Goal: Task Accomplishment & Management: Manage account settings

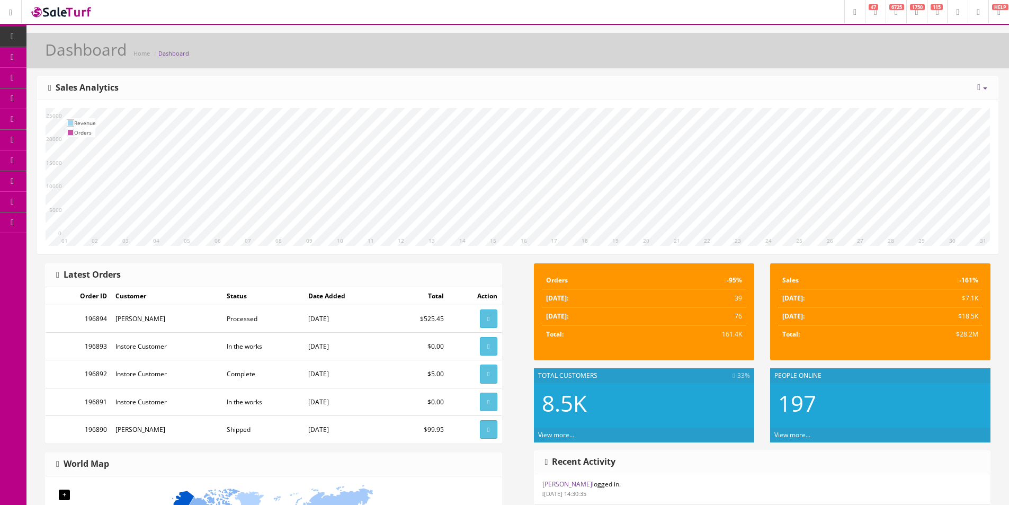
click at [77, 57] on span "Products" at bounding box center [76, 56] width 26 height 9
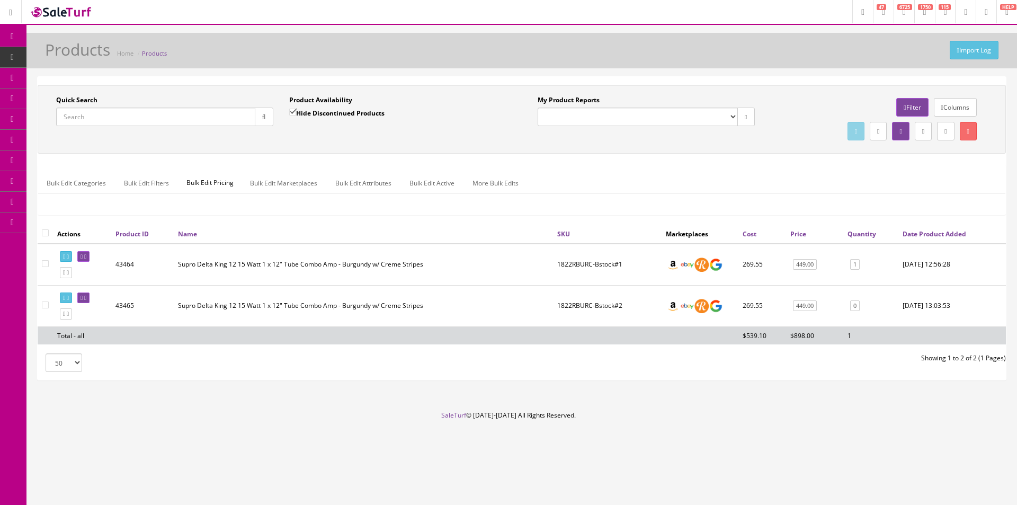
click at [91, 117] on input "Quick Search" at bounding box center [155, 117] width 199 height 19
paste input "1968RK_US-1"
type input "1968RK_US-1"
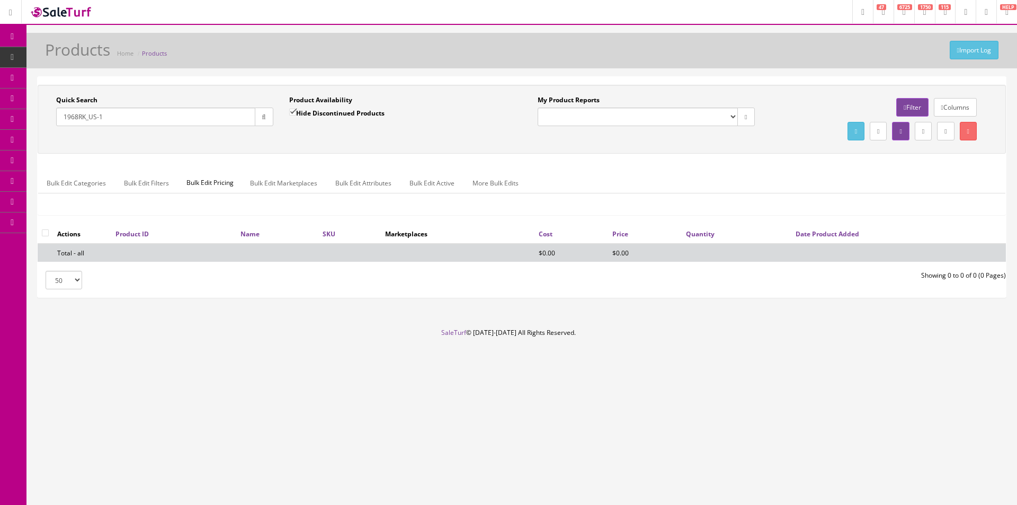
click at [290, 110] on input "Hide Discontinued Products" at bounding box center [292, 112] width 7 height 7
checkbox input "false"
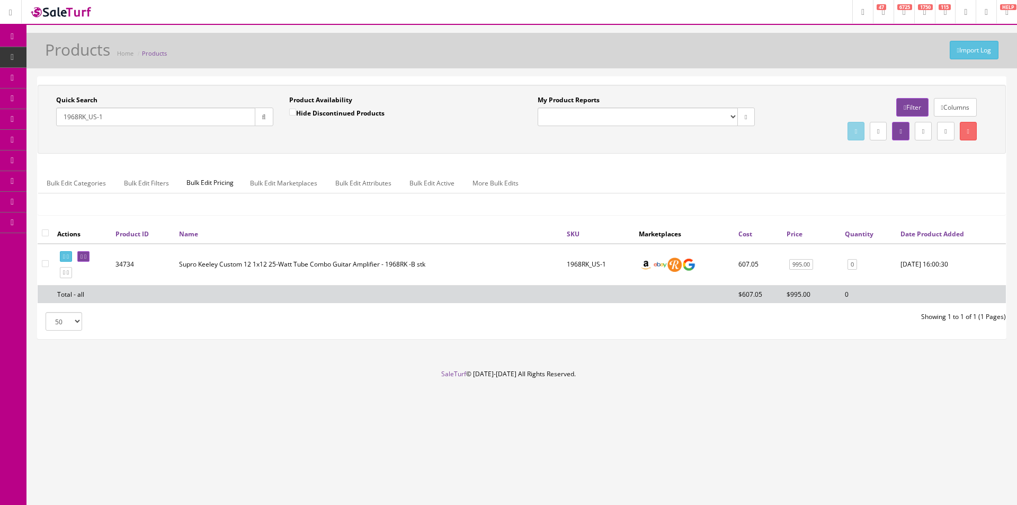
click at [103, 257] on td at bounding box center [82, 265] width 58 height 42
click at [90, 258] on link at bounding box center [83, 256] width 12 height 11
click at [379, 303] on div "Actions Product ID Name SKU Marketplaces Cost Price Quantity Date Product Added…" at bounding box center [522, 267] width 968 height 87
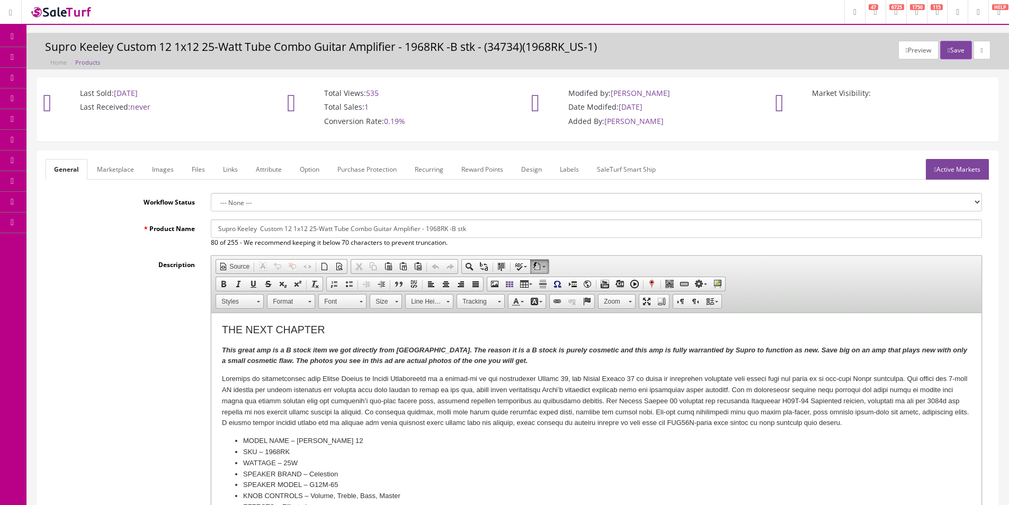
click at [171, 172] on link "Images" at bounding box center [163, 169] width 39 height 21
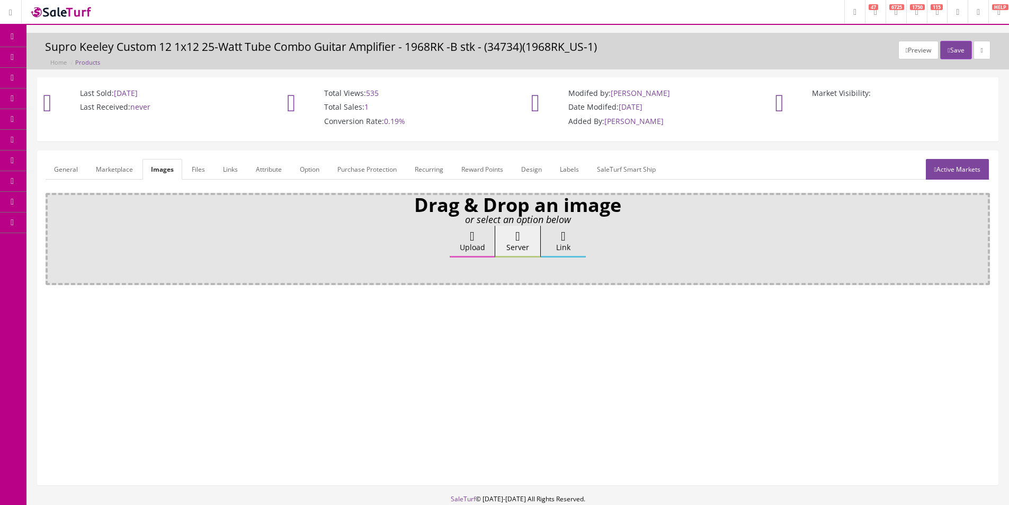
click at [472, 243] on label "Upload" at bounding box center [472, 242] width 45 height 32
click at [53, 236] on input "Upload" at bounding box center [53, 231] width 0 height 11
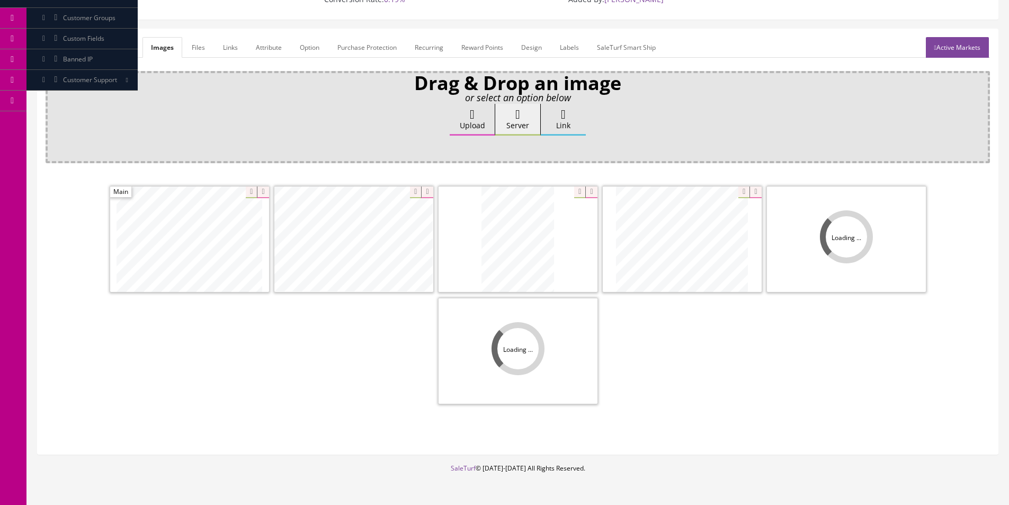
scroll to position [155, 0]
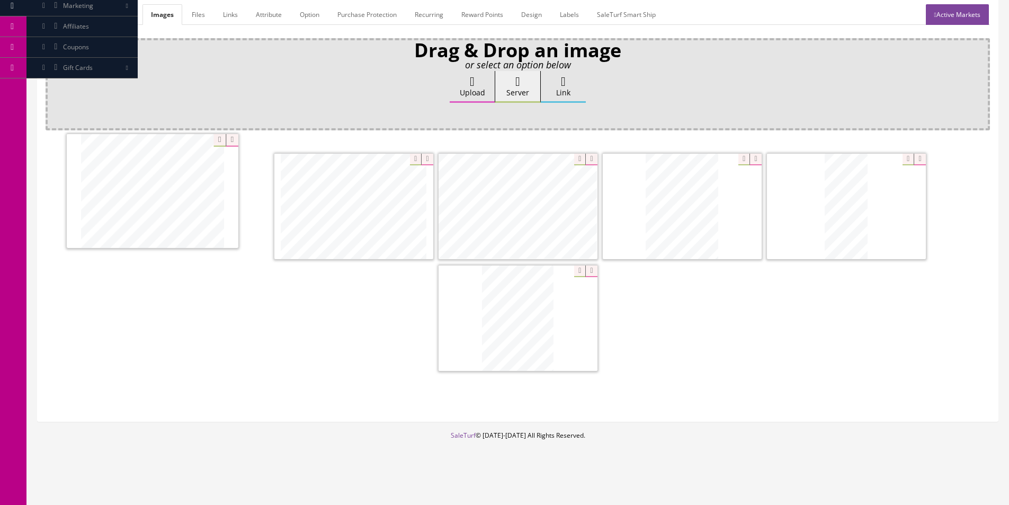
drag, startPoint x: 671, startPoint y: 211, endPoint x: 211, endPoint y: 230, distance: 460.2
drag, startPoint x: 574, startPoint y: 206, endPoint x: 479, endPoint y: 199, distance: 94.5
click at [74, 22] on link "General" at bounding box center [66, 14] width 41 height 21
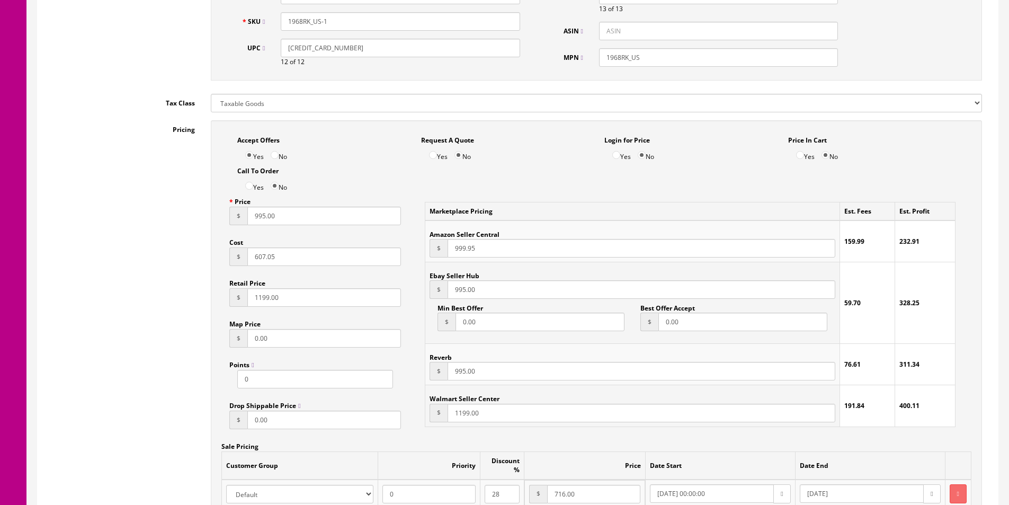
scroll to position [896, 0]
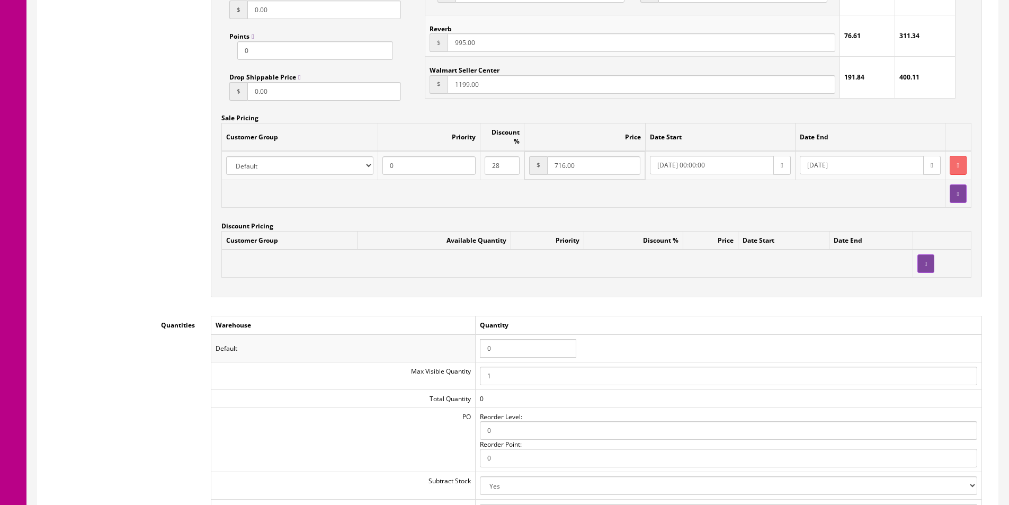
click at [530, 342] on input "0" at bounding box center [528, 348] width 96 height 19
type input "1"
click at [949, 151] on td at bounding box center [958, 165] width 26 height 29
click at [957, 162] on icon "button" at bounding box center [958, 165] width 2 height 6
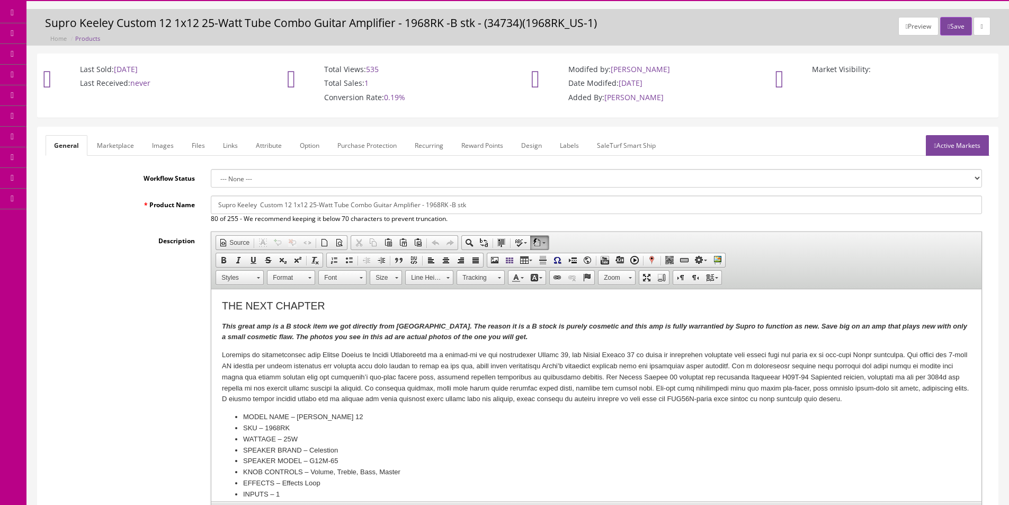
scroll to position [0, 0]
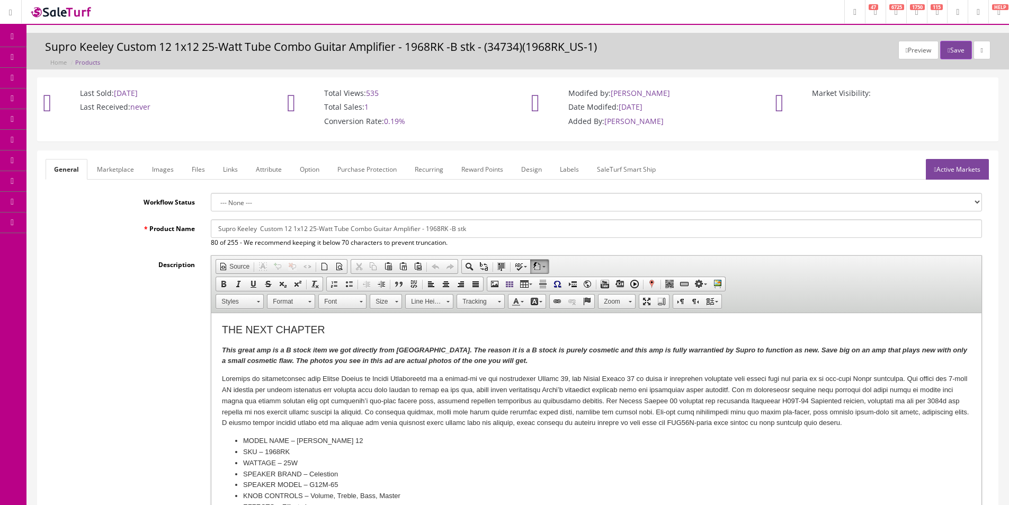
click at [970, 166] on link "Active Markets" at bounding box center [957, 169] width 63 height 21
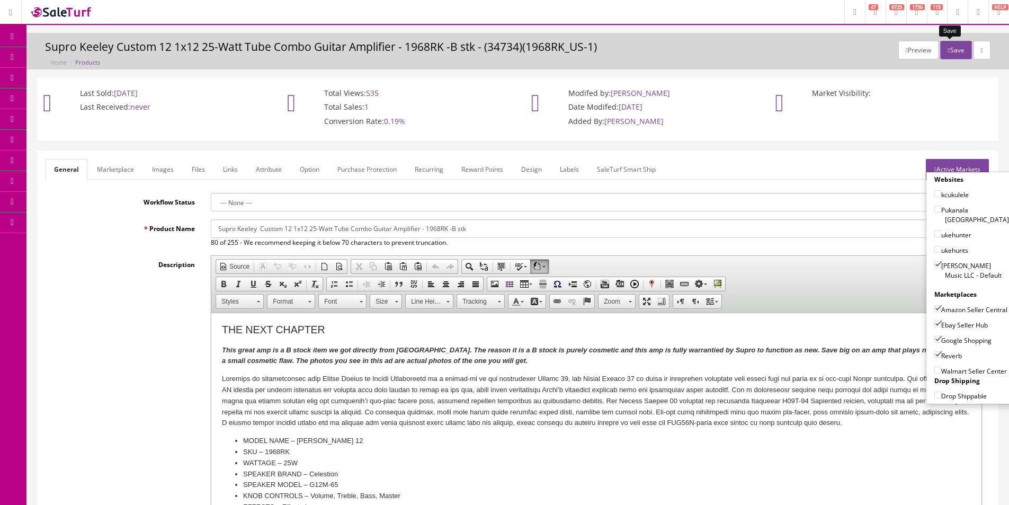
click at [957, 52] on button "Save" at bounding box center [955, 50] width 31 height 19
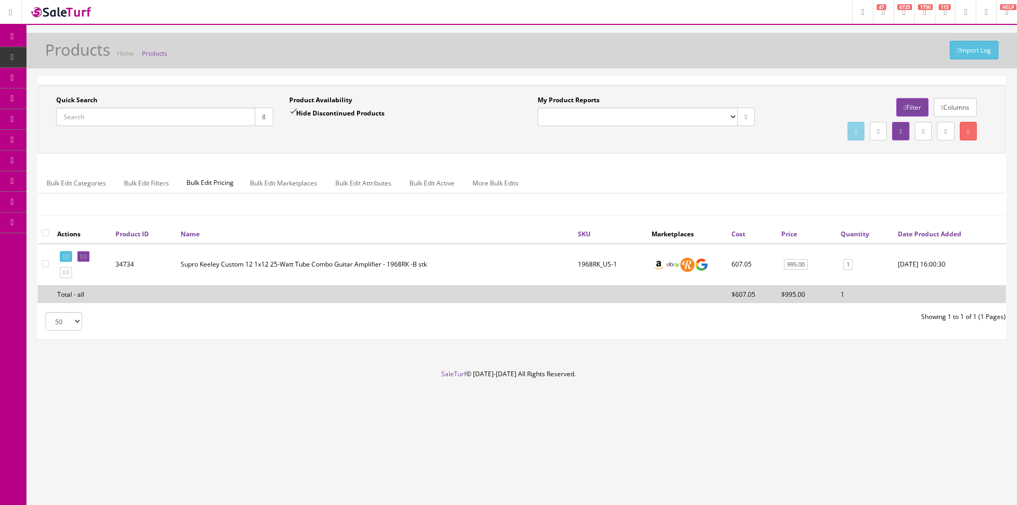
click at [236, 122] on input "Quick Search" at bounding box center [155, 117] width 199 height 19
paste input "1822RBURC-Bstock#2"
type input "1822RBURC-Bstock#2"
drag, startPoint x: 260, startPoint y: 117, endPoint x: 270, endPoint y: 135, distance: 21.1
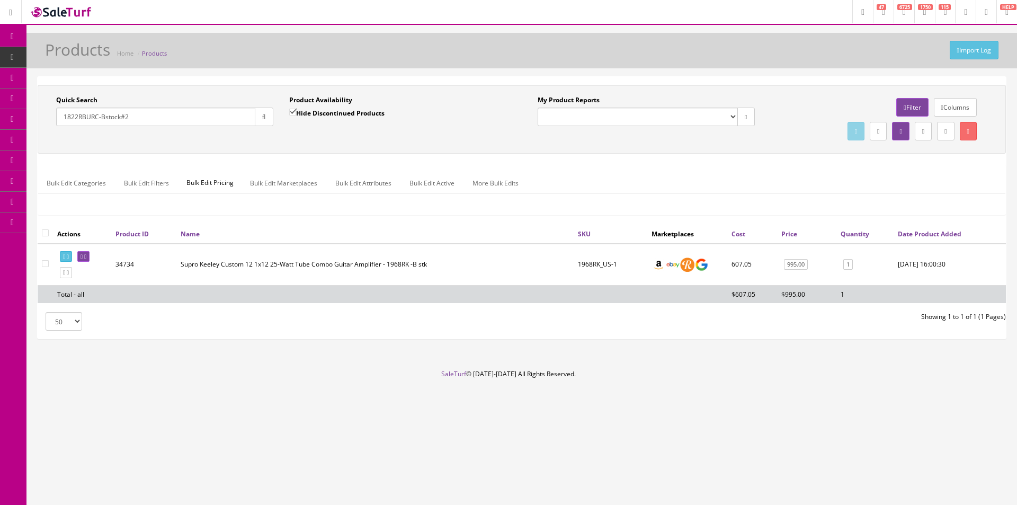
click at [262, 119] on icon "button" at bounding box center [264, 117] width 4 height 6
click at [273, 137] on div "Quick Search 1822RBURC-Bstock#2 Date From Product Availability Hide Discontinue…" at bounding box center [521, 119] width 963 height 48
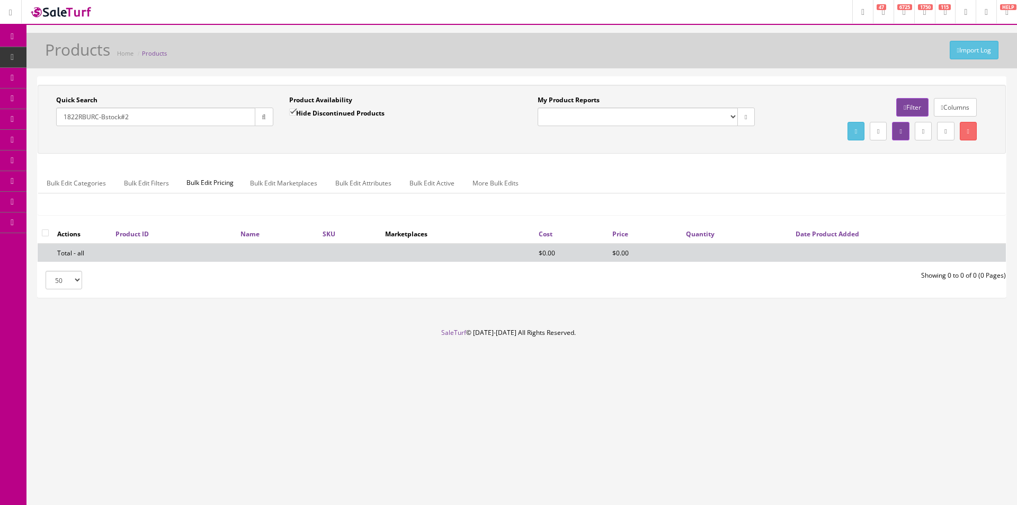
drag, startPoint x: 290, startPoint y: 118, endPoint x: 301, endPoint y: 104, distance: 17.4
click at [290, 115] on input "Hide Discontinued Products" at bounding box center [292, 112] width 7 height 7
checkbox input "false"
click at [300, 144] on div "Quick Search 1822RBURC-Bstock#2 Date From Product Availability Hide Discontinue…" at bounding box center [522, 119] width 968 height 69
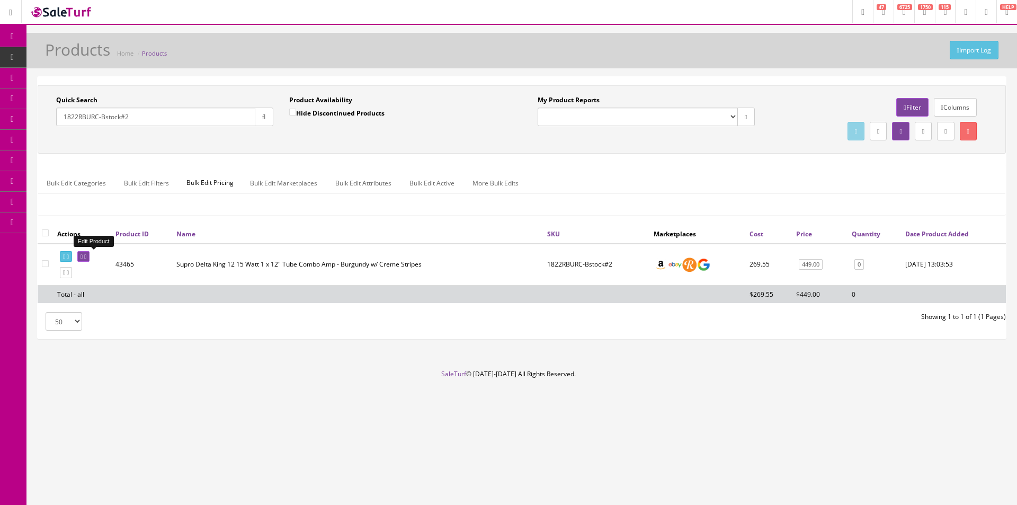
click at [83, 256] on icon at bounding box center [82, 257] width 2 height 6
click at [570, 172] on div "Bulk Edit Categories Bulk Edit Filters Bulk Edit Pricing Bulk Edit Marketplaces…" at bounding box center [521, 190] width 967 height 50
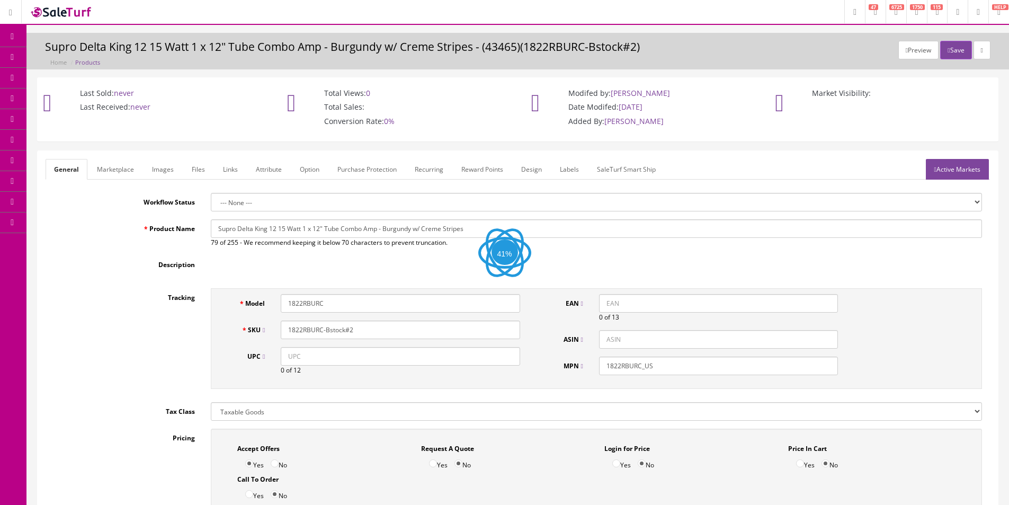
click at [164, 164] on link "Images" at bounding box center [163, 169] width 39 height 21
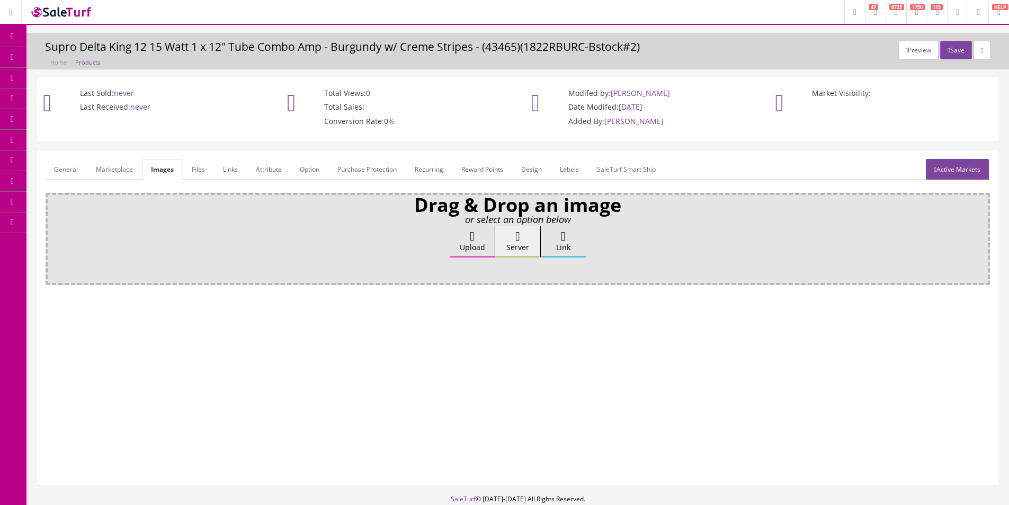
click at [459, 242] on label "Upload" at bounding box center [472, 242] width 45 height 32
click at [53, 236] on input "Upload" at bounding box center [53, 231] width 0 height 11
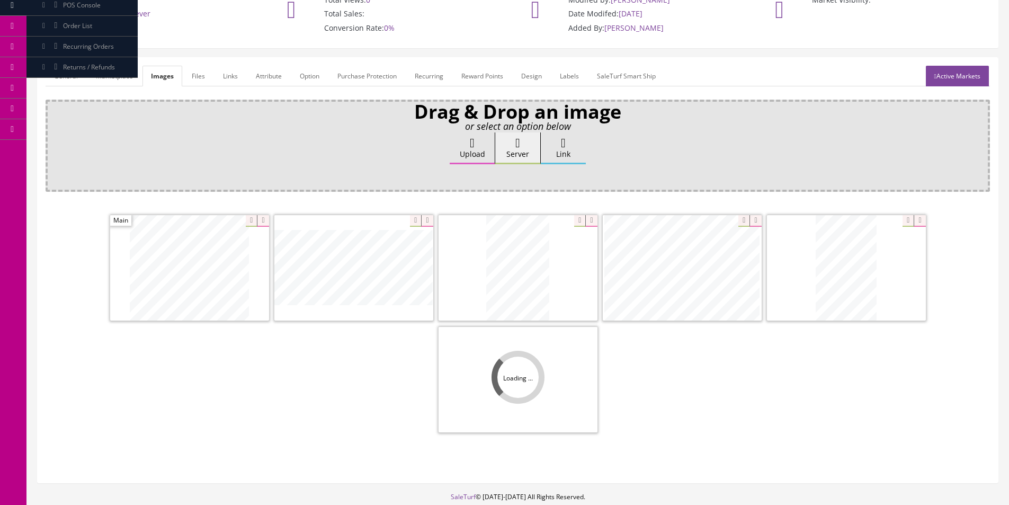
scroll to position [106, 0]
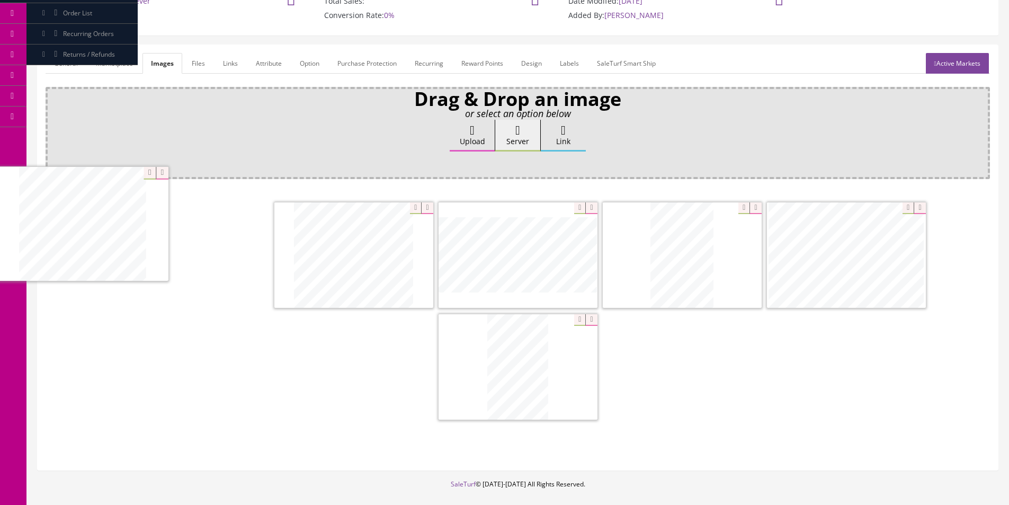
drag, startPoint x: 377, startPoint y: 328, endPoint x: 78, endPoint y: 215, distance: 318.9
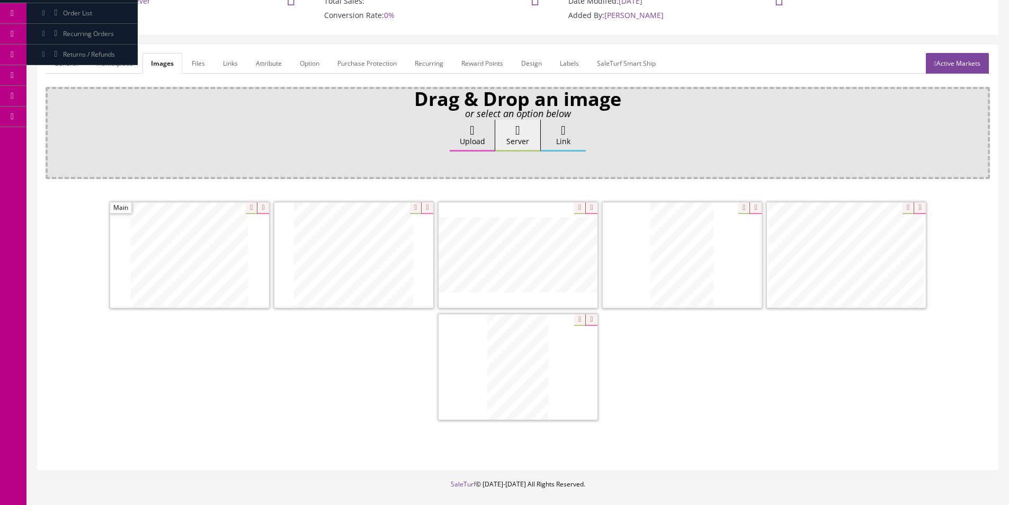
scroll to position [53, 0]
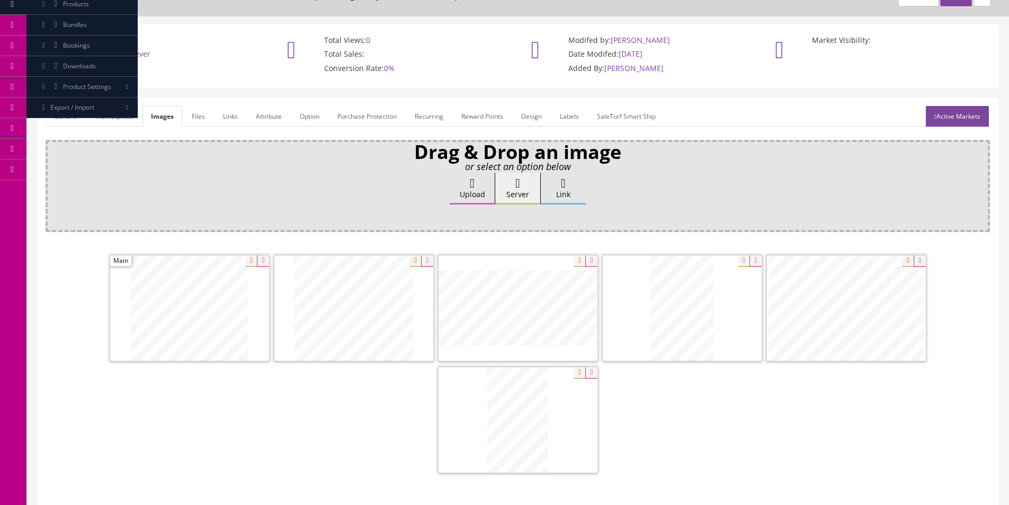
click at [78, 117] on link "General" at bounding box center [66, 116] width 41 height 21
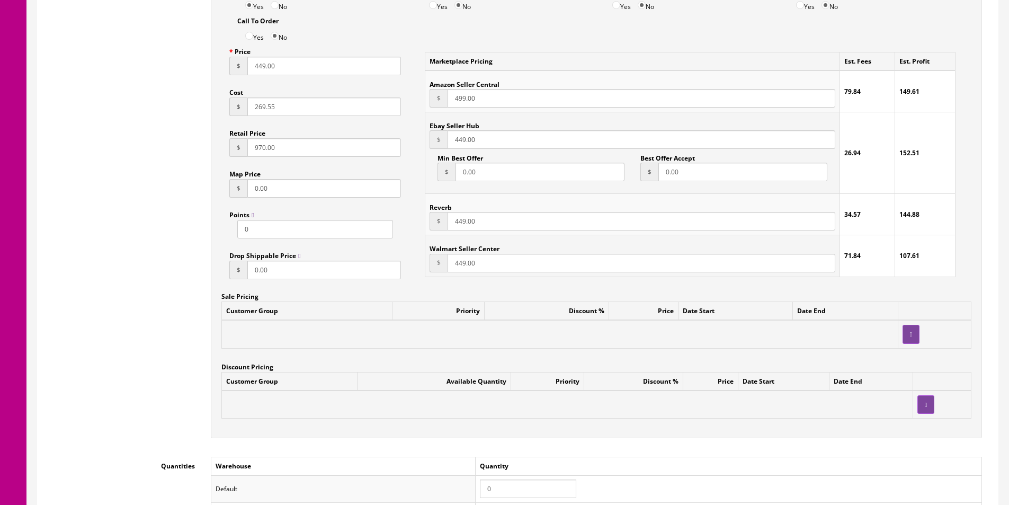
scroll to position [795, 0]
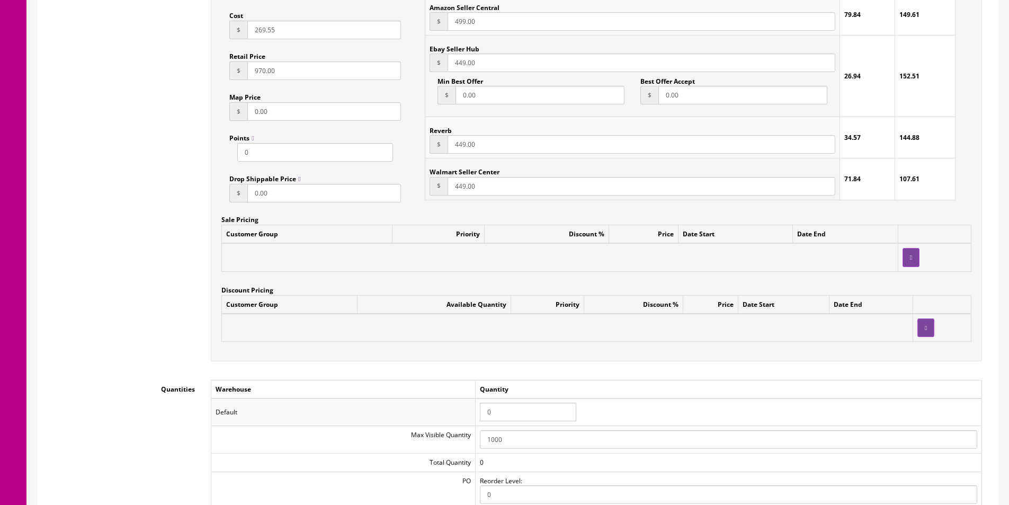
click at [506, 414] on input "0" at bounding box center [528, 412] width 96 height 19
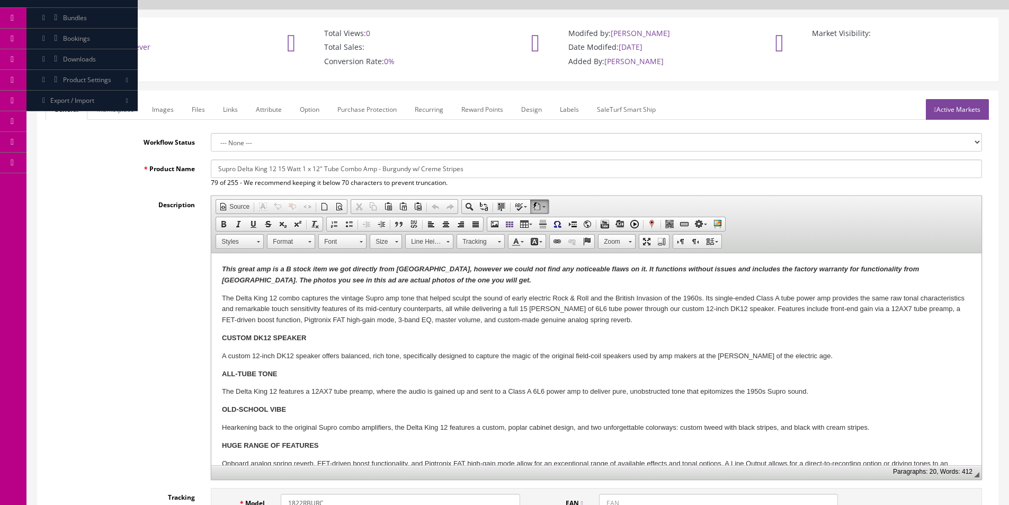
scroll to position [0, 0]
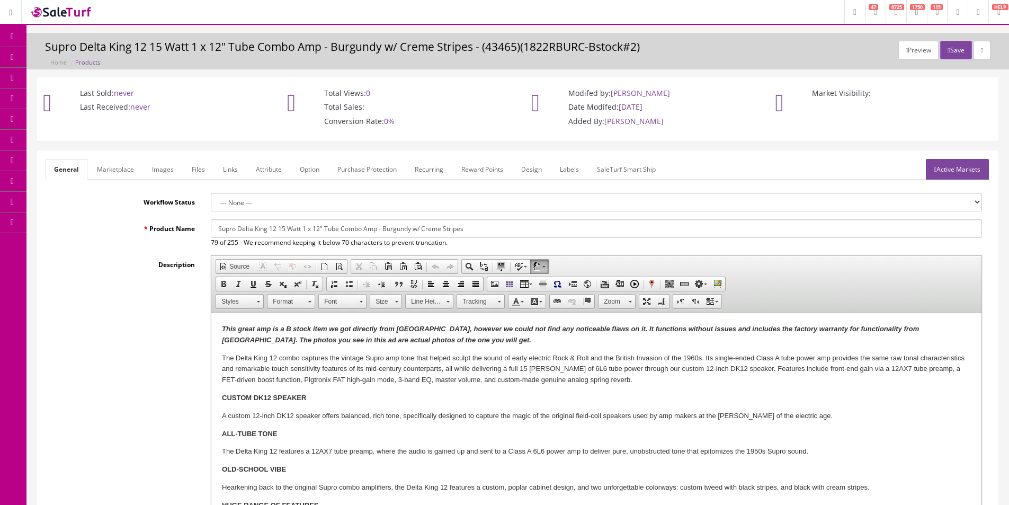
type input "1"
click at [978, 164] on link "Active Markets" at bounding box center [957, 169] width 63 height 21
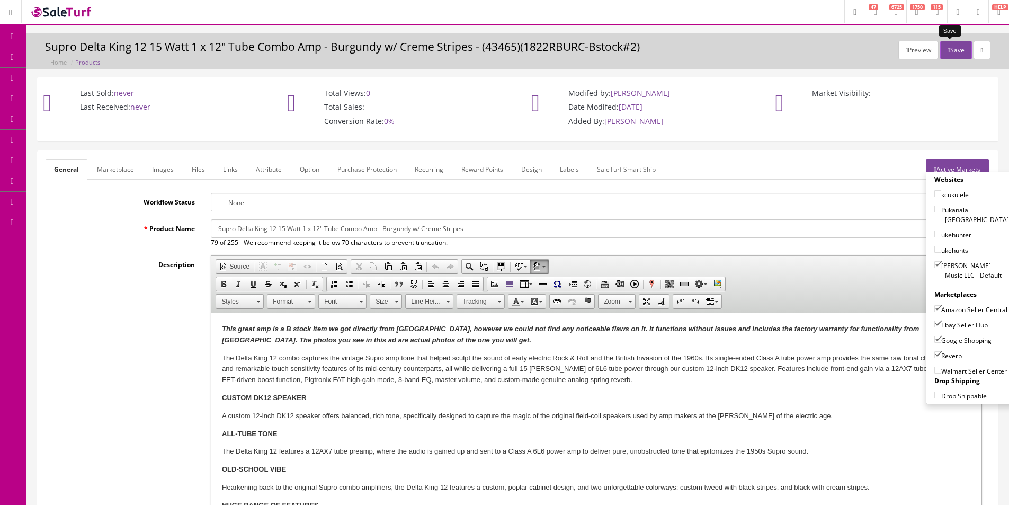
click at [951, 51] on button "Save" at bounding box center [955, 50] width 31 height 19
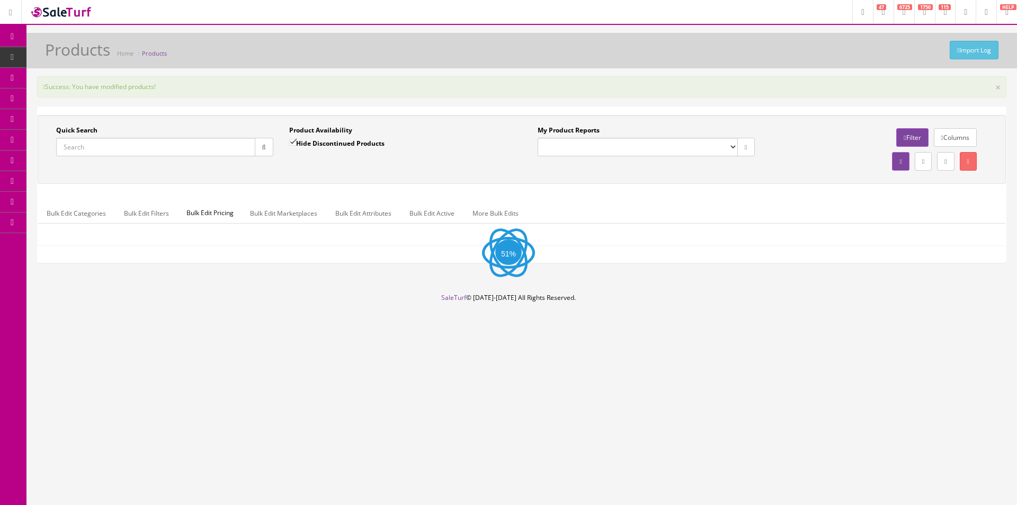
drag, startPoint x: 201, startPoint y: 147, endPoint x: 256, endPoint y: 150, distance: 54.6
click at [201, 147] on input "Quick Search" at bounding box center [155, 147] width 199 height 19
paste input "1822RBB_US-Bstock#2"
type input "1822RBB_US-Bstock#2"
click at [263, 147] on icon "button" at bounding box center [264, 147] width 4 height 6
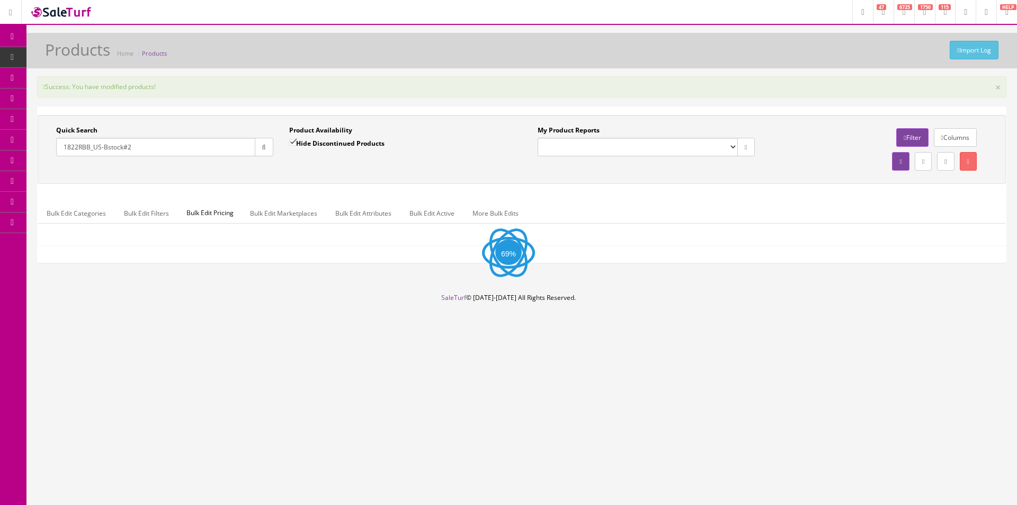
click at [272, 170] on div "Quick Search 1822RBB_US-Bstock#2 Date From Product Availability Hide Discontinu…" at bounding box center [521, 150] width 963 height 48
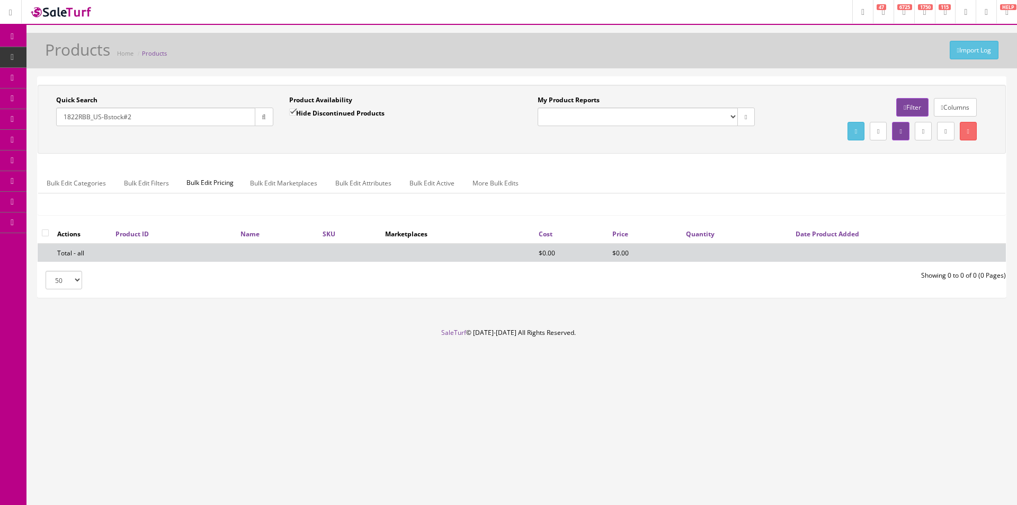
click at [300, 114] on label "Hide Discontinued Products" at bounding box center [336, 113] width 95 height 11
click at [296, 114] on input "Hide Discontinued Products" at bounding box center [292, 112] width 7 height 7
checkbox input "false"
click at [313, 135] on div "Quick Search 1822RBB_US-Bstock#2 Date From Product Availability Hide Discontinu…" at bounding box center [521, 119] width 963 height 48
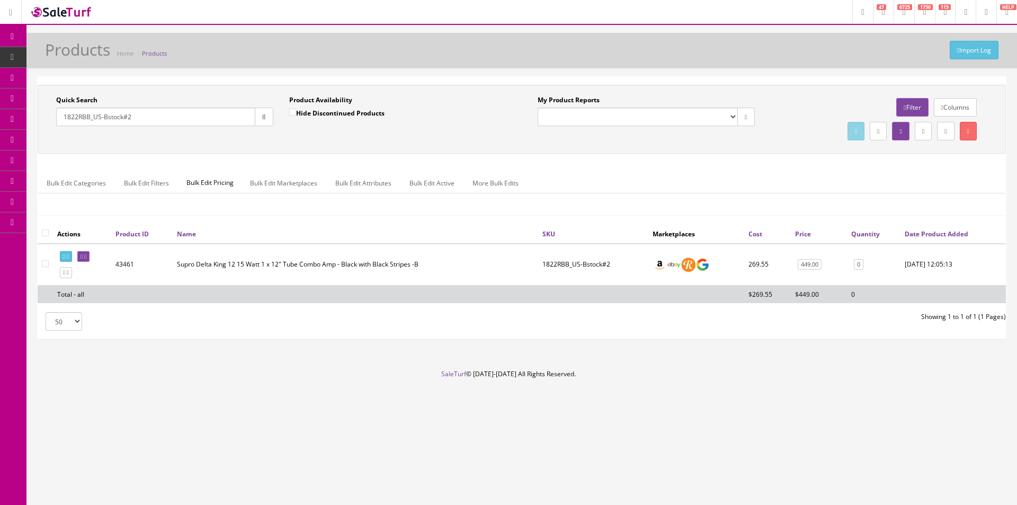
click at [86, 254] on icon at bounding box center [85, 257] width 2 height 6
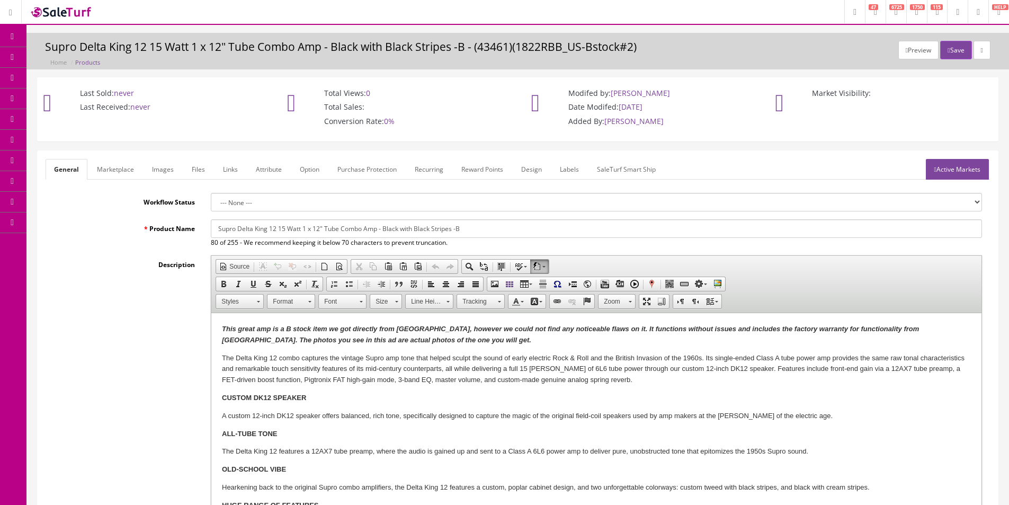
click at [154, 170] on link "Images" at bounding box center [163, 169] width 39 height 21
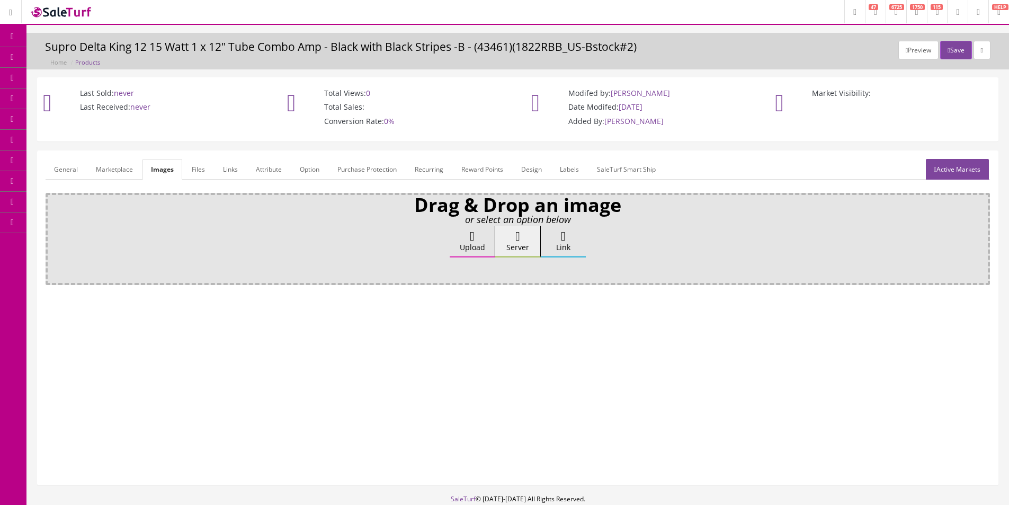
click at [471, 237] on icon at bounding box center [472, 236] width 5 height 13
click at [53, 236] on input "Upload" at bounding box center [53, 231] width 0 height 11
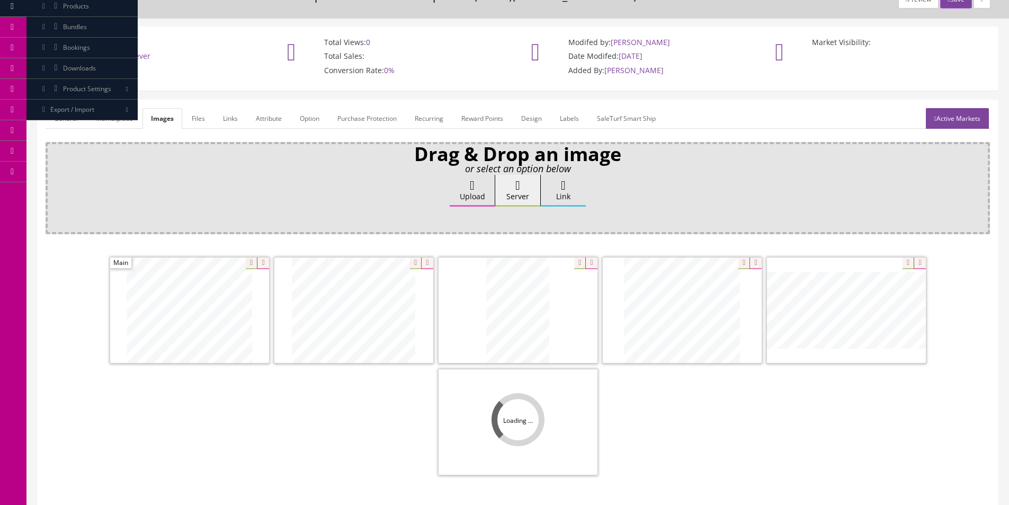
scroll to position [53, 0]
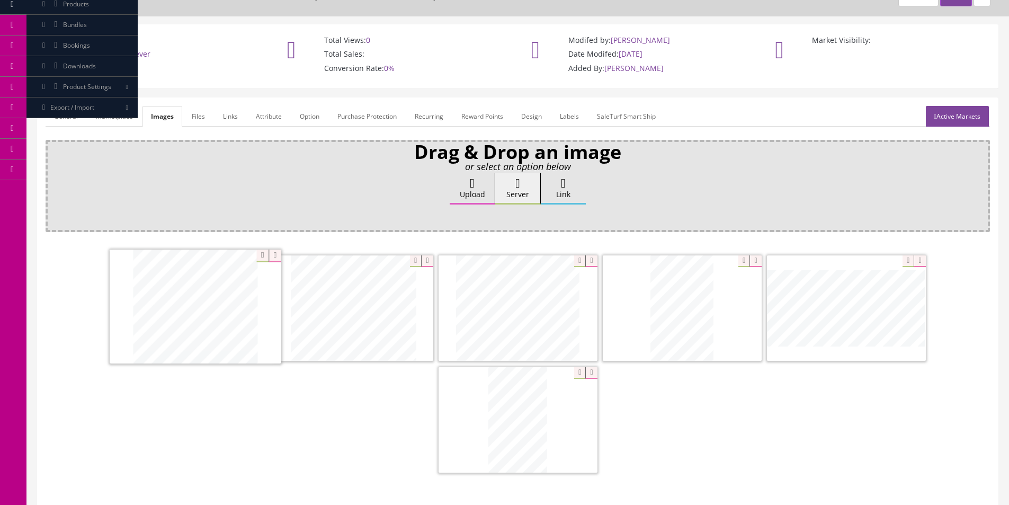
drag, startPoint x: 575, startPoint y: 322, endPoint x: 115, endPoint y: 308, distance: 460.0
drag, startPoint x: 789, startPoint y: 314, endPoint x: 337, endPoint y: 303, distance: 451.5
drag, startPoint x: 350, startPoint y: 300, endPoint x: 559, endPoint y: 300, distance: 208.7
click at [69, 117] on link "General" at bounding box center [66, 116] width 41 height 21
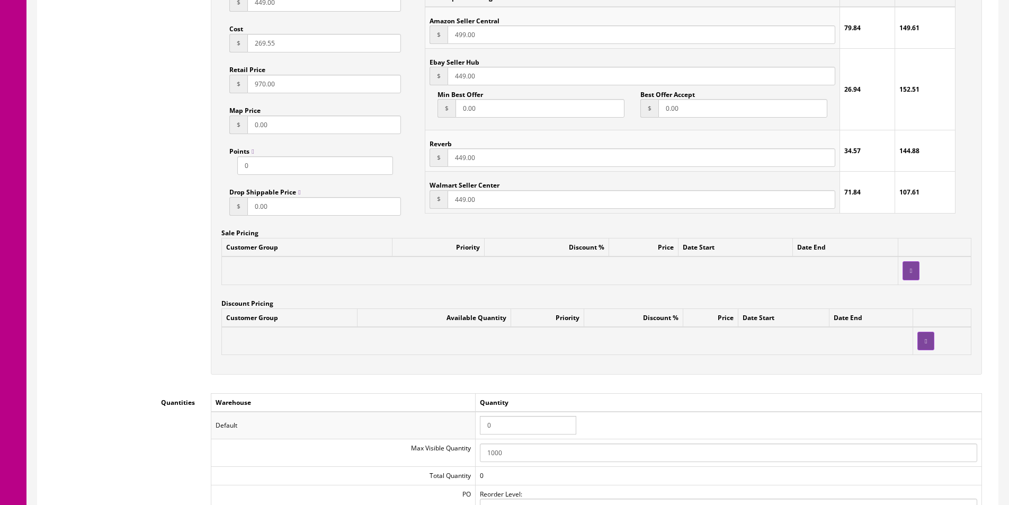
scroll to position [848, 0]
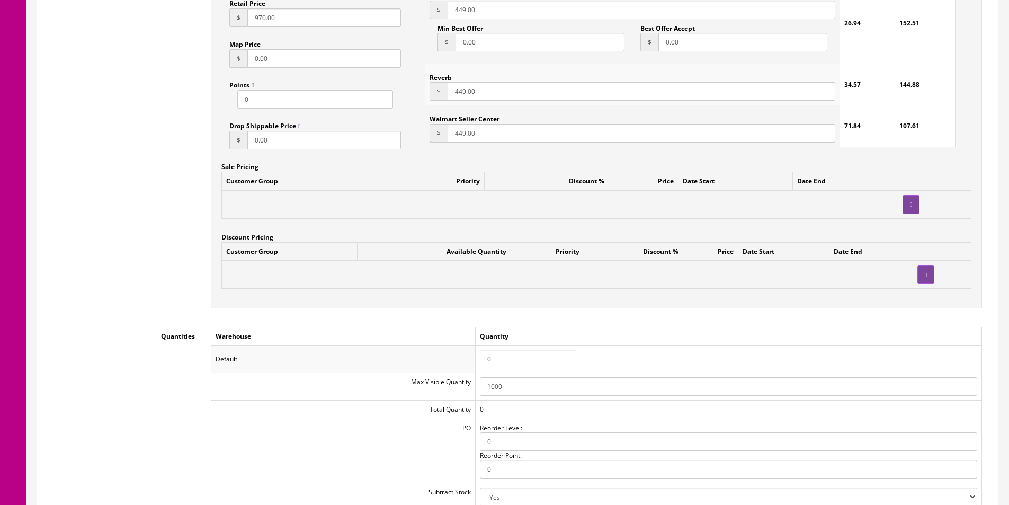
click at [516, 353] on input "0" at bounding box center [528, 359] width 96 height 19
click at [516, 353] on input "1" at bounding box center [528, 359] width 96 height 19
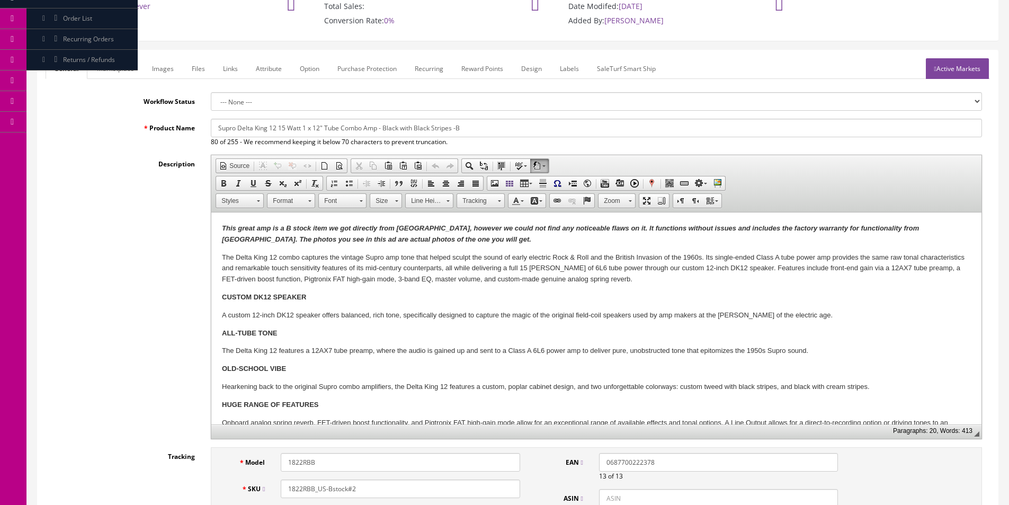
scroll to position [0, 0]
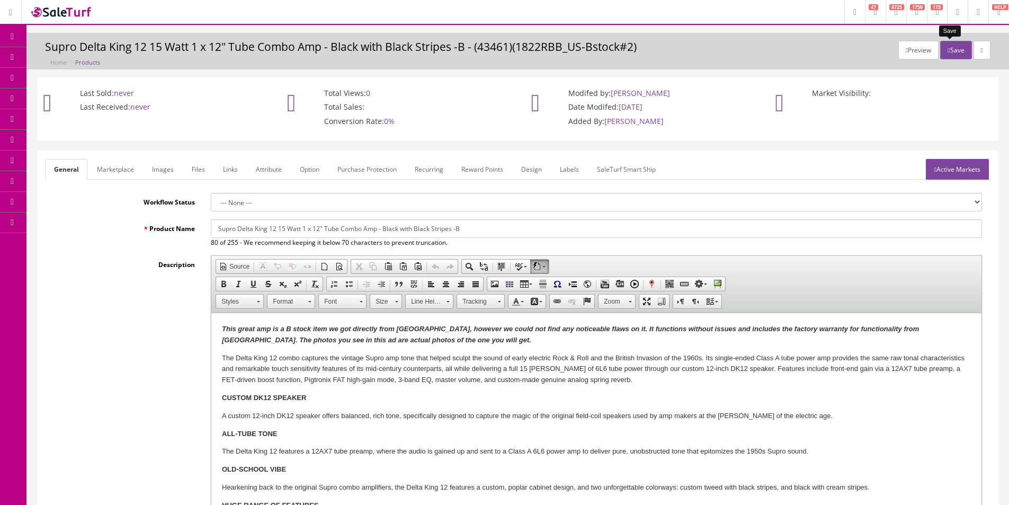
type input "1"
click at [955, 55] on button "Save" at bounding box center [955, 50] width 31 height 19
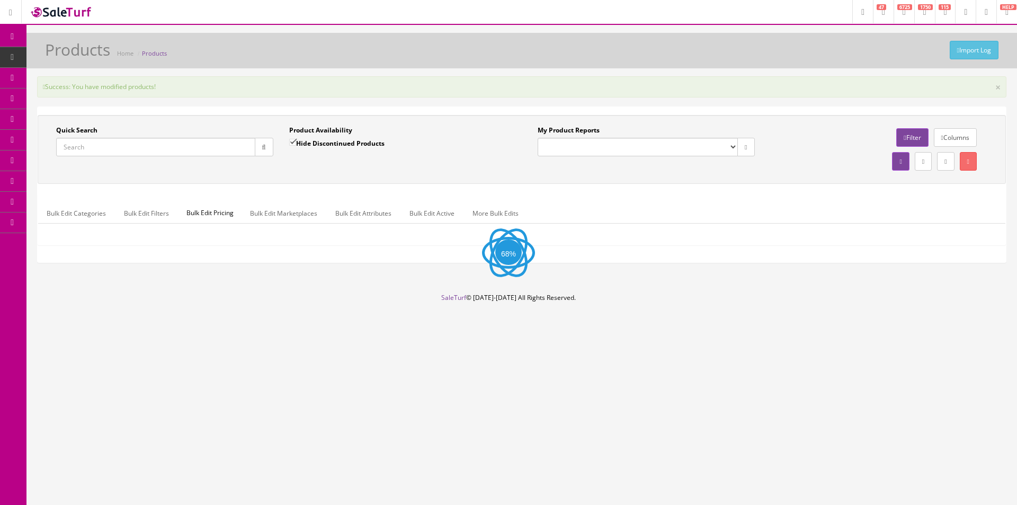
click at [215, 139] on input "Quick Search" at bounding box center [155, 147] width 199 height 19
click at [217, 144] on div "Quick Search Date From Product Availability Hide Discontinued Products Date To …" at bounding box center [522, 149] width 968 height 69
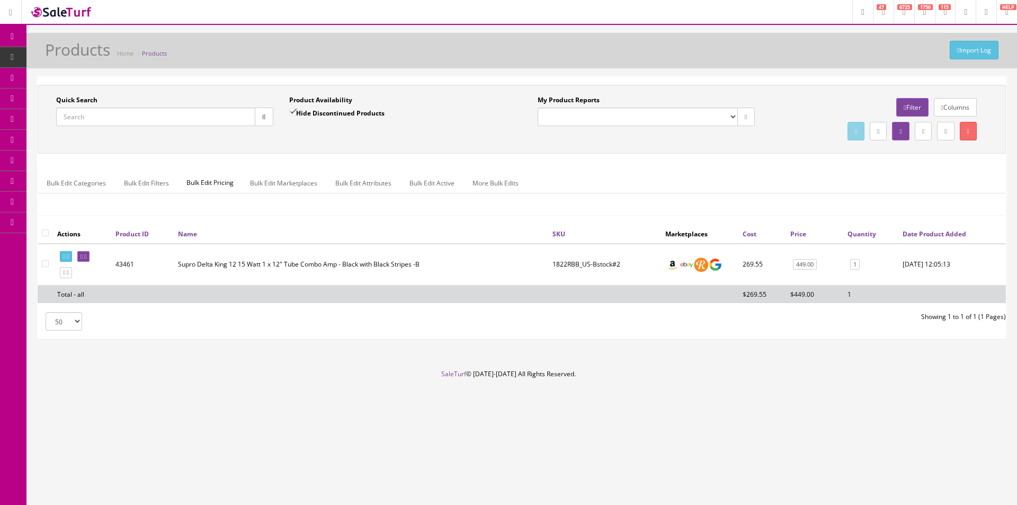
click at [243, 117] on input "Quick Search" at bounding box center [155, 117] width 199 height 19
paste input "1970RKC-1"
type input "1970RKC-1"
click at [262, 115] on icon "button" at bounding box center [264, 117] width 4 height 6
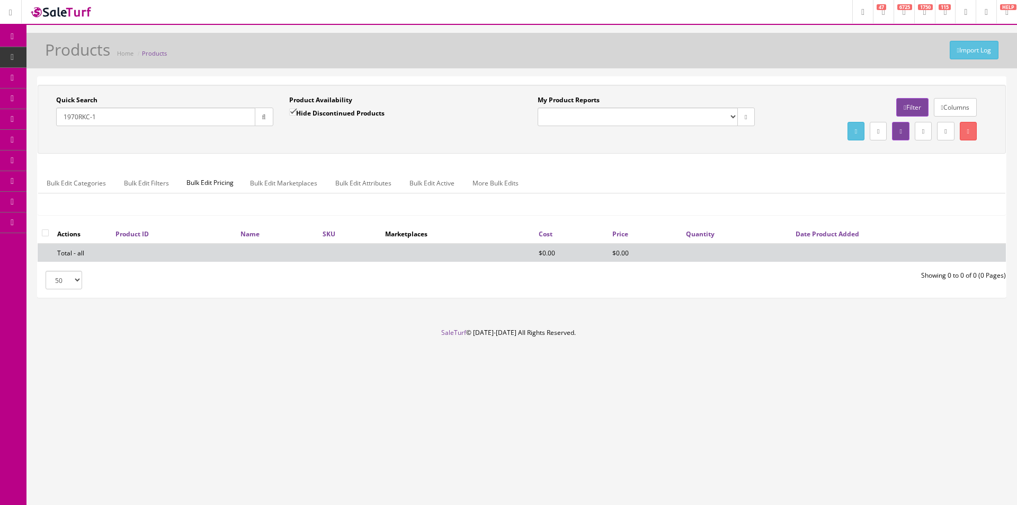
click at [364, 114] on label "Hide Discontinued Products" at bounding box center [336, 113] width 95 height 11
click at [296, 114] on input "Hide Discontinued Products" at bounding box center [292, 112] width 7 height 7
checkbox input "false"
drag, startPoint x: 362, startPoint y: 139, endPoint x: 817, endPoint y: 158, distance: 456.0
click at [362, 139] on div "Quick Search 1970RKC-1 Date From Product Availability Hide Discontinued Product…" at bounding box center [521, 119] width 963 height 48
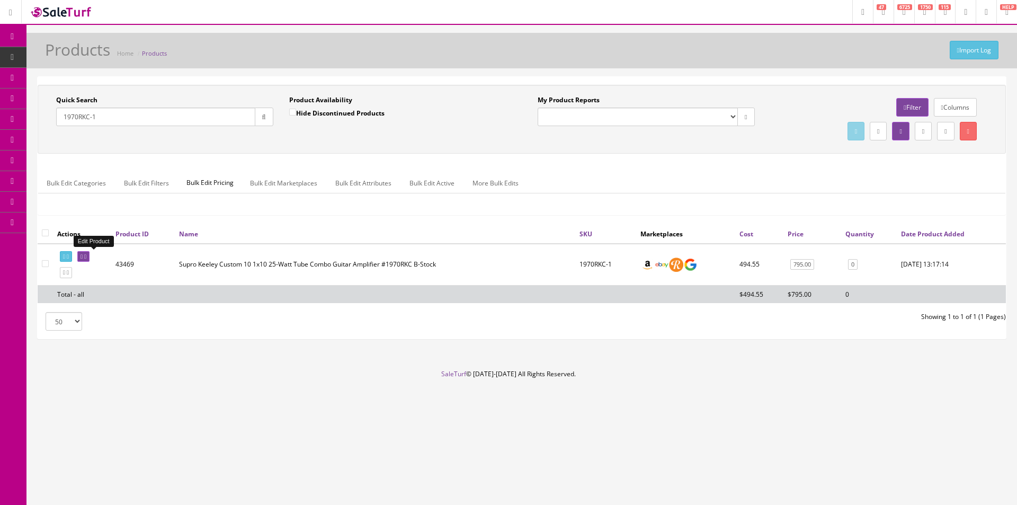
click at [86, 258] on icon at bounding box center [85, 257] width 2 height 6
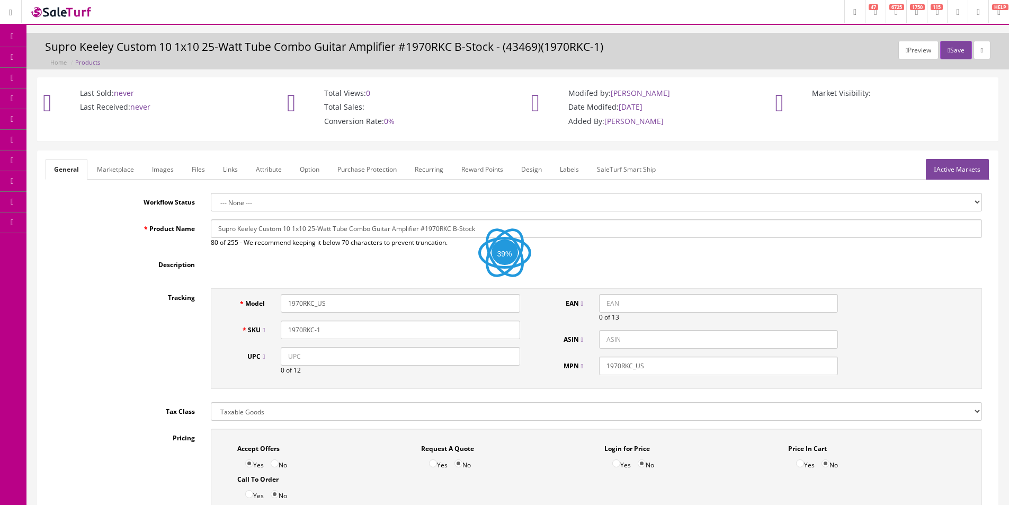
click at [172, 168] on link "Images" at bounding box center [163, 169] width 39 height 21
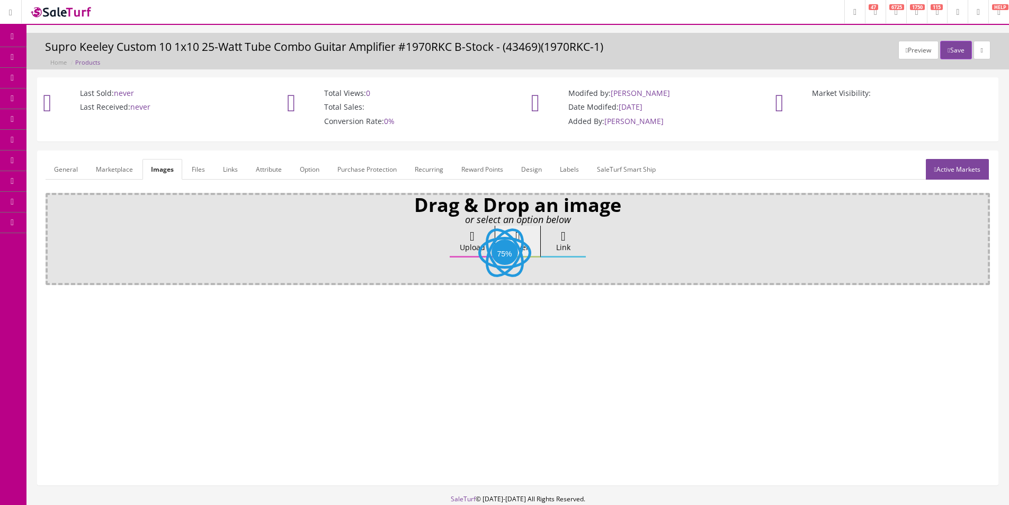
click at [465, 245] on label "Upload" at bounding box center [472, 242] width 45 height 32
click at [53, 236] on input "Upload" at bounding box center [53, 231] width 0 height 11
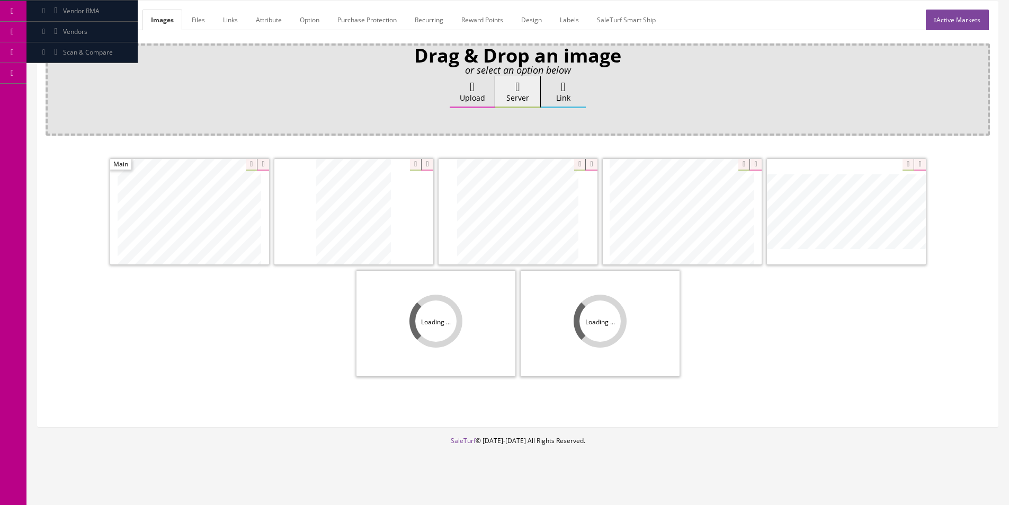
scroll to position [155, 0]
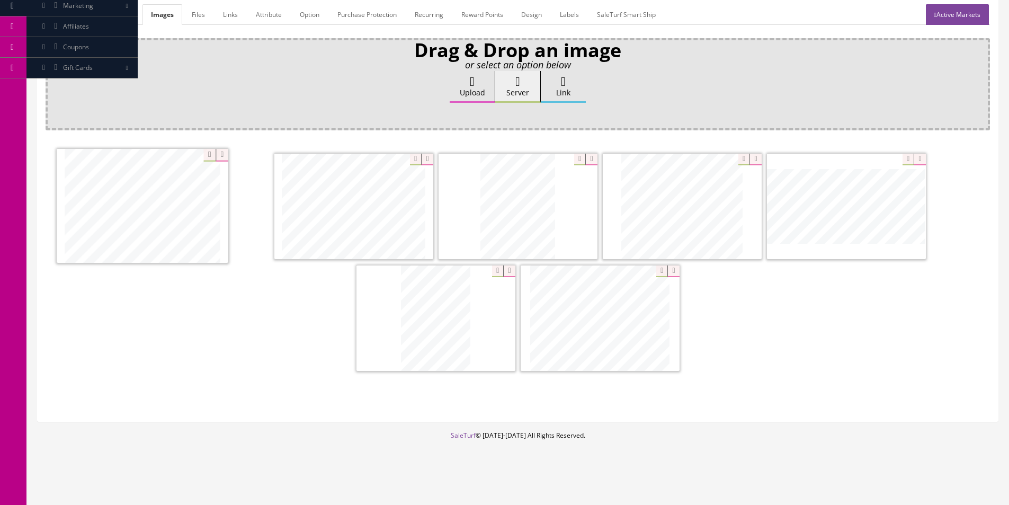
drag, startPoint x: 651, startPoint y: 224, endPoint x: 139, endPoint y: 221, distance: 511.7
drag, startPoint x: 598, startPoint y: 308, endPoint x: 325, endPoint y: 200, distance: 292.9
drag, startPoint x: 434, startPoint y: 309, endPoint x: 458, endPoint y: 194, distance: 117.3
drag, startPoint x: 57, startPoint y: 13, endPoint x: 92, endPoint y: 109, distance: 102.1
click at [58, 13] on link "General" at bounding box center [66, 14] width 41 height 21
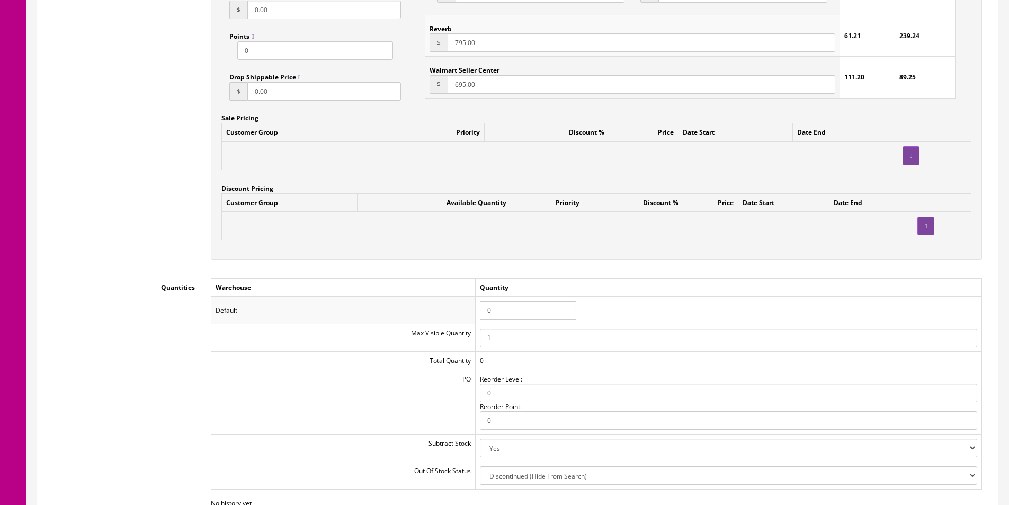
click at [519, 311] on input "0" at bounding box center [528, 310] width 96 height 19
click at [519, 311] on input "1" at bounding box center [528, 310] width 96 height 19
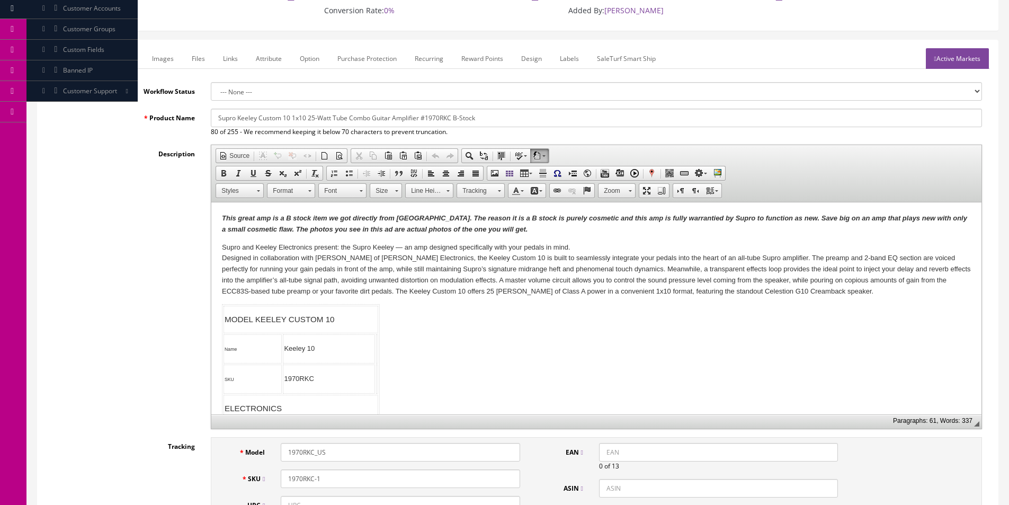
scroll to position [0, 0]
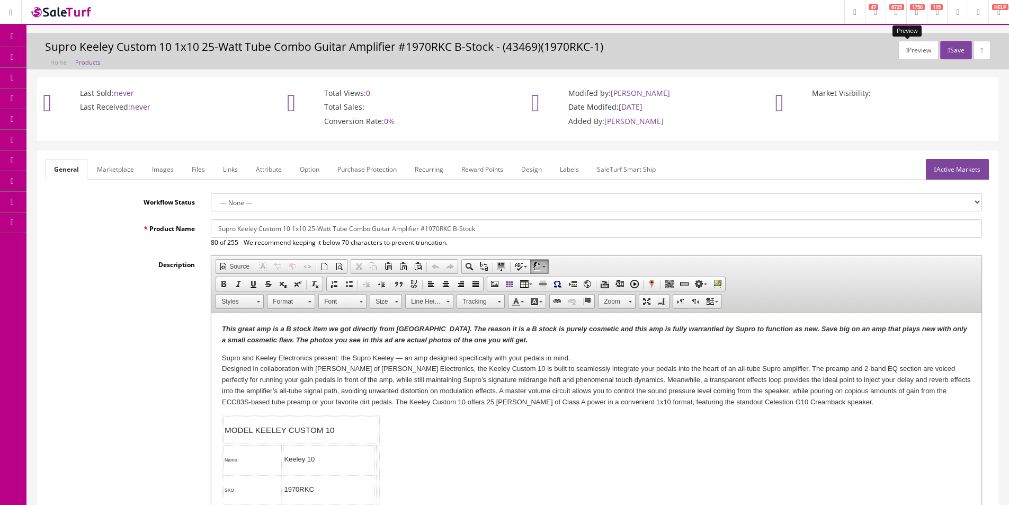
type input "1"
click at [956, 50] on button "Save" at bounding box center [955, 50] width 31 height 19
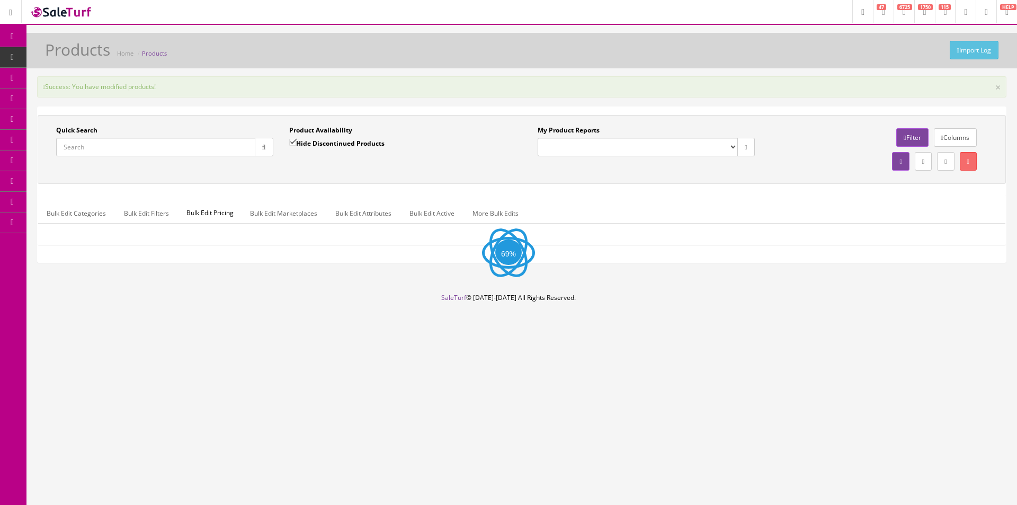
click at [236, 139] on input "Quick Search" at bounding box center [155, 147] width 199 height 19
click at [230, 141] on div "Quick Search Date From Product Availability Hide Discontinued Products Date To …" at bounding box center [521, 150] width 963 height 48
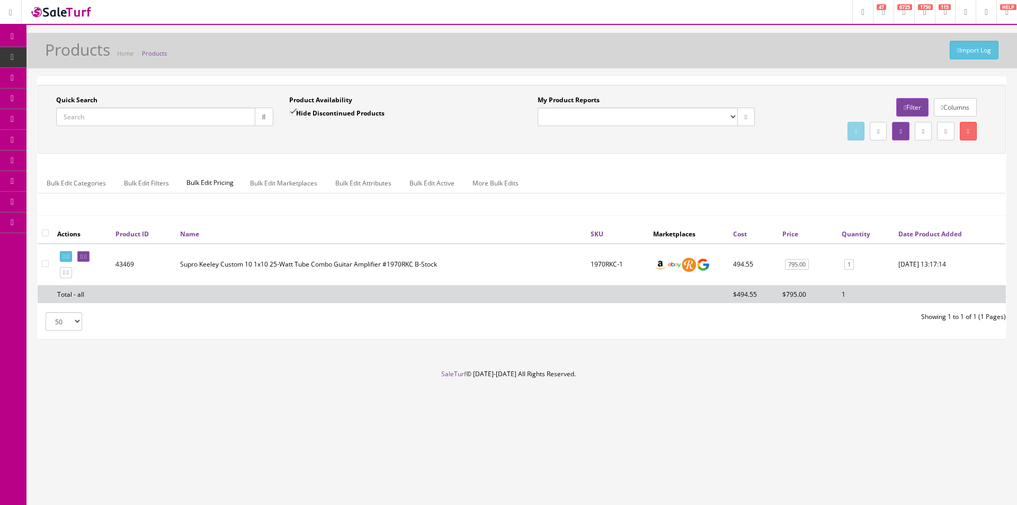
click at [213, 110] on input "Quick Search" at bounding box center [155, 117] width 199 height 19
paste input "1822RIB-Bstock#2"
type input "1822RIB-Bstock#2"
click at [260, 121] on button "button" at bounding box center [264, 117] width 19 height 19
click at [366, 121] on div "Hide Discontinued Products" at bounding box center [336, 117] width 95 height 19
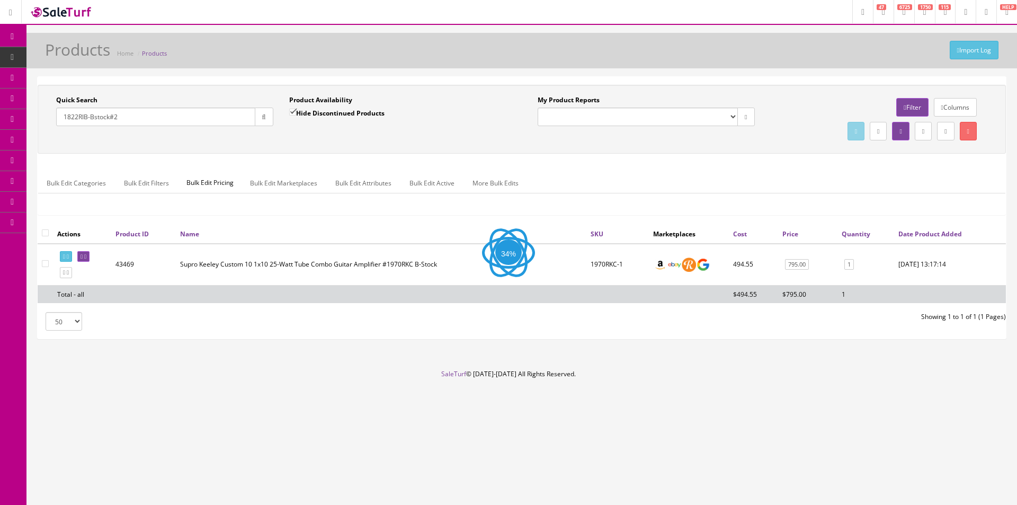
click at [310, 116] on label "Hide Discontinued Products" at bounding box center [336, 113] width 95 height 11
click at [296, 115] on input "Hide Discontinued Products" at bounding box center [292, 112] width 7 height 7
checkbox input "false"
drag, startPoint x: 315, startPoint y: 140, endPoint x: 406, endPoint y: 137, distance: 91.7
click at [317, 140] on div "Quick Search 1822RIB-Bstock#2 Date From Product Availability Hide Discontinued …" at bounding box center [521, 119] width 963 height 48
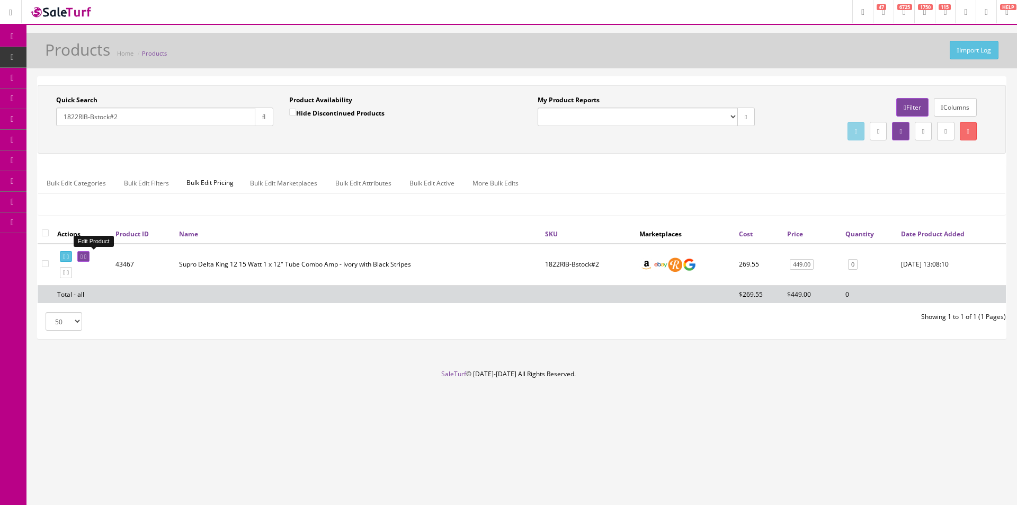
click at [90, 255] on link at bounding box center [83, 256] width 12 height 11
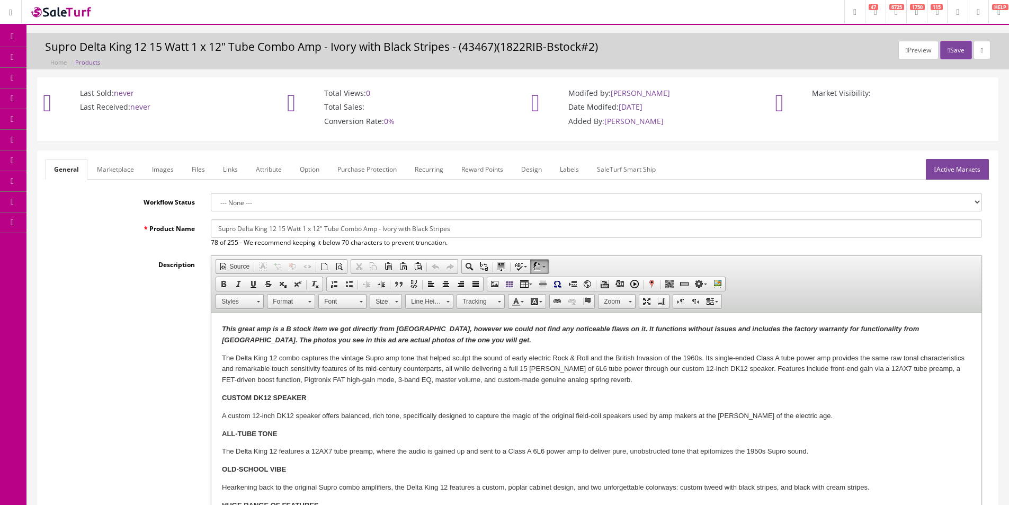
click at [158, 168] on link "Images" at bounding box center [163, 169] width 39 height 21
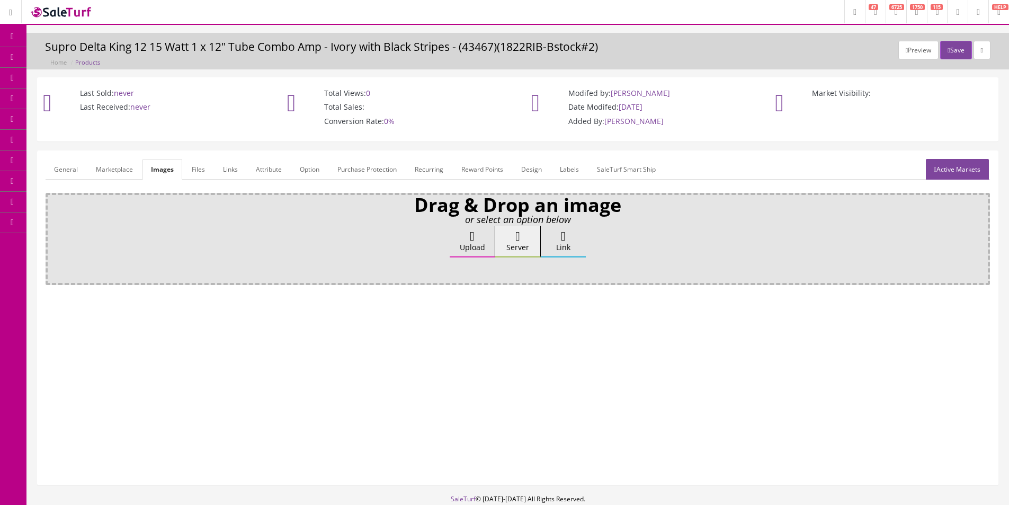
click at [477, 248] on label "Upload" at bounding box center [472, 242] width 45 height 32
click at [53, 236] on input "Upload" at bounding box center [53, 231] width 0 height 11
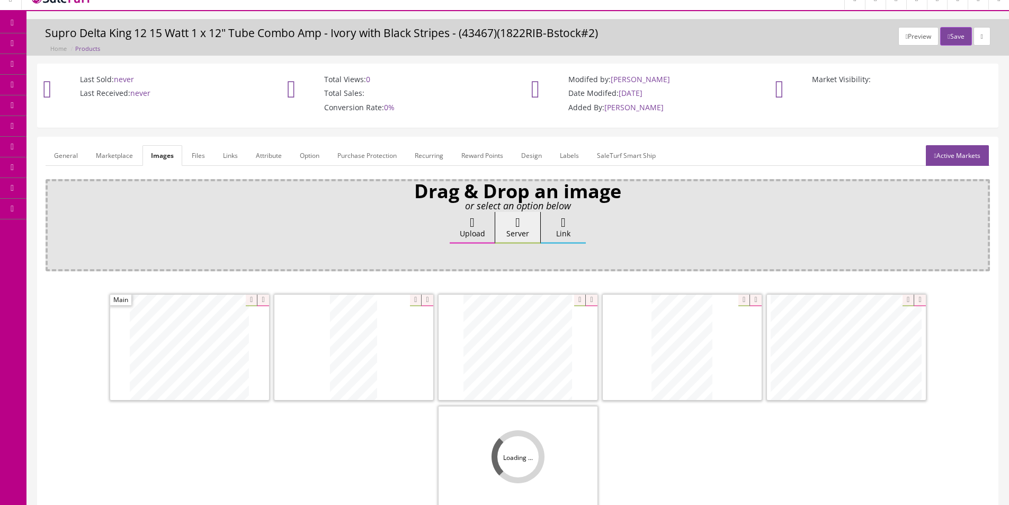
scroll to position [106, 0]
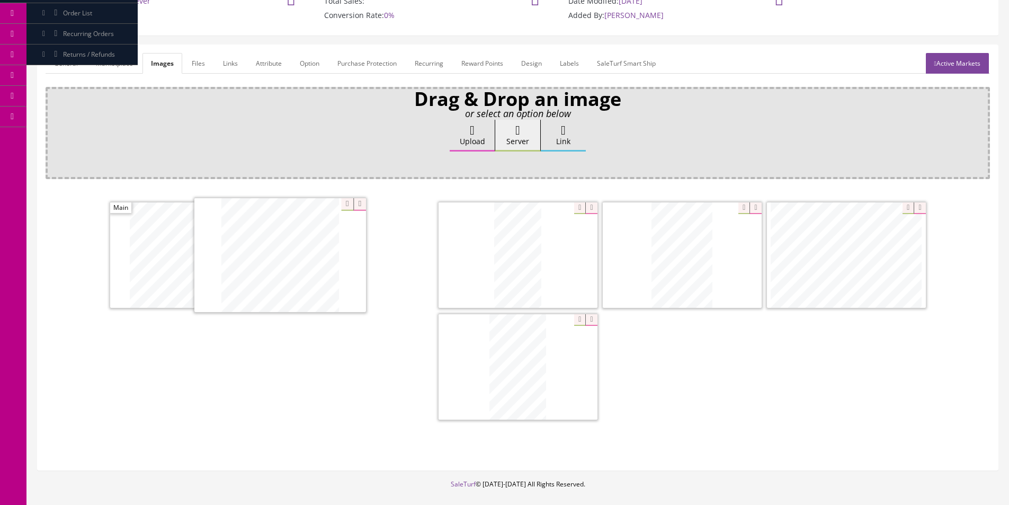
drag, startPoint x: 538, startPoint y: 271, endPoint x: 301, endPoint y: 271, distance: 236.8
drag, startPoint x: 720, startPoint y: 274, endPoint x: 474, endPoint y: 275, distance: 246.9
drag, startPoint x: 629, startPoint y: 237, endPoint x: 497, endPoint y: 231, distance: 132.0
click at [76, 63] on link "General" at bounding box center [66, 63] width 41 height 21
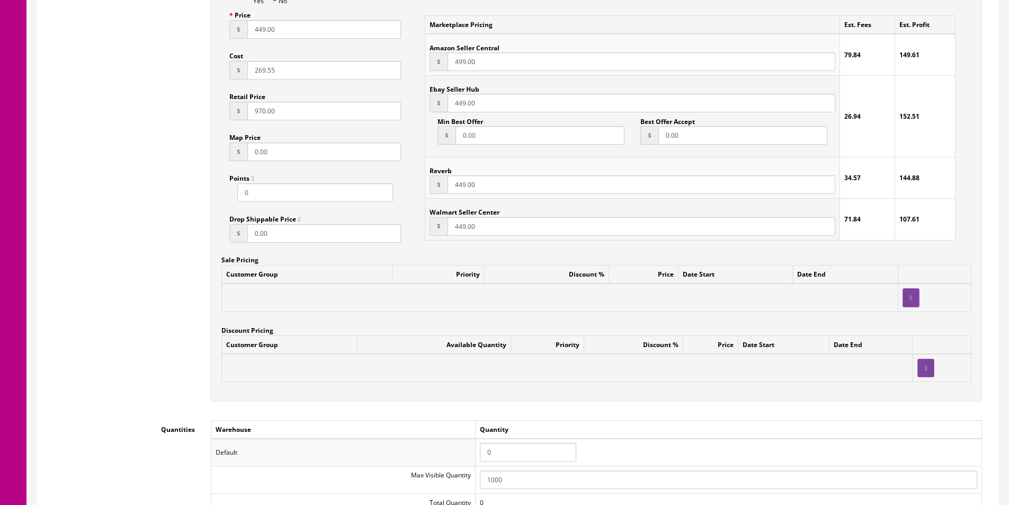
scroll to position [795, 0]
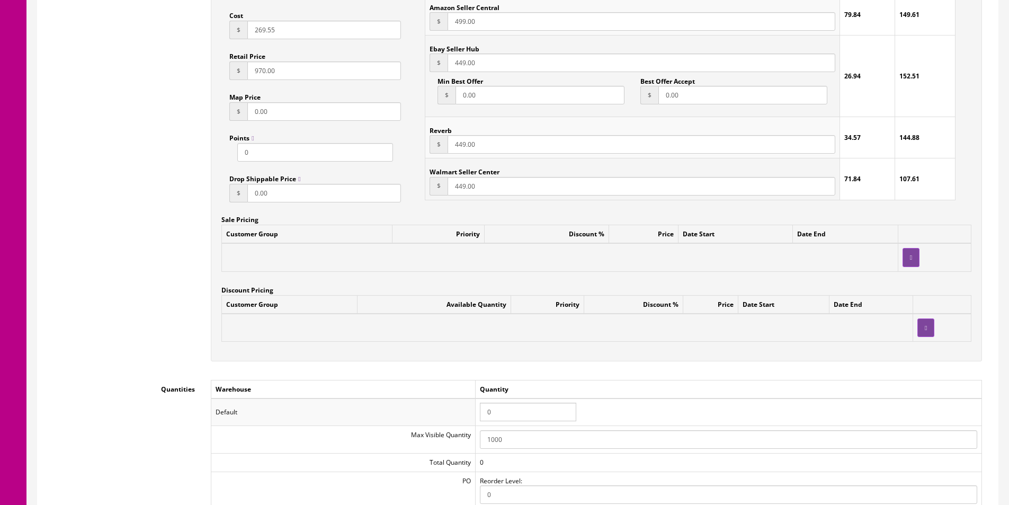
click at [505, 405] on input "0" at bounding box center [528, 412] width 96 height 19
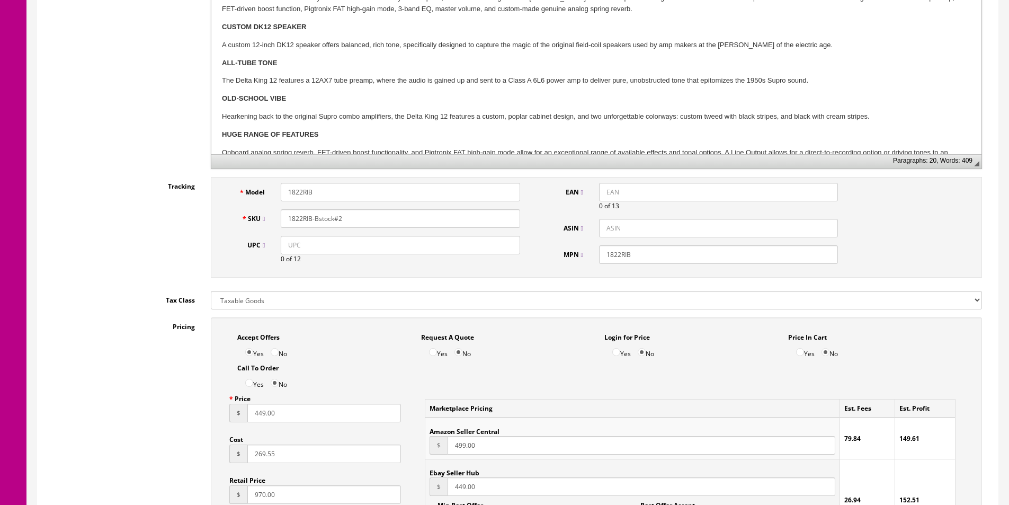
type input "1"
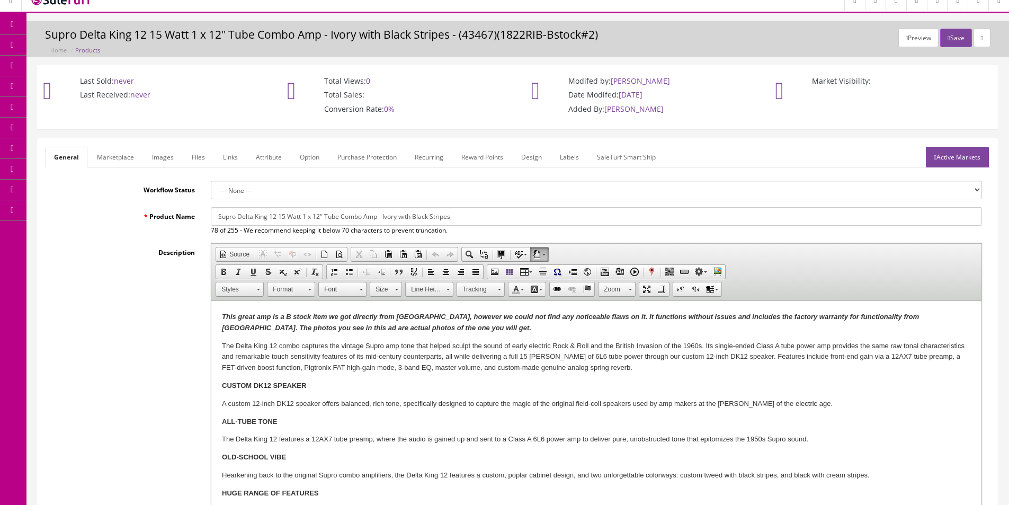
scroll to position [0, 0]
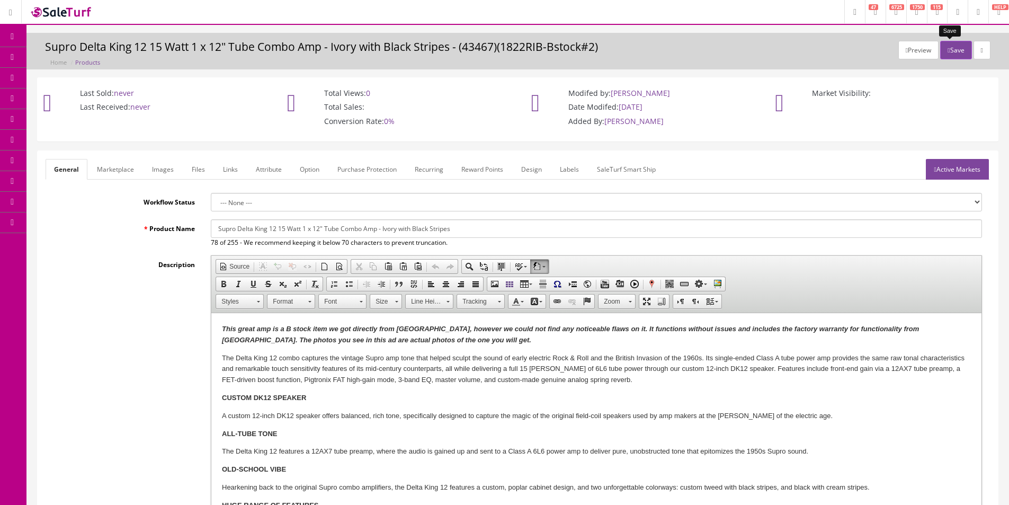
click at [953, 57] on button "Save" at bounding box center [955, 50] width 31 height 19
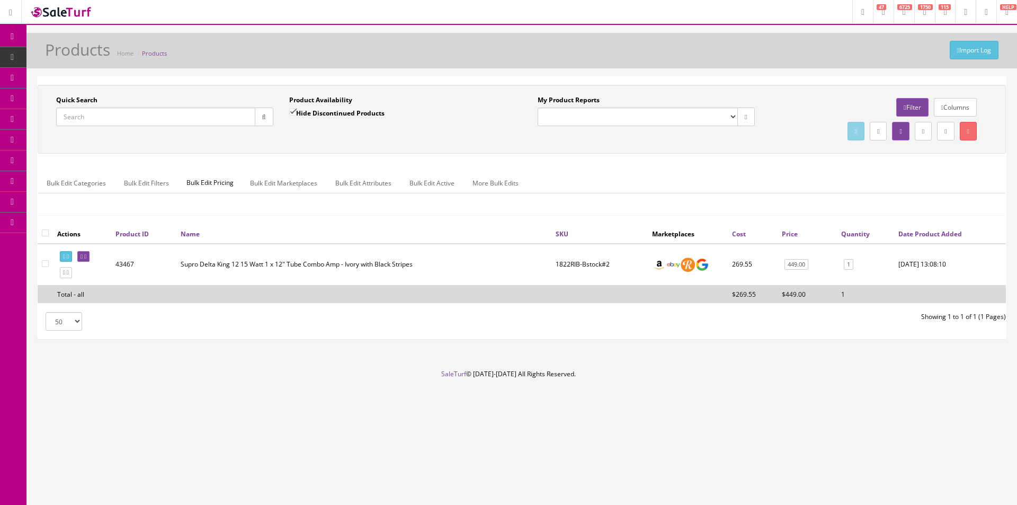
click at [159, 120] on input "Quick Search" at bounding box center [155, 117] width 199 height 19
type input "1822RBB_US-Bstock#1"
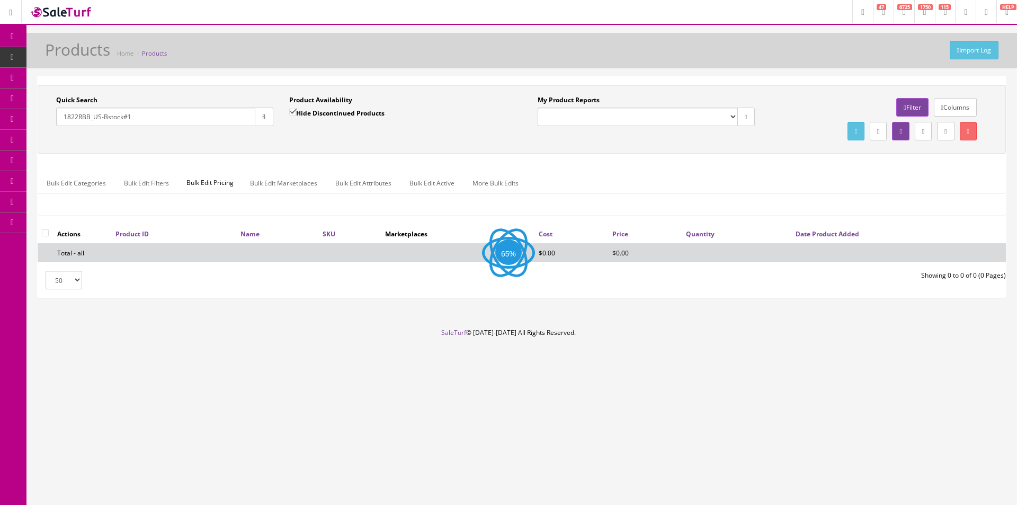
click at [344, 125] on div "Hide Discontinued Products" at bounding box center [336, 117] width 95 height 19
click at [345, 116] on label "Hide Discontinued Products" at bounding box center [336, 113] width 95 height 11
click at [296, 115] on input "Hide Discontinued Products" at bounding box center [292, 112] width 7 height 7
checkbox input "false"
drag, startPoint x: 361, startPoint y: 129, endPoint x: 405, endPoint y: 131, distance: 44.0
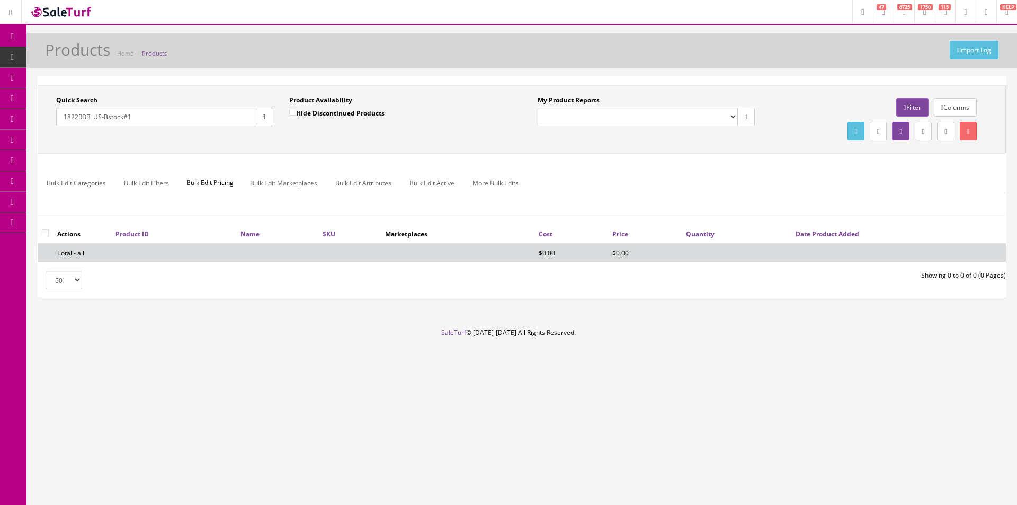
click at [361, 129] on div "Product Availability Hide Discontinued Products Date To" at bounding box center [397, 114] width 233 height 39
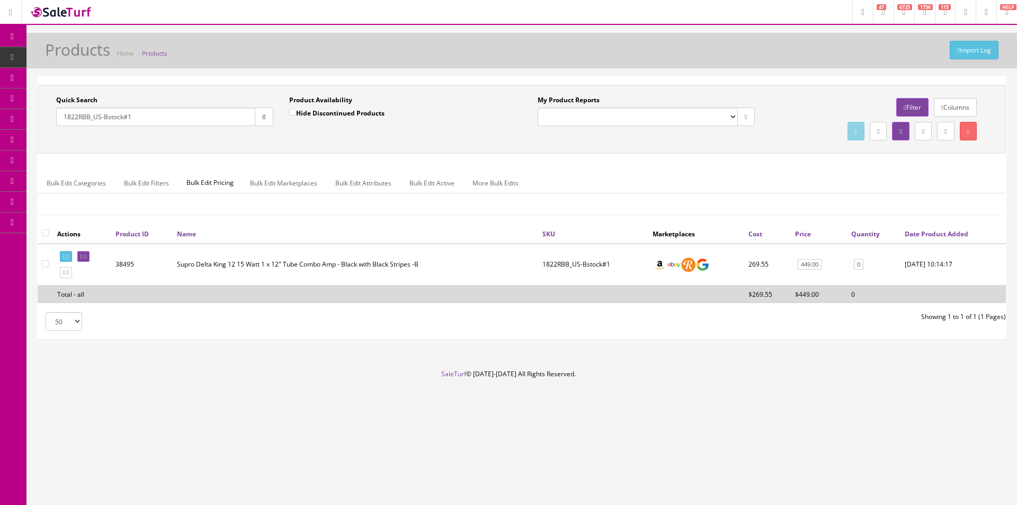
click at [107, 248] on td at bounding box center [82, 265] width 58 height 42
click at [90, 254] on link at bounding box center [83, 256] width 12 height 11
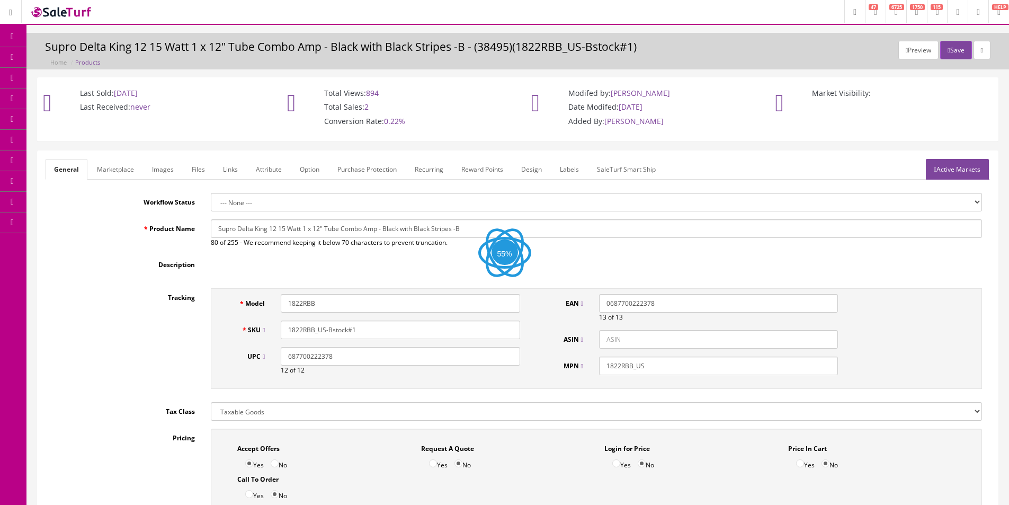
click at [163, 170] on link "Images" at bounding box center [163, 169] width 39 height 21
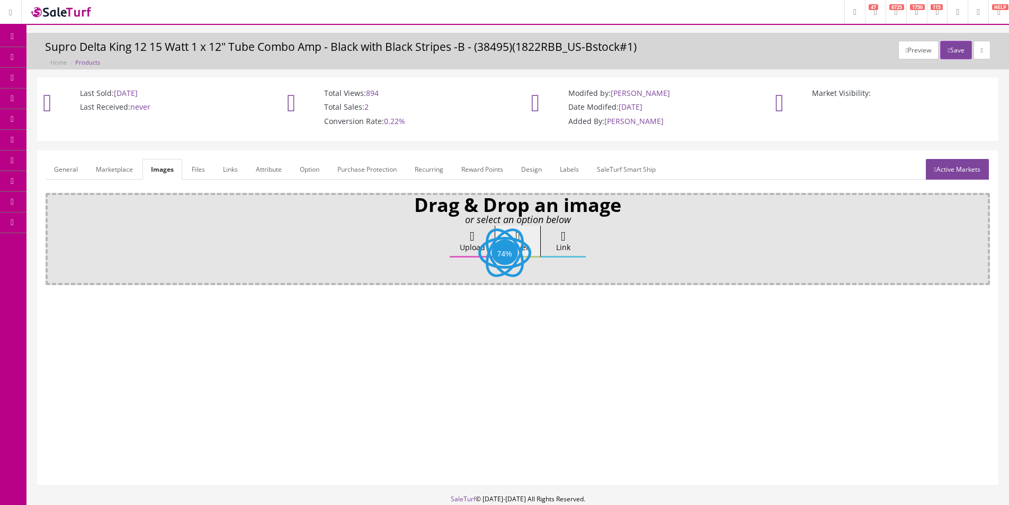
click at [465, 232] on label "Upload" at bounding box center [472, 242] width 45 height 32
click at [53, 232] on input "Upload" at bounding box center [53, 231] width 0 height 11
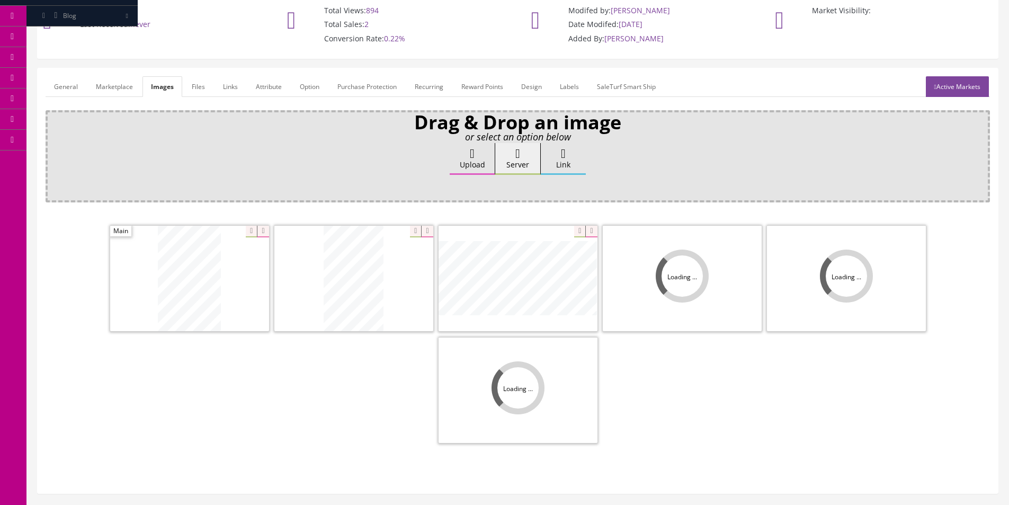
scroll to position [155, 0]
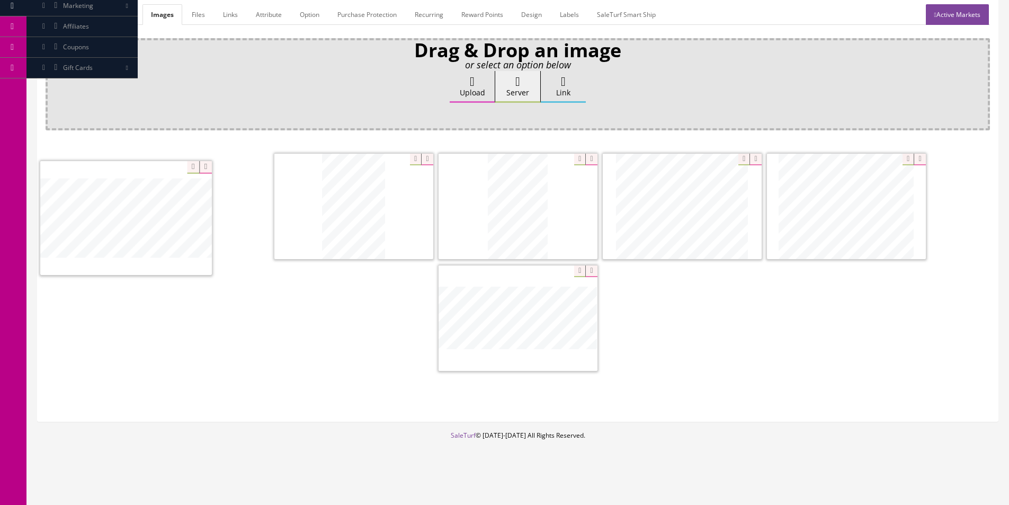
drag, startPoint x: 556, startPoint y: 229, endPoint x: 163, endPoint y: 241, distance: 392.7
drag, startPoint x: 657, startPoint y: 217, endPoint x: 153, endPoint y: 213, distance: 503.8
drag, startPoint x: 621, startPoint y: 218, endPoint x: 103, endPoint y: 211, distance: 517.6
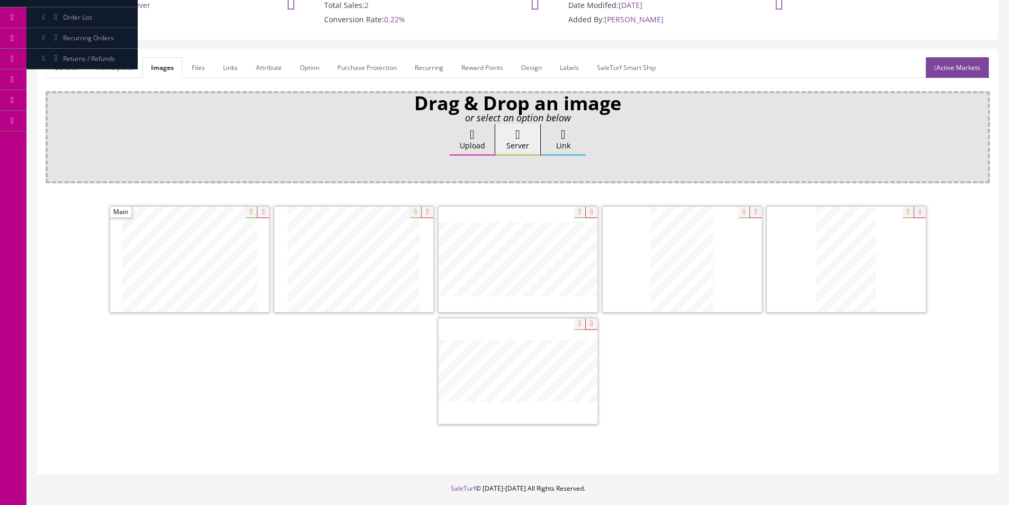
click at [66, 72] on link "General" at bounding box center [66, 67] width 41 height 21
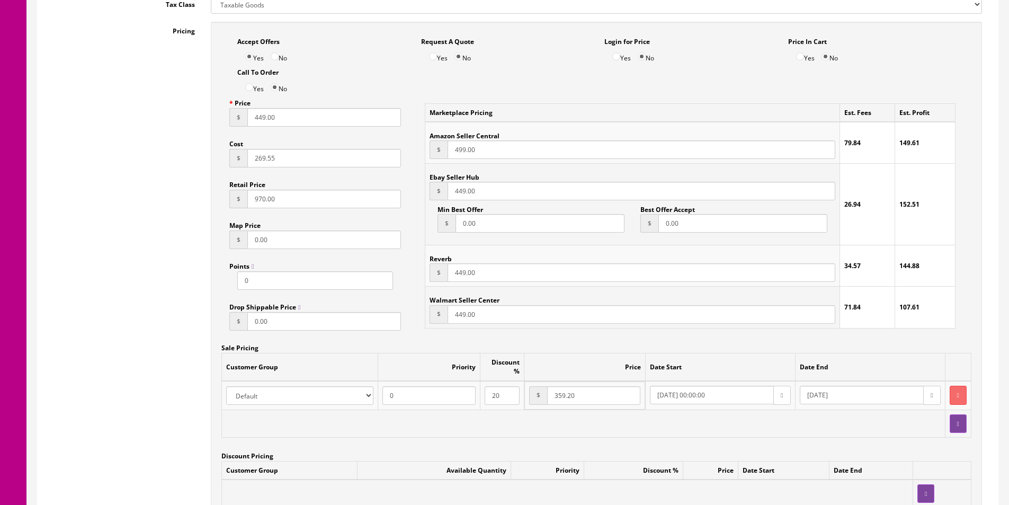
scroll to position [737, 0]
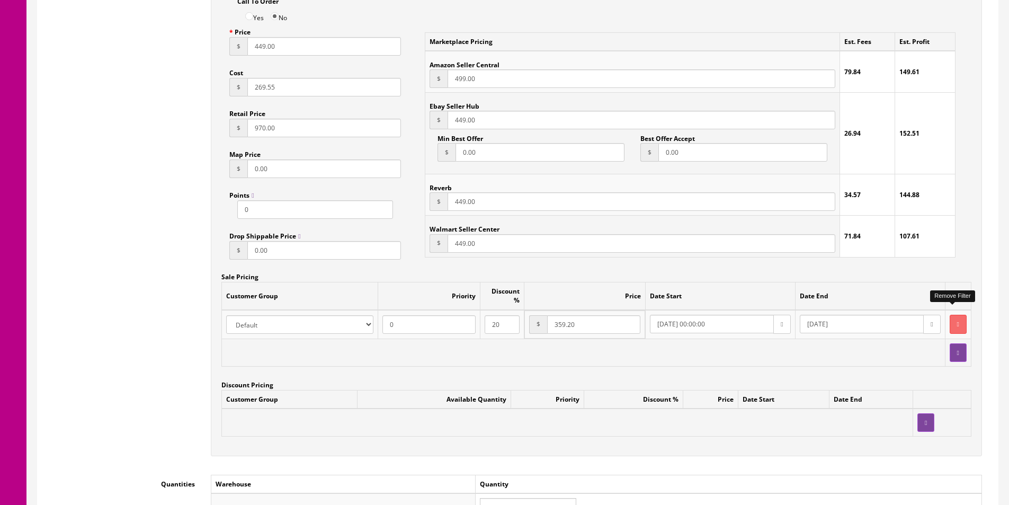
click at [957, 321] on icon "button" at bounding box center [958, 324] width 2 height 6
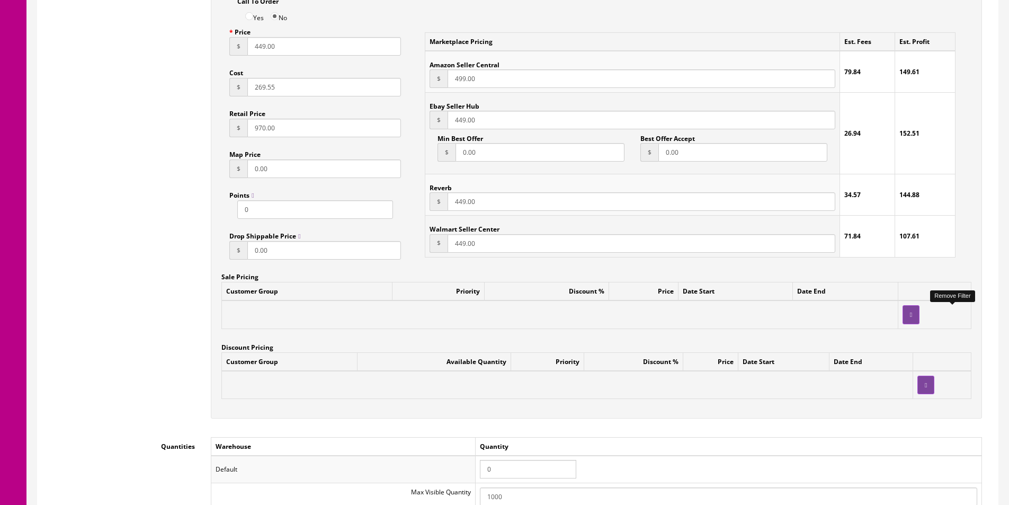
click at [520, 469] on input "0" at bounding box center [528, 469] width 96 height 19
click at [520, 469] on input "1" at bounding box center [528, 469] width 96 height 19
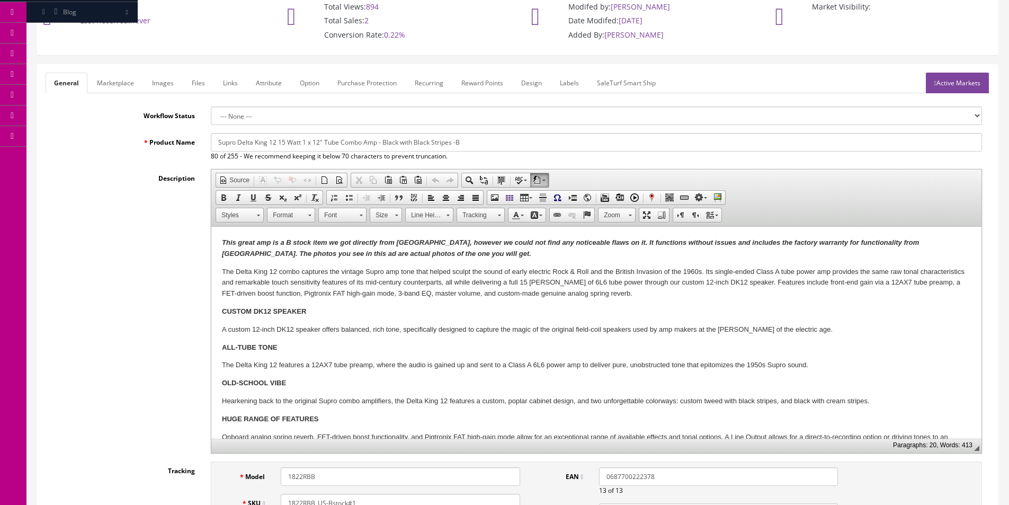
scroll to position [0, 0]
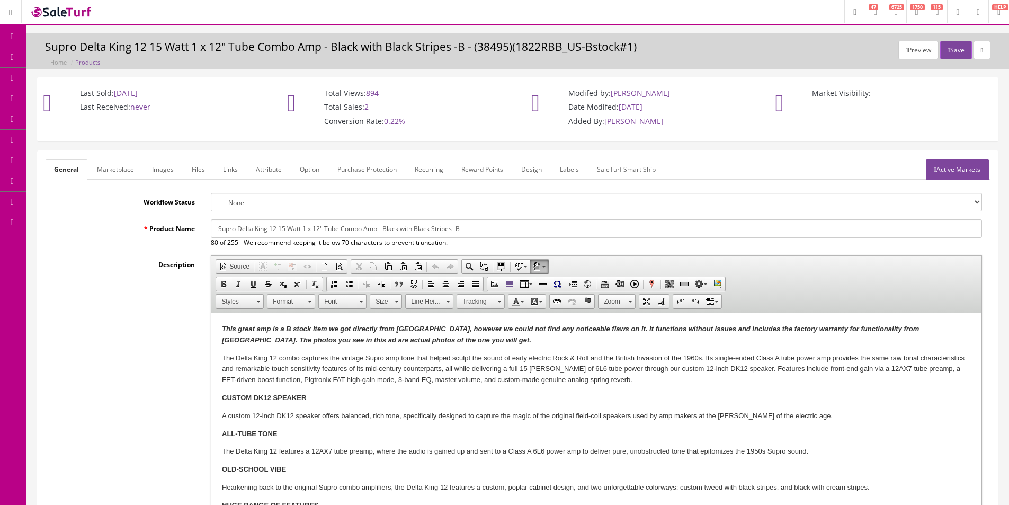
type input "1"
click at [949, 43] on button "Save" at bounding box center [955, 50] width 31 height 19
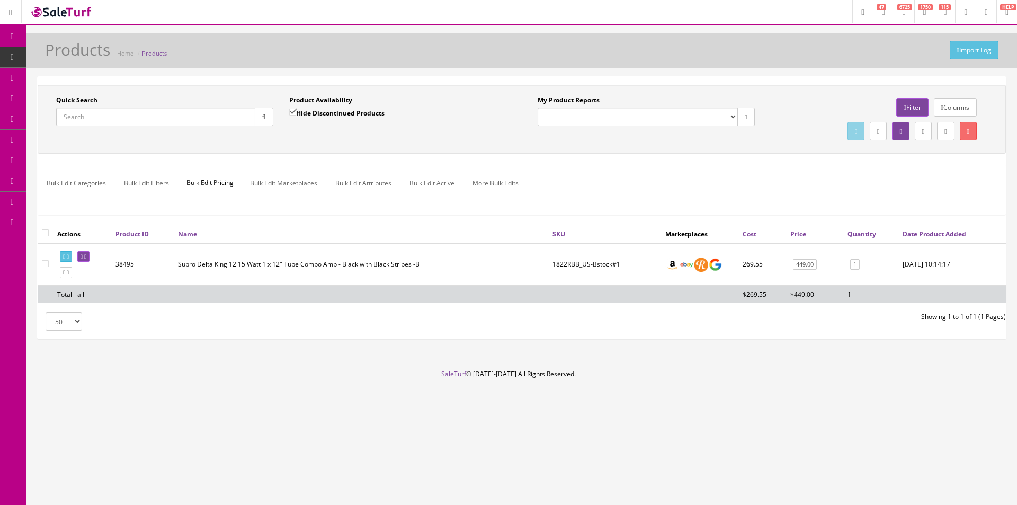
click at [191, 112] on input "Quick Search" at bounding box center [155, 117] width 199 height 19
paste input "1822RTB US-1"
click at [93, 118] on input "1822RTB US-1" at bounding box center [155, 117] width 199 height 19
type input "1822RTB_US-1"
drag, startPoint x: 299, startPoint y: 108, endPoint x: 300, endPoint y: 116, distance: 8.5
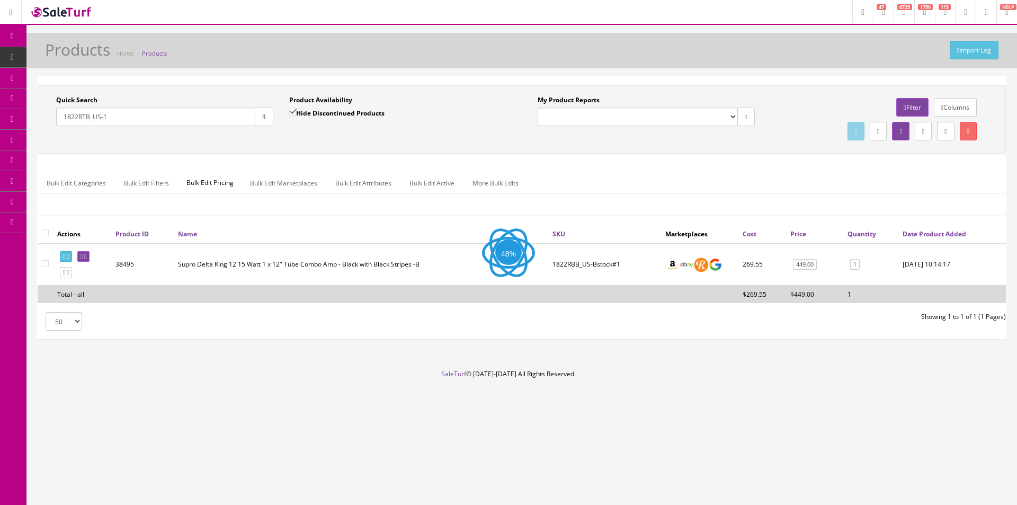
click at [299, 108] on label "Hide Discontinued Products" at bounding box center [336, 113] width 95 height 11
click at [296, 109] on input "Hide Discontinued Products" at bounding box center [292, 112] width 7 height 7
checkbox input "false"
click at [302, 128] on div "Product Availability Hide Discontinued Products Date To" at bounding box center [397, 114] width 233 height 39
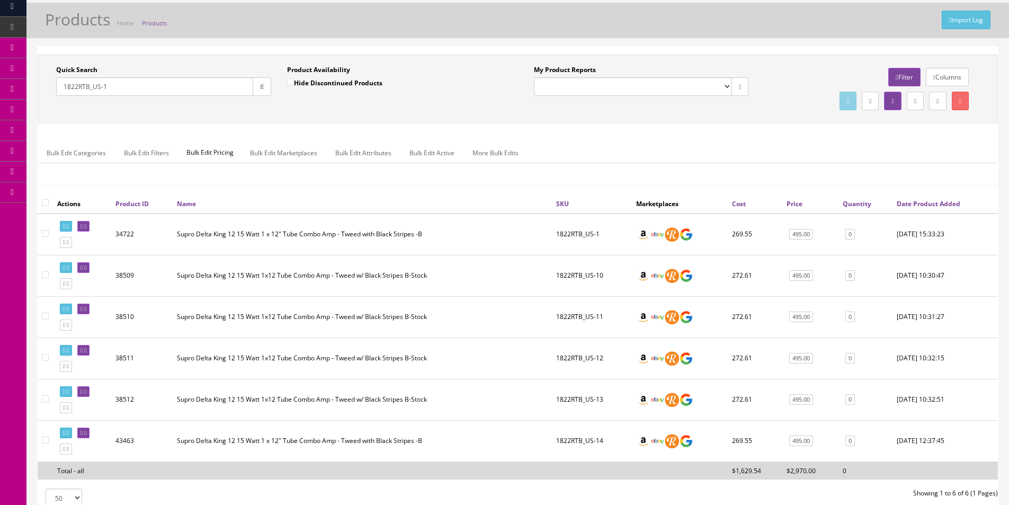
scroll to position [53, 0]
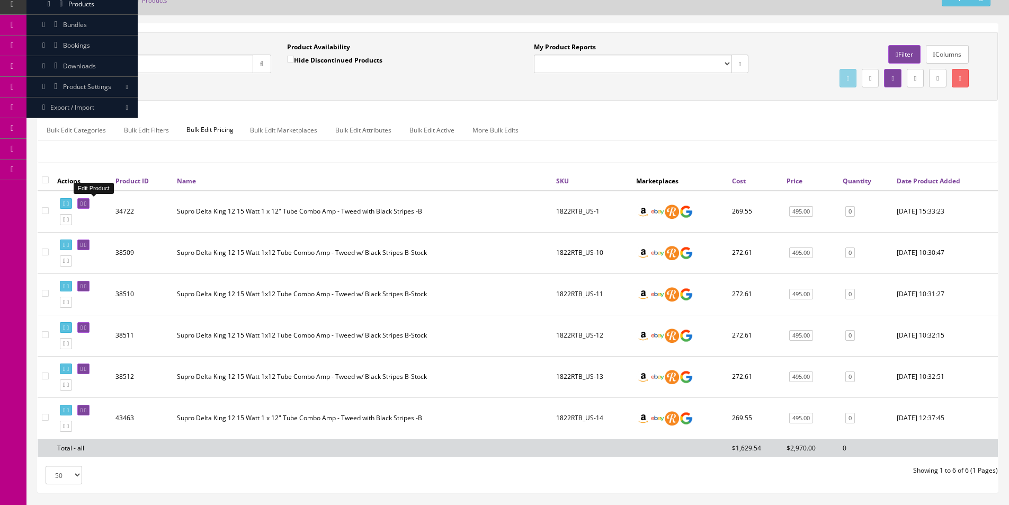
click at [86, 201] on icon at bounding box center [85, 204] width 2 height 6
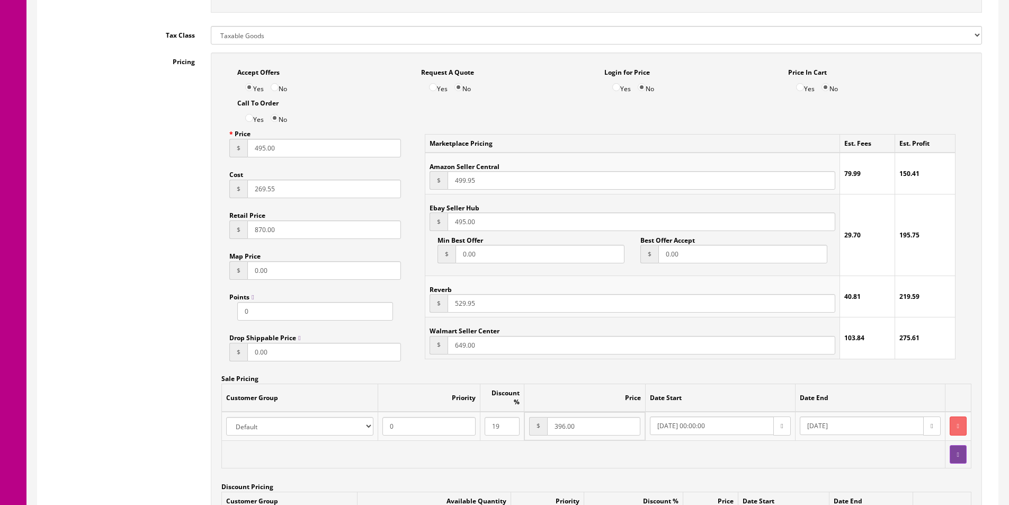
scroll to position [742, 0]
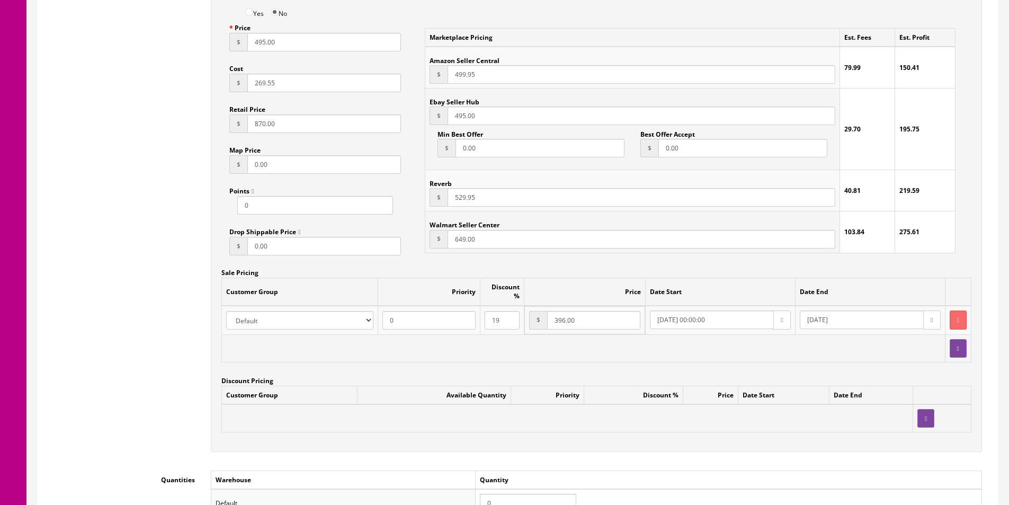
click at [525, 494] on input "0" at bounding box center [528, 503] width 96 height 19
type input "1"
click at [957, 317] on icon "button" at bounding box center [958, 320] width 2 height 6
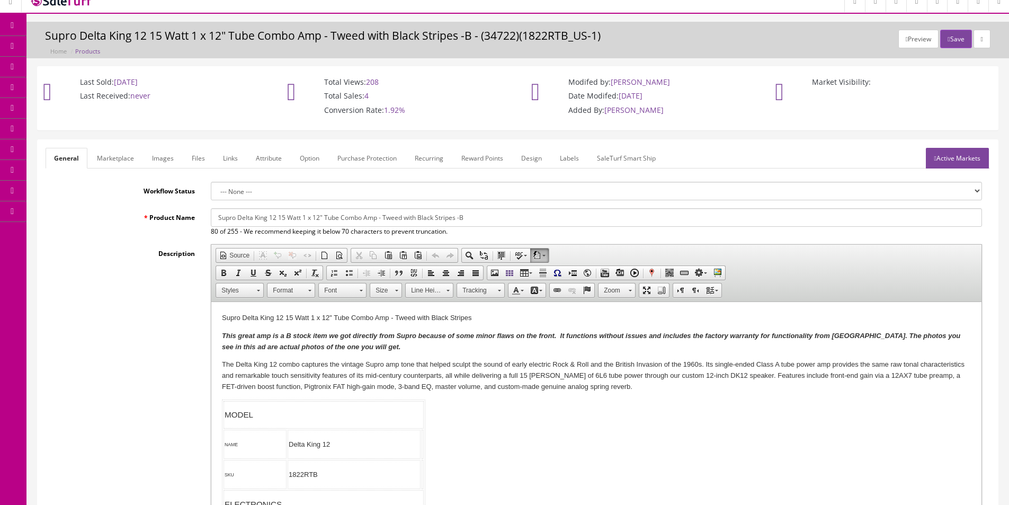
scroll to position [0, 0]
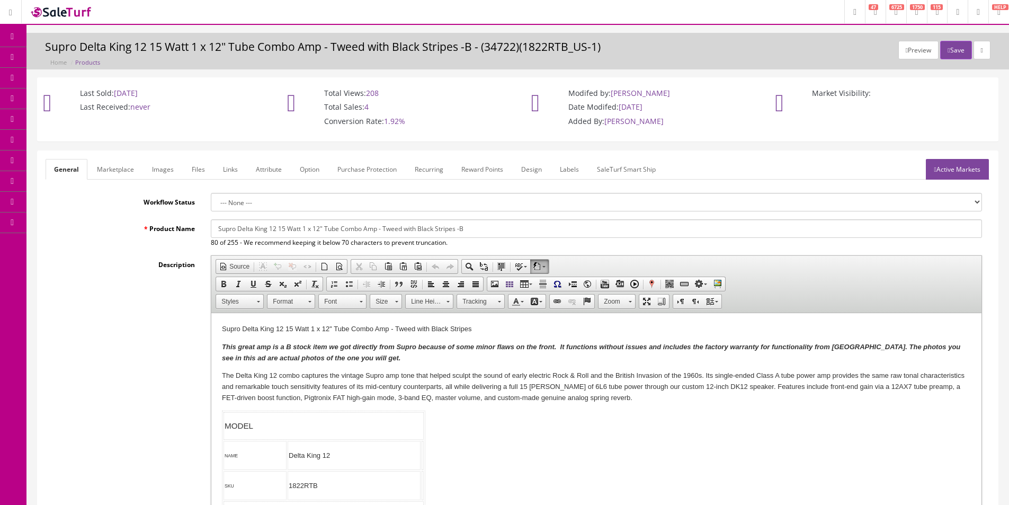
click at [174, 172] on link "Images" at bounding box center [163, 169] width 39 height 21
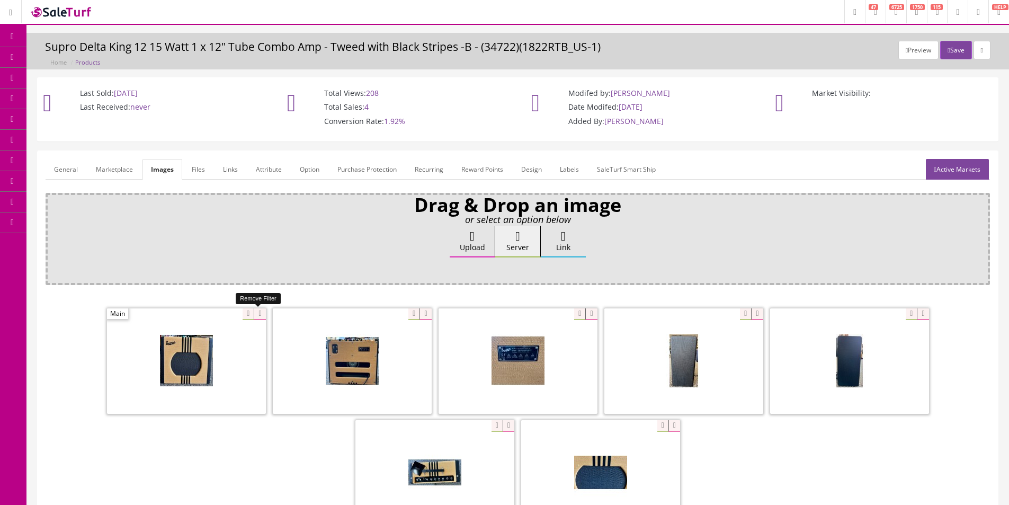
click at [262, 312] on icon at bounding box center [260, 314] width 12 height 12
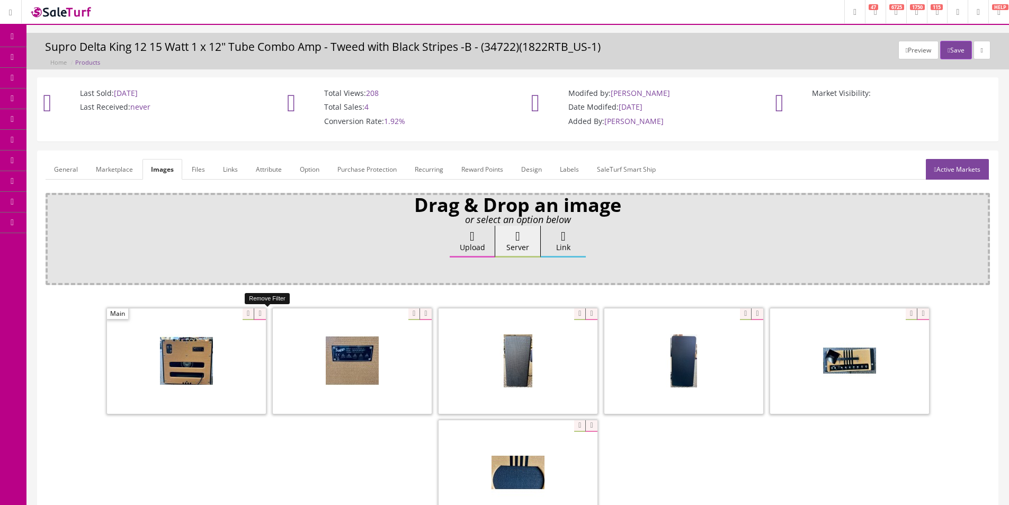
click at [262, 313] on icon at bounding box center [260, 314] width 12 height 12
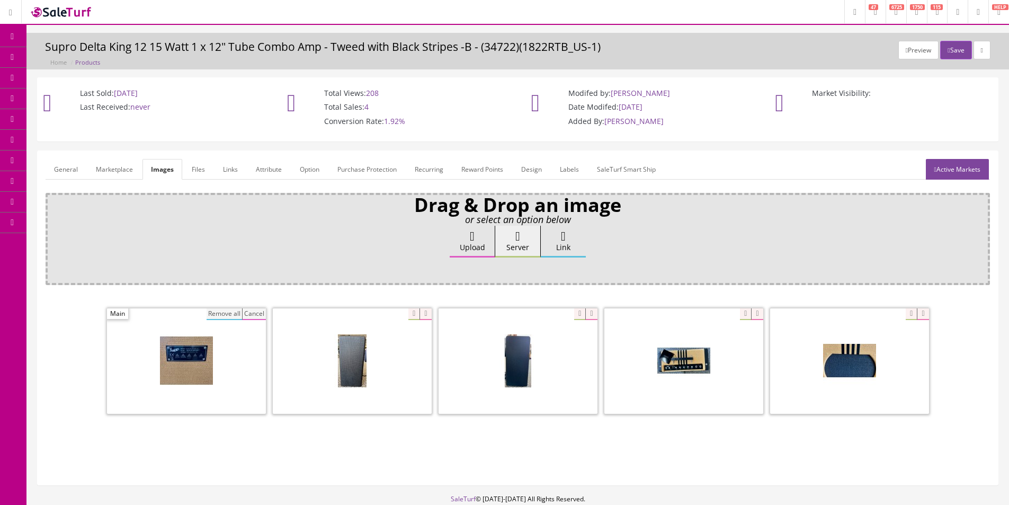
click at [206, 311] on span at bounding box center [186, 360] width 159 height 105
click at [212, 310] on button "Remove all" at bounding box center [224, 314] width 35 height 12
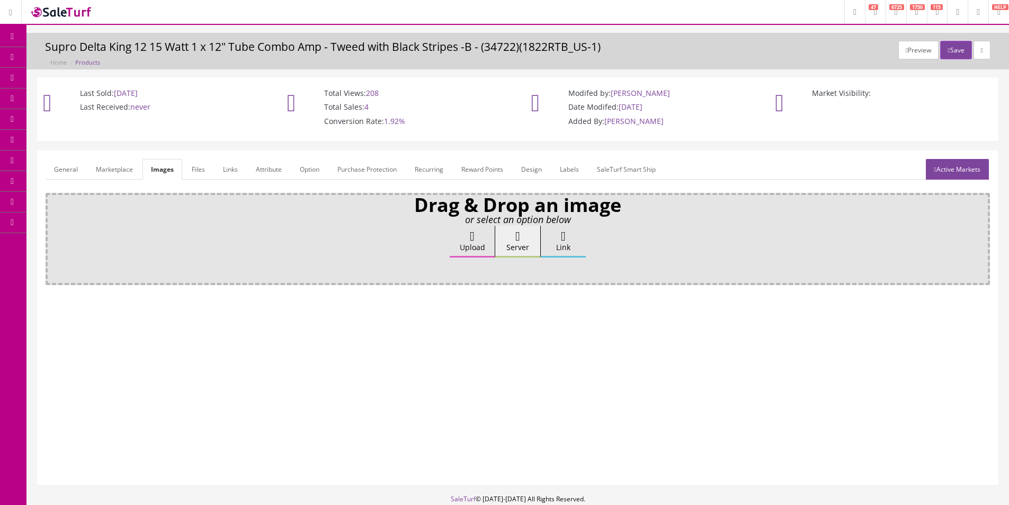
click at [459, 239] on label "Upload" at bounding box center [472, 242] width 45 height 32
click at [53, 236] on input "Upload" at bounding box center [53, 231] width 0 height 11
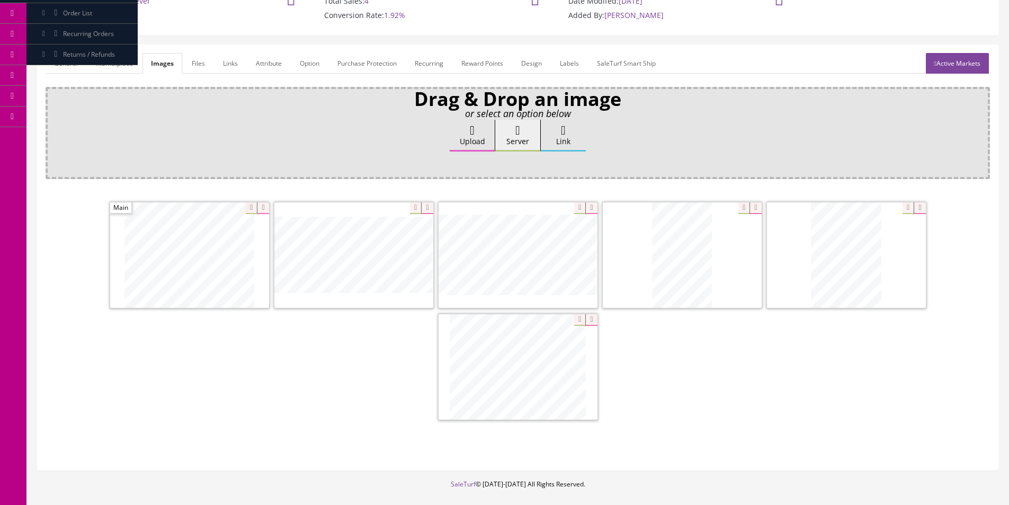
scroll to position [53, 0]
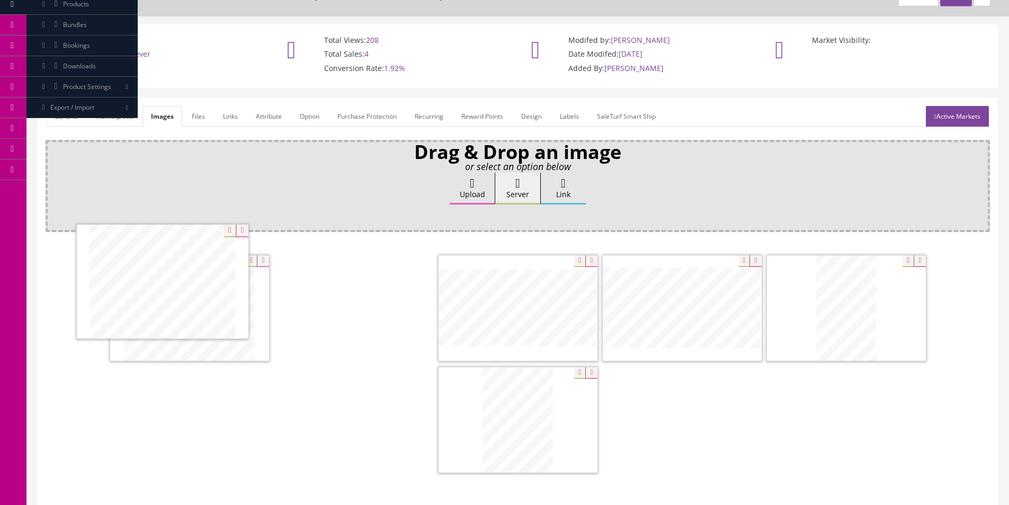
drag, startPoint x: 290, startPoint y: 262, endPoint x: 177, endPoint y: 278, distance: 113.9
click at [84, 113] on link "General" at bounding box center [66, 116] width 41 height 21
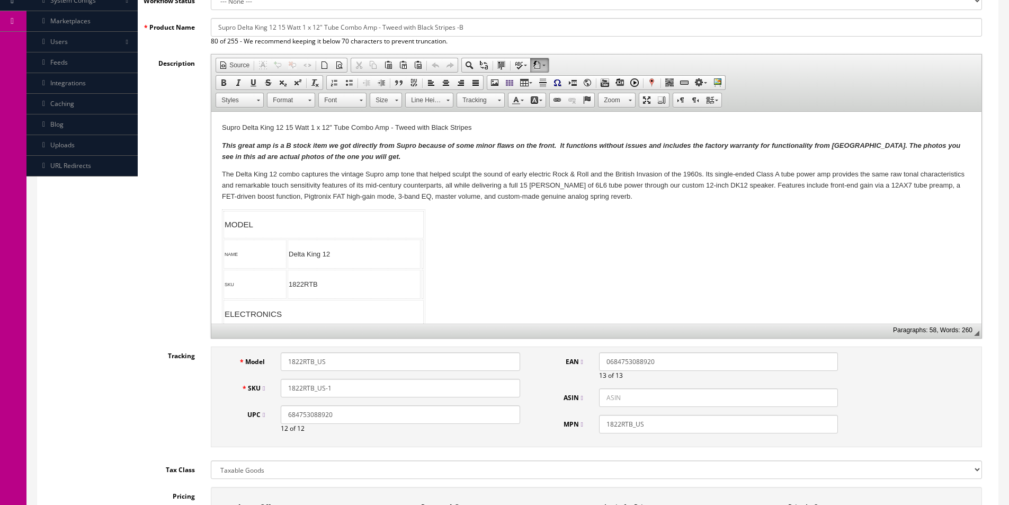
scroll to position [318, 0]
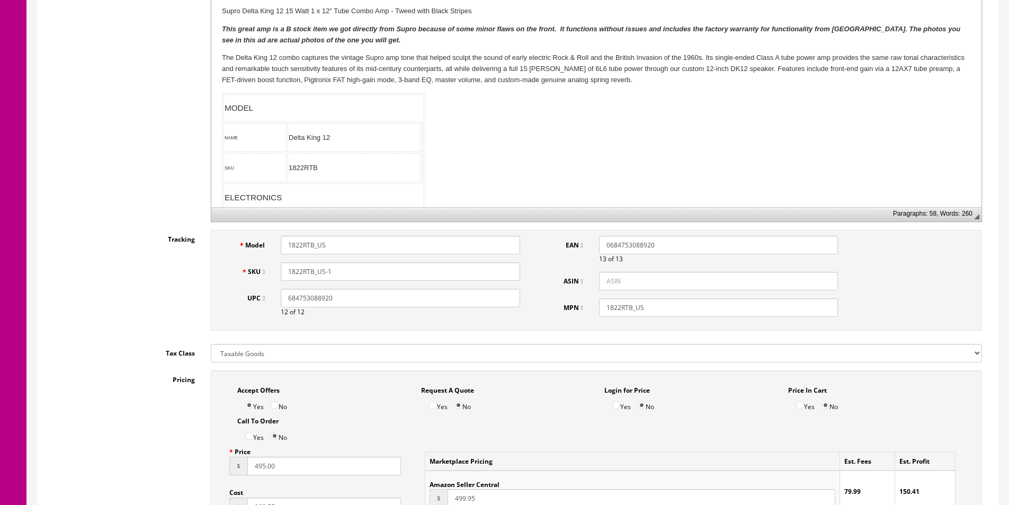
click at [309, 279] on input "1822RTB_US-1" at bounding box center [400, 271] width 239 height 19
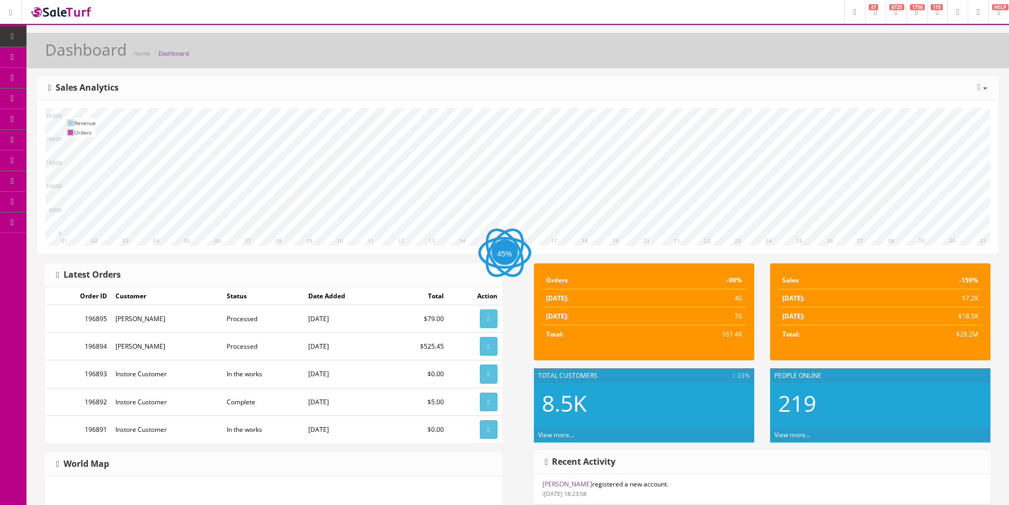
click at [75, 57] on span "Products" at bounding box center [76, 56] width 26 height 9
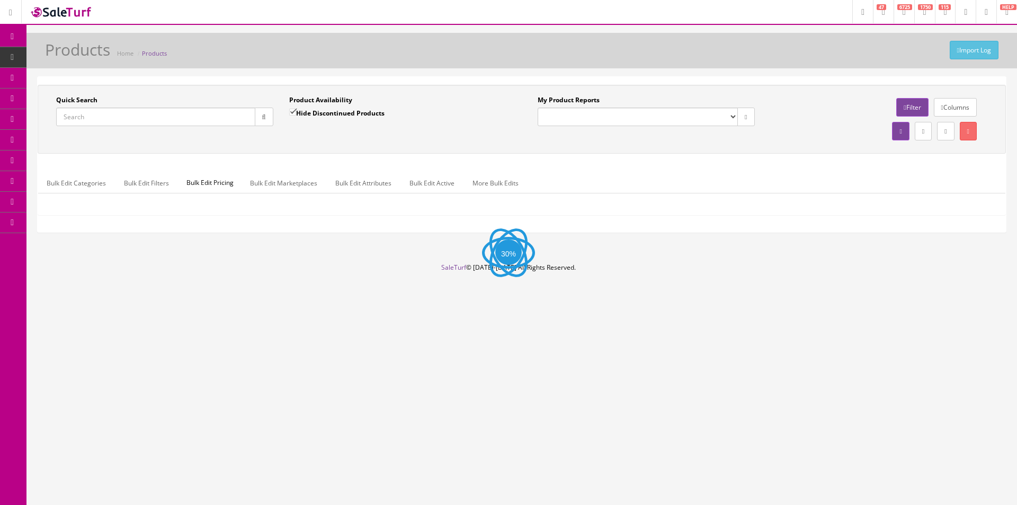
click at [241, 118] on input "Quick Search" at bounding box center [155, 117] width 199 height 19
paste input "1822RTB_US-1"
type input "1822RTB_US-1"
click at [307, 111] on label "Hide Discontinued Products" at bounding box center [336, 113] width 95 height 11
click at [296, 111] on input "Hide Discontinued Products" at bounding box center [292, 112] width 7 height 7
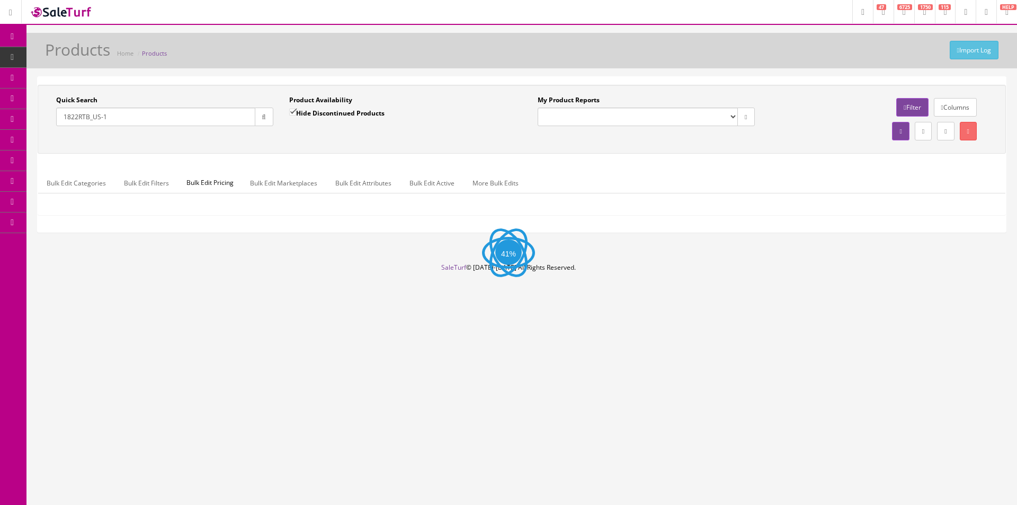
checkbox input "false"
click at [261, 121] on button "button" at bounding box center [264, 117] width 19 height 19
click at [273, 136] on div "Quick Search 1822RTB_US-1 Date From Product Availability Hide Discontinued Prod…" at bounding box center [521, 119] width 963 height 48
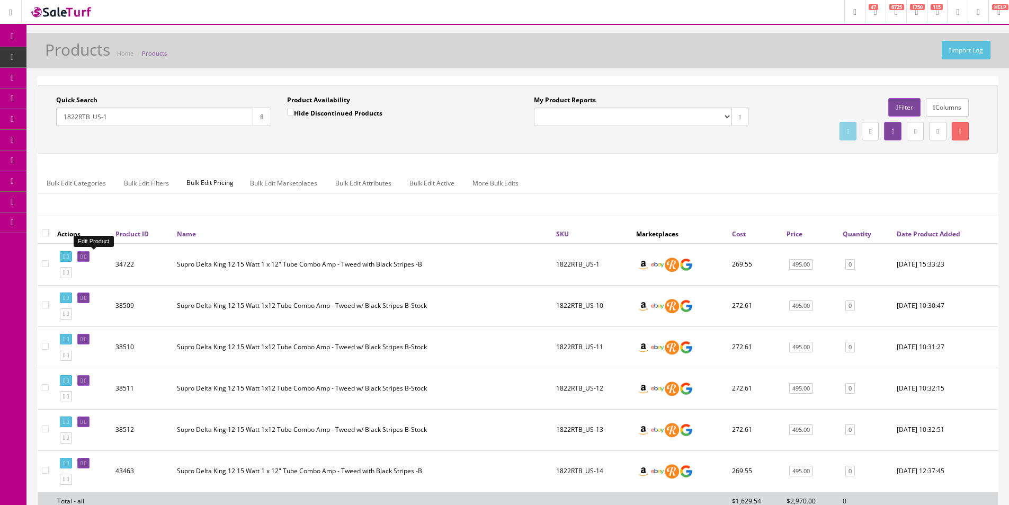
click at [90, 252] on link at bounding box center [83, 256] width 12 height 11
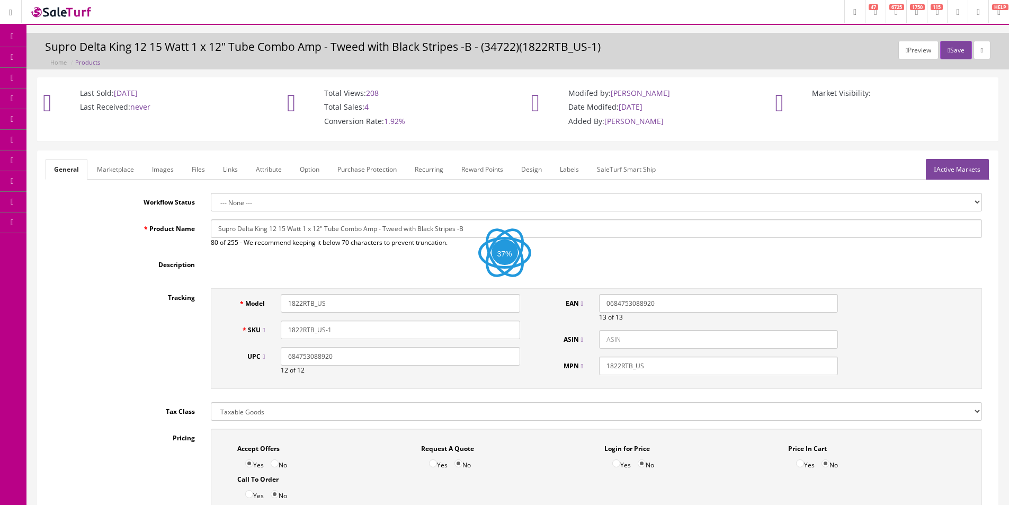
click at [173, 165] on link "Images" at bounding box center [163, 169] width 39 height 21
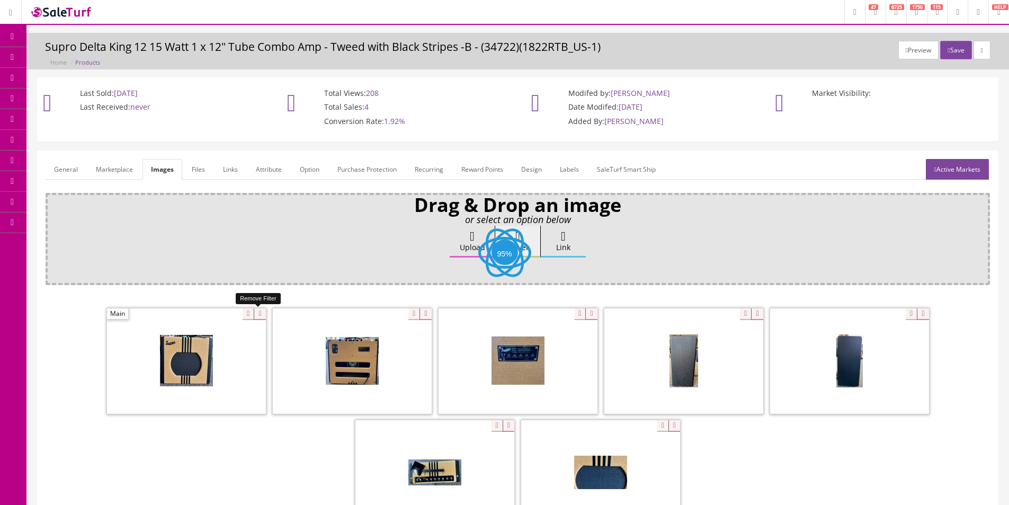
click at [256, 315] on icon at bounding box center [260, 314] width 12 height 12
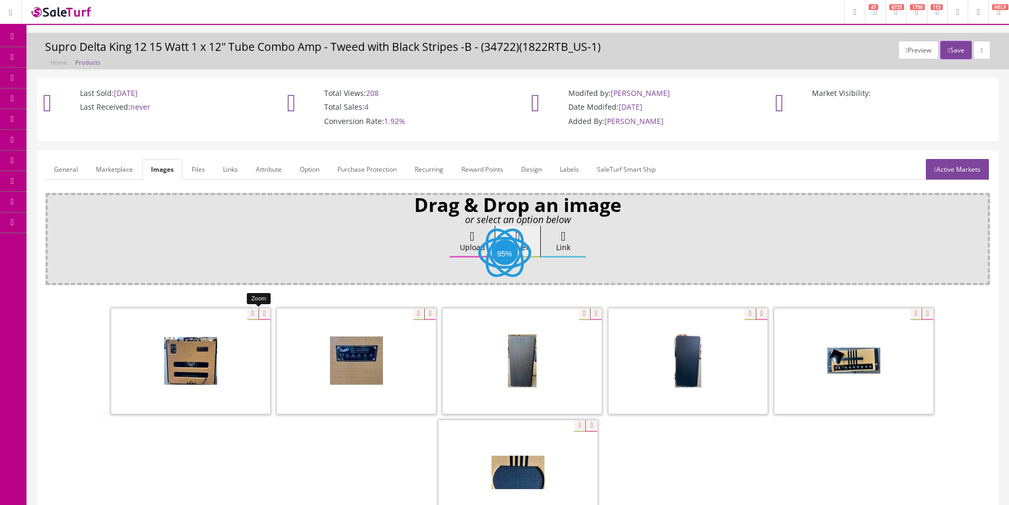
click at [259, 315] on icon at bounding box center [265, 314] width 12 height 12
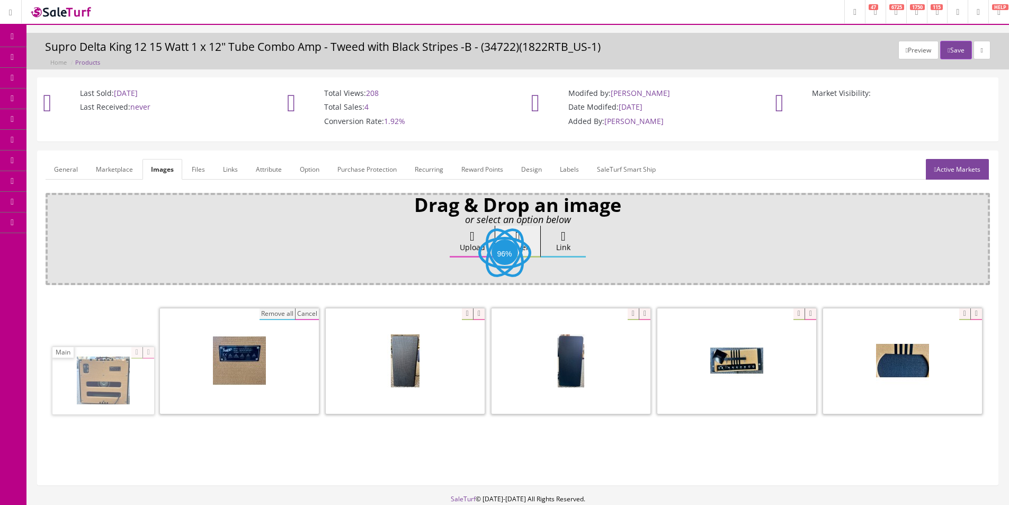
click at [260, 316] on button "Remove all" at bounding box center [277, 314] width 35 height 12
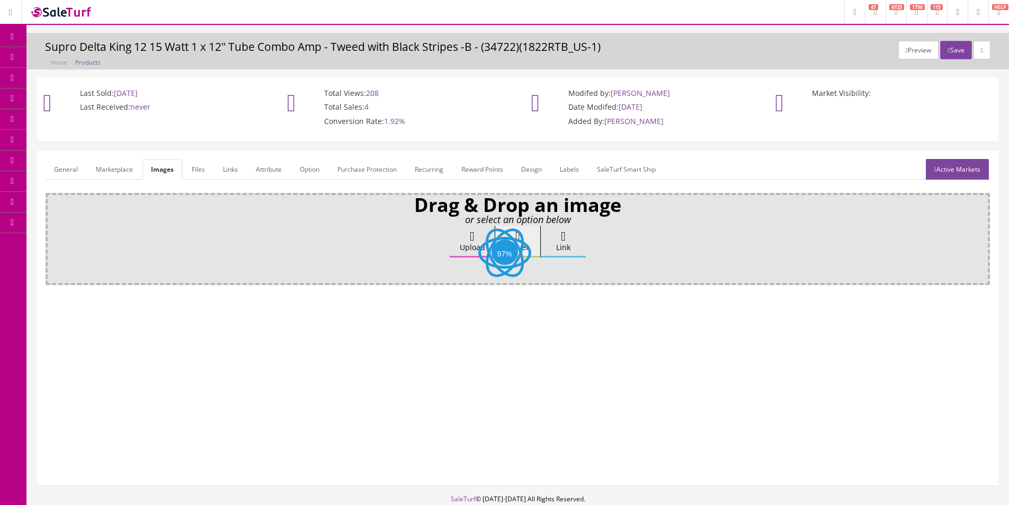
click at [460, 255] on label "Upload" at bounding box center [472, 242] width 45 height 32
click at [53, 236] on input "Upload" at bounding box center [53, 231] width 0 height 11
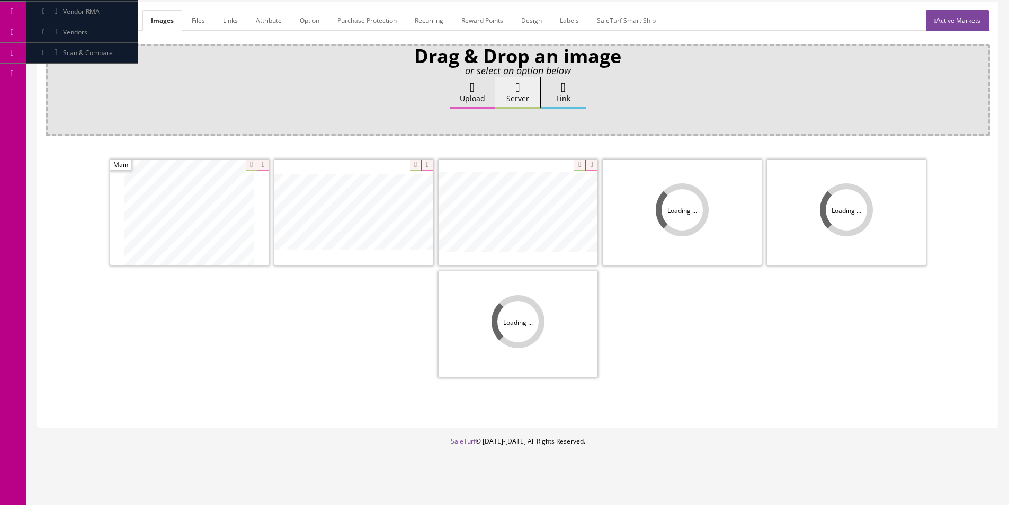
scroll to position [155, 0]
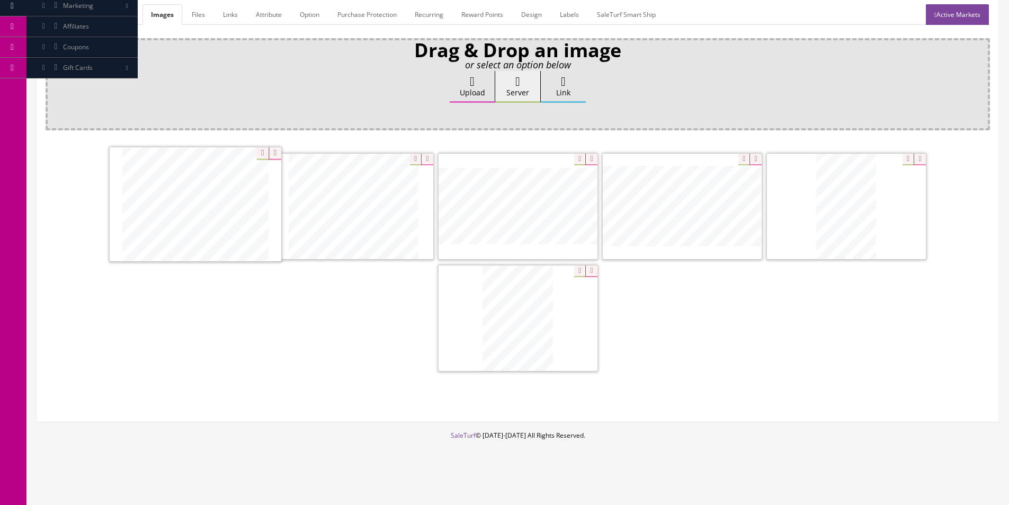
drag, startPoint x: 512, startPoint y: 328, endPoint x: 163, endPoint y: 210, distance: 367.9
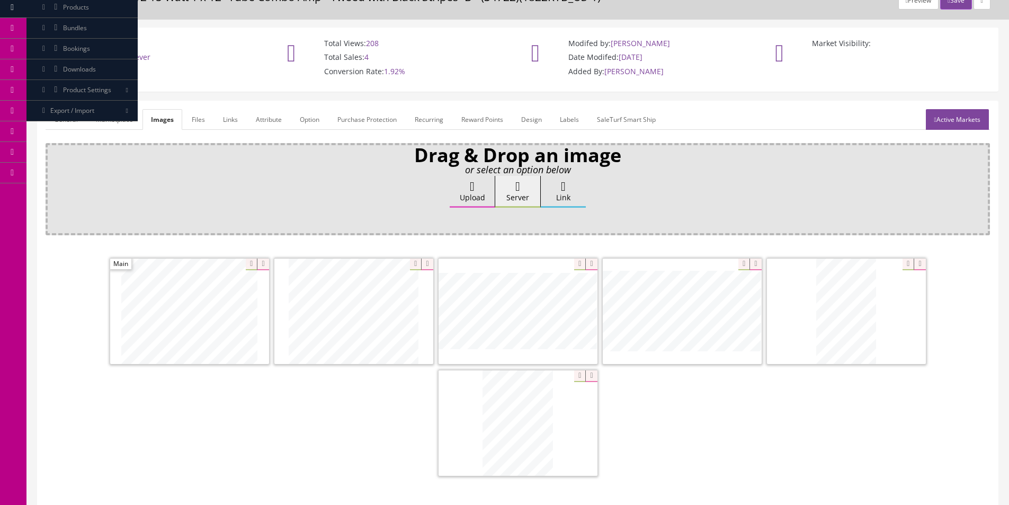
scroll to position [49, 0]
drag, startPoint x: 87, startPoint y: 121, endPoint x: 79, endPoint y: 123, distance: 8.4
click at [86, 122] on ul "General Marketplace Images Files Links Attribute Option Purchase Protection Rec…" at bounding box center [518, 120] width 944 height 21
click at [79, 123] on link "General" at bounding box center [66, 120] width 41 height 21
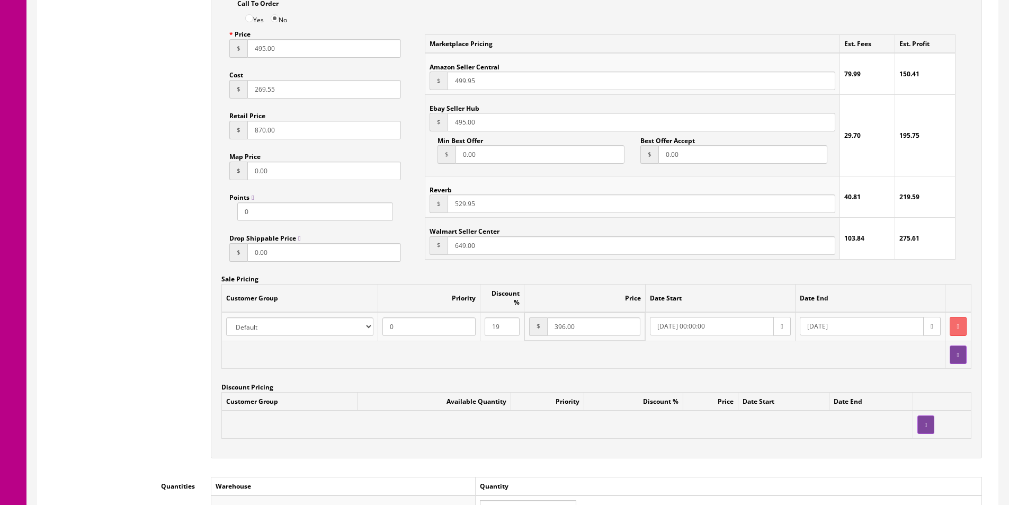
scroll to position [790, 0]
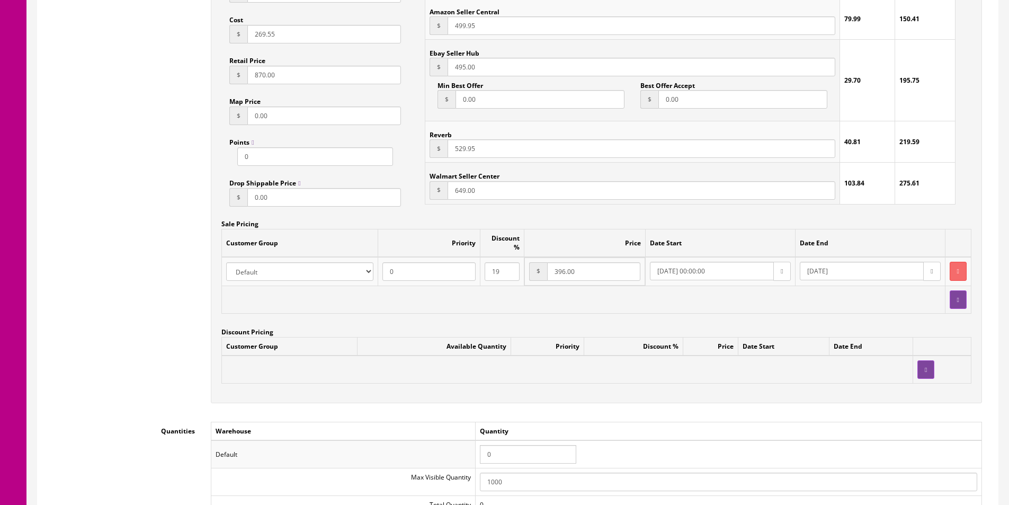
click at [511, 445] on input "0" at bounding box center [528, 454] width 96 height 19
click at [511, 445] on input "1" at bounding box center [528, 454] width 96 height 19
type input "1"
click at [950, 264] on button "button" at bounding box center [958, 271] width 17 height 19
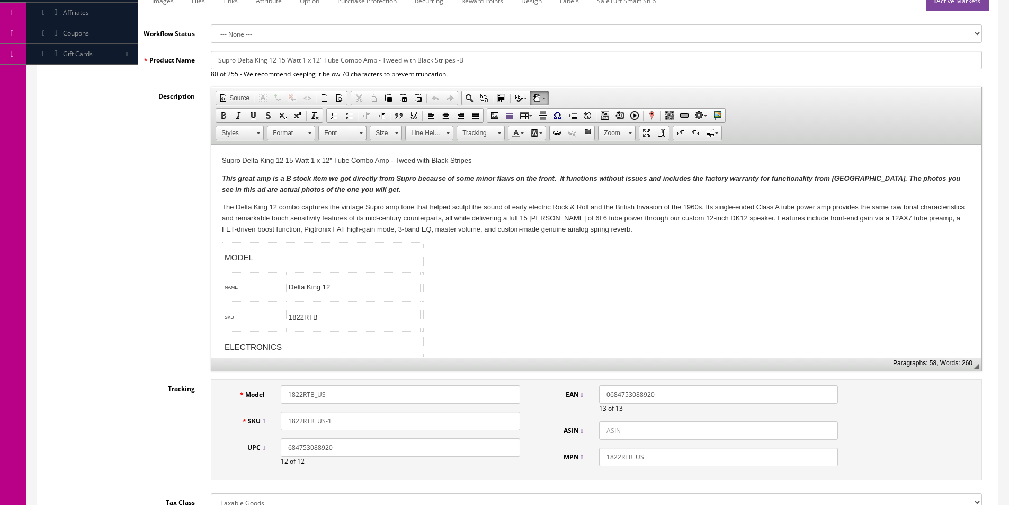
scroll to position [0, 0]
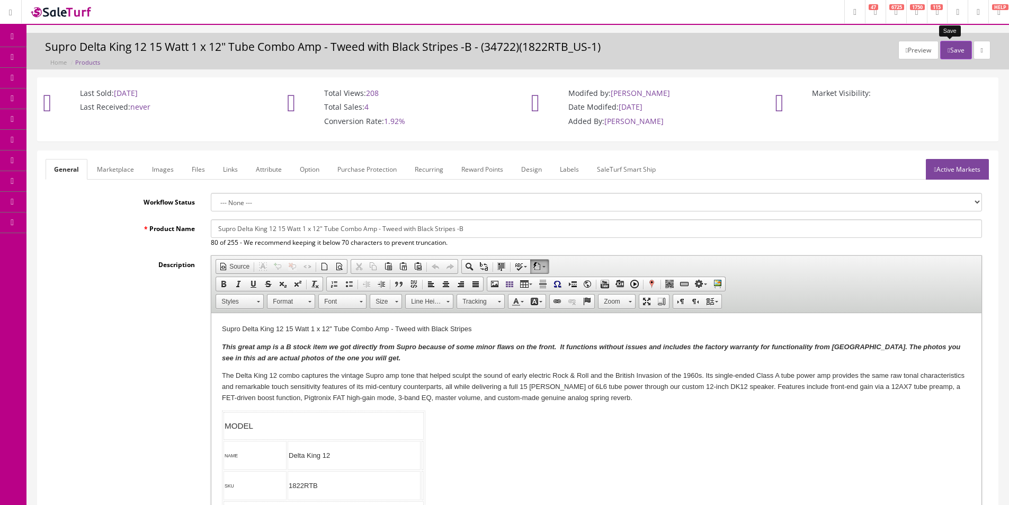
click at [949, 51] on button "Save" at bounding box center [955, 50] width 31 height 19
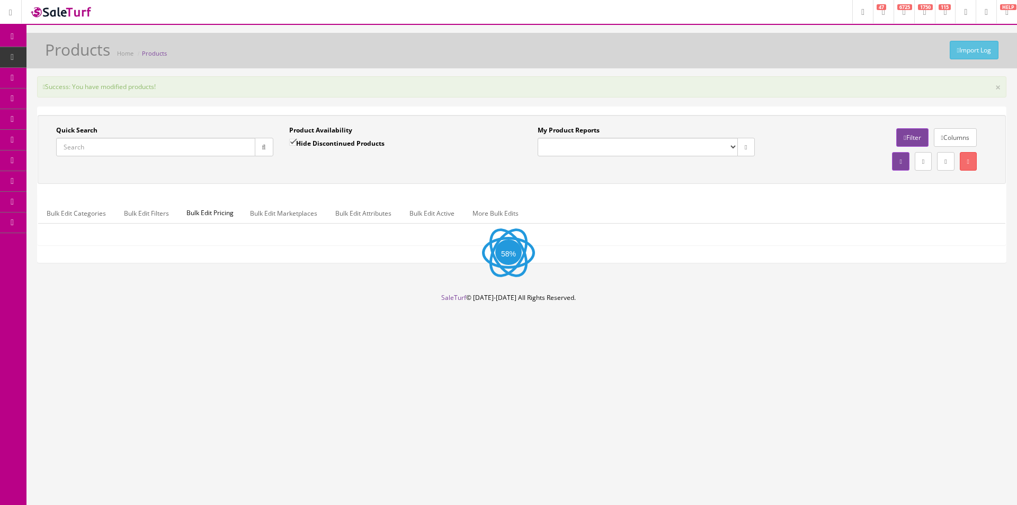
click at [244, 148] on input "Quick Search" at bounding box center [155, 147] width 199 height 19
paste input "1820RWHT-B-stock#2"
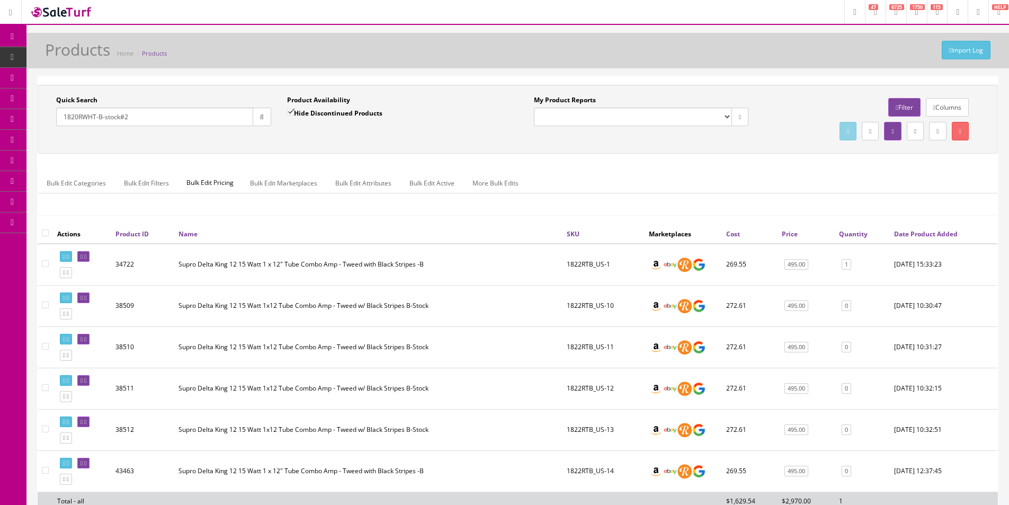
type input "1820RWHT-B-stock#2"
click at [295, 101] on label "Product Availability" at bounding box center [318, 100] width 63 height 10
click at [293, 112] on input "Hide Discontinued Products" at bounding box center [290, 112] width 7 height 7
checkbox input "false"
click at [321, 138] on div "Quick Search 1820RWHT-B-stock#2 Date From Product Availability Hide Discontinue…" at bounding box center [517, 119] width 955 height 48
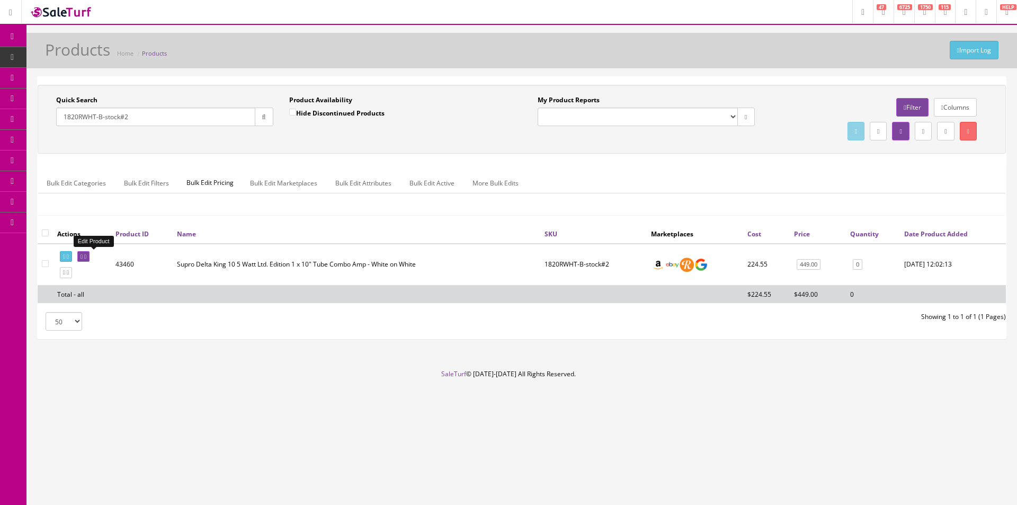
click at [90, 253] on link at bounding box center [83, 256] width 12 height 11
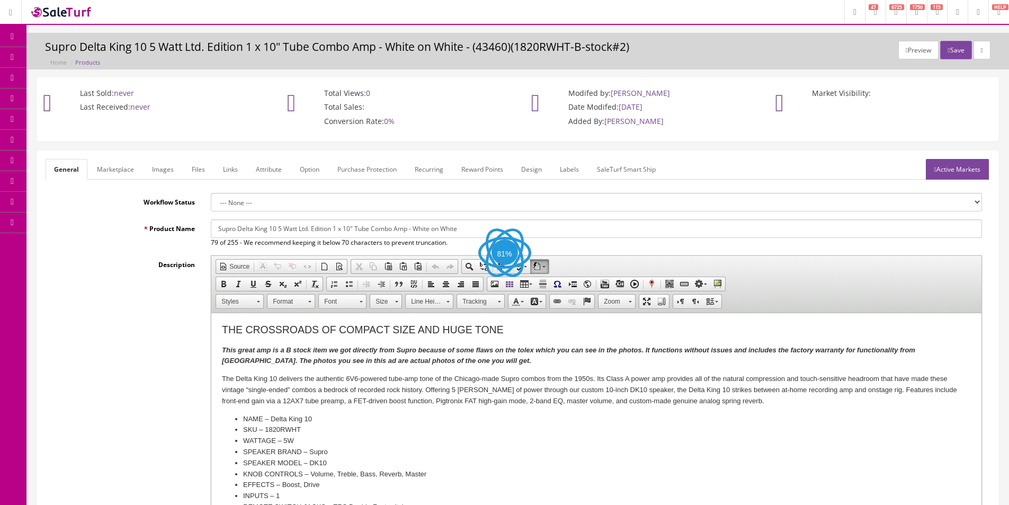
click at [155, 166] on link "Images" at bounding box center [163, 169] width 39 height 21
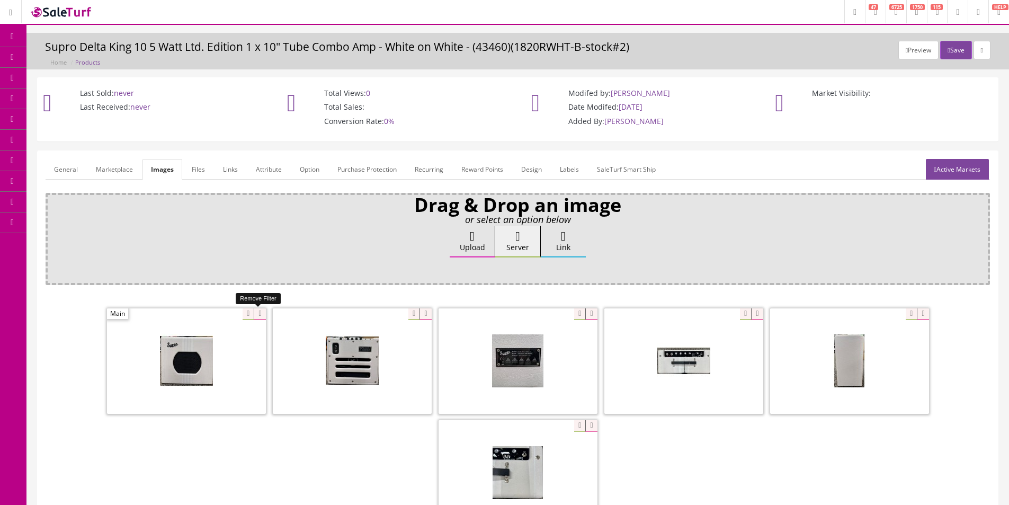
click at [255, 313] on icon at bounding box center [260, 314] width 12 height 12
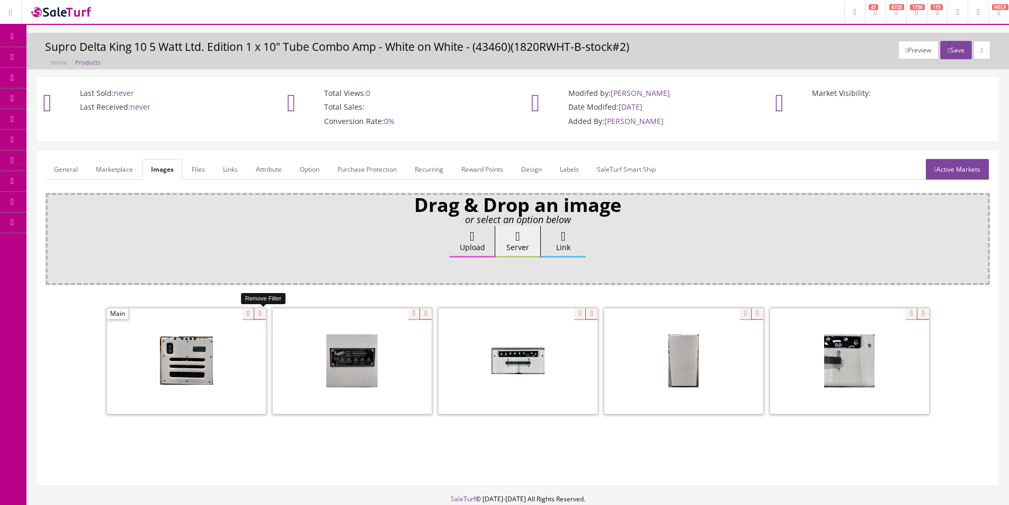
click at [255, 313] on icon at bounding box center [260, 314] width 12 height 12
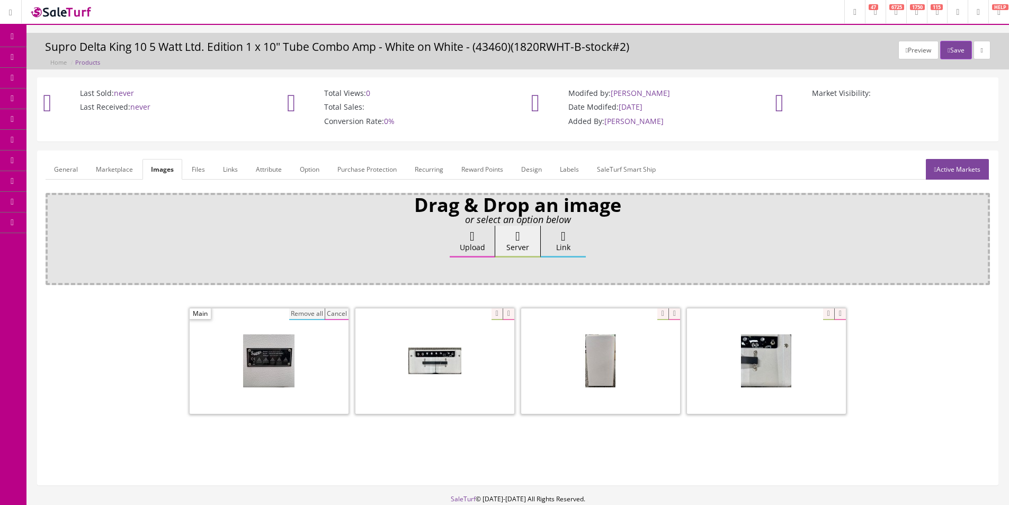
click at [299, 310] on button "Remove all" at bounding box center [306, 314] width 35 height 12
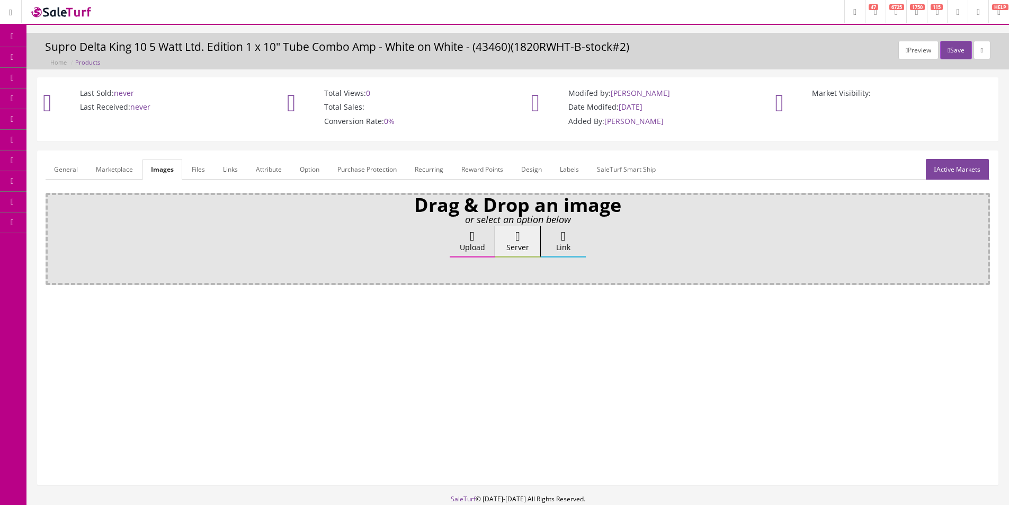
click at [462, 239] on label "Upload" at bounding box center [472, 242] width 45 height 32
click at [53, 236] on input "Upload" at bounding box center [53, 231] width 0 height 11
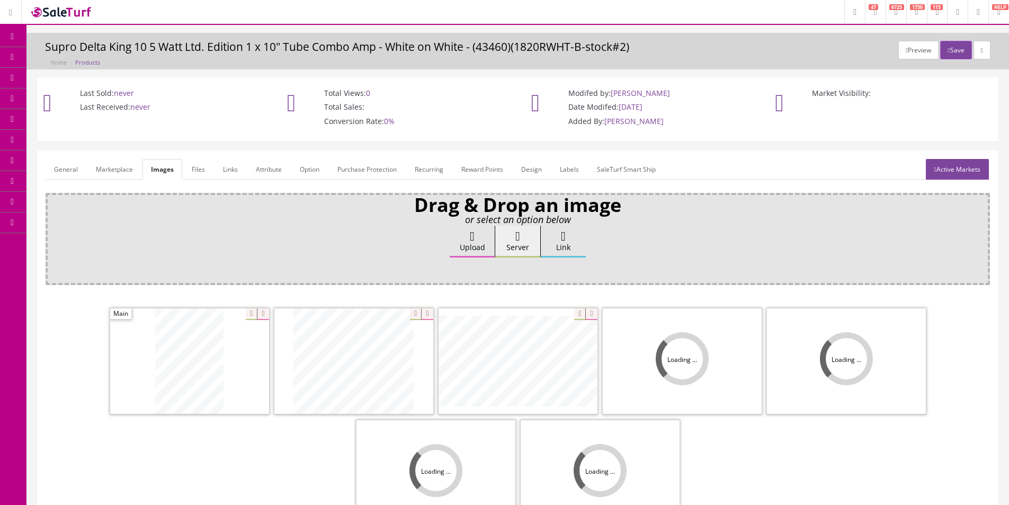
scroll to position [106, 0]
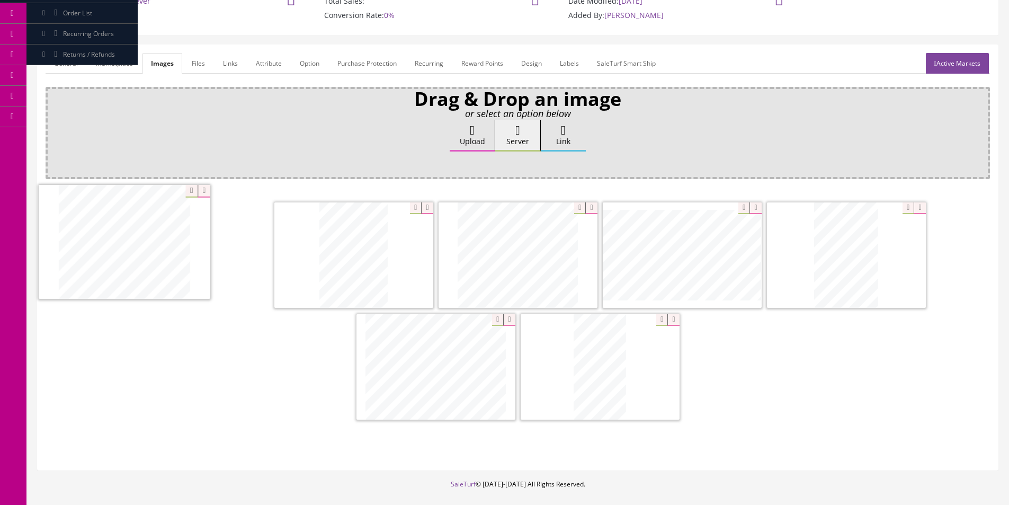
drag, startPoint x: 324, startPoint y: 306, endPoint x: 136, endPoint y: 229, distance: 202.6
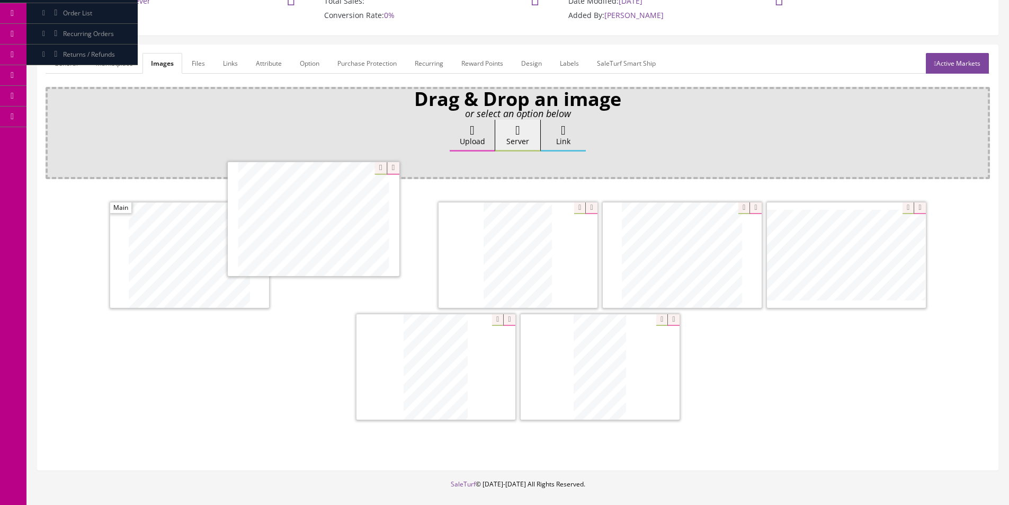
drag, startPoint x: 418, startPoint y: 371, endPoint x: 464, endPoint y: 311, distance: 75.2
drag, startPoint x: 560, startPoint y: 353, endPoint x: 414, endPoint y: 252, distance: 177.8
drag, startPoint x: 834, startPoint y: 278, endPoint x: 212, endPoint y: 234, distance: 622.9
click at [69, 67] on link "General" at bounding box center [66, 63] width 41 height 21
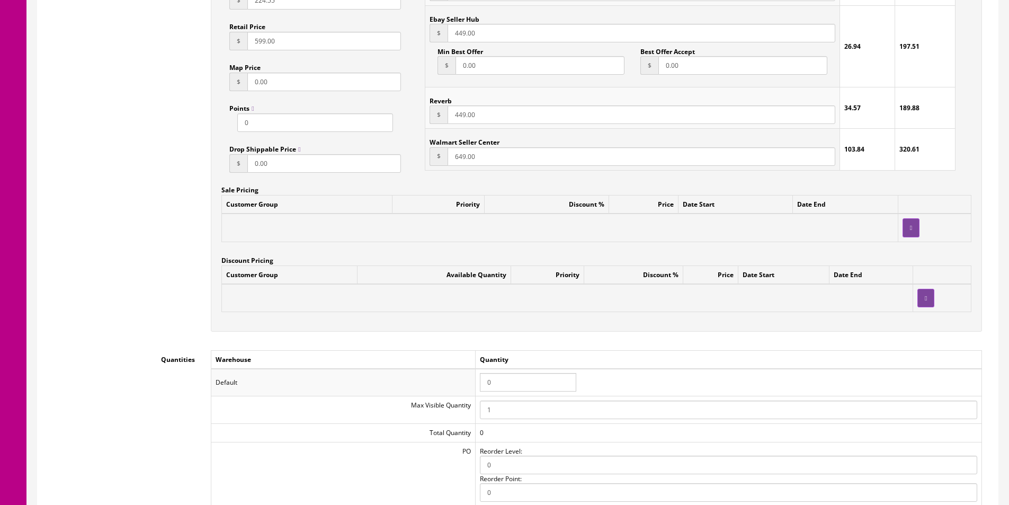
scroll to position [953, 0]
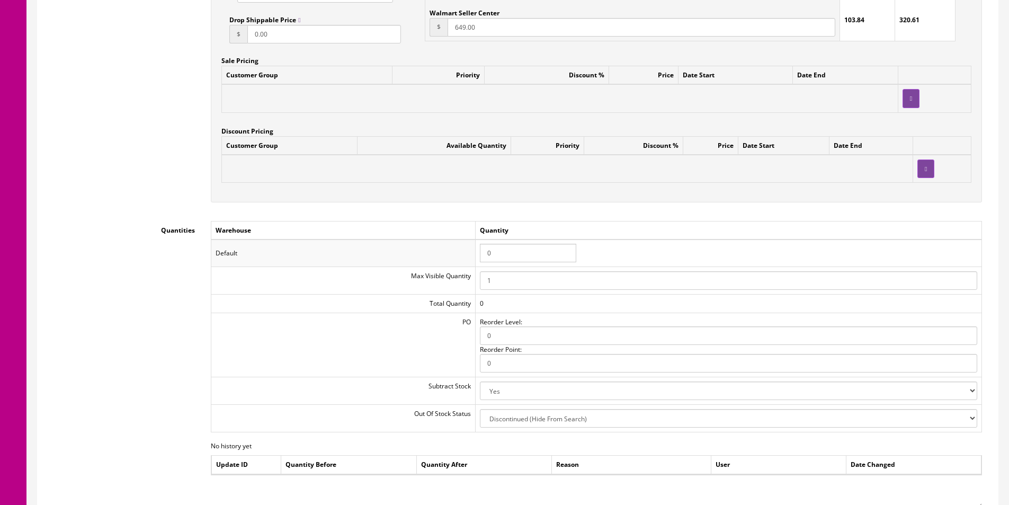
click at [509, 256] on input "0" at bounding box center [528, 253] width 96 height 19
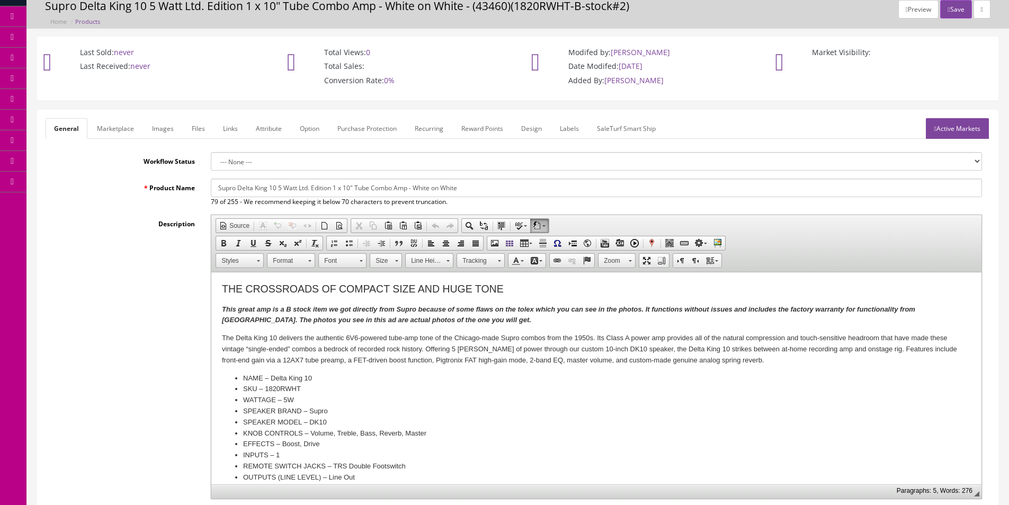
scroll to position [0, 0]
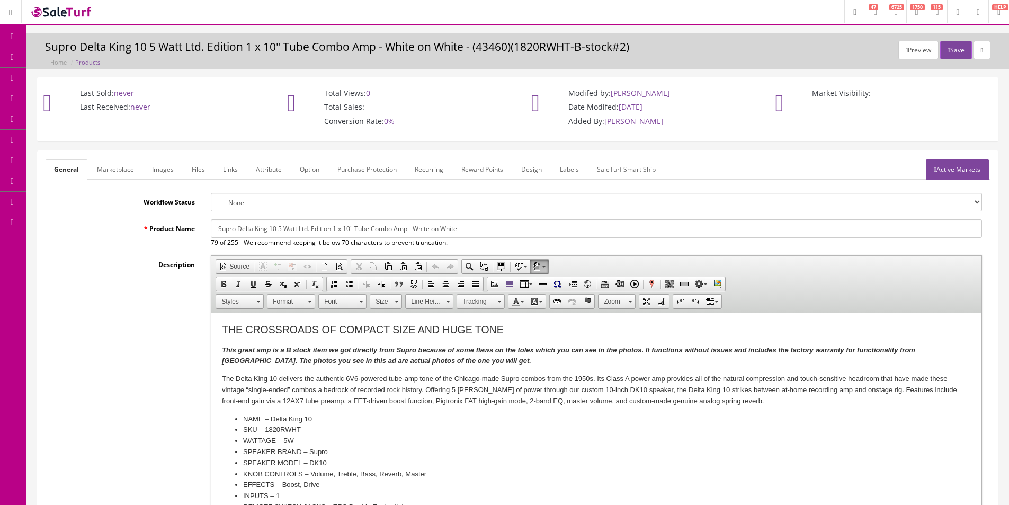
type input "1"
click at [940, 164] on link "Active Markets" at bounding box center [957, 169] width 63 height 21
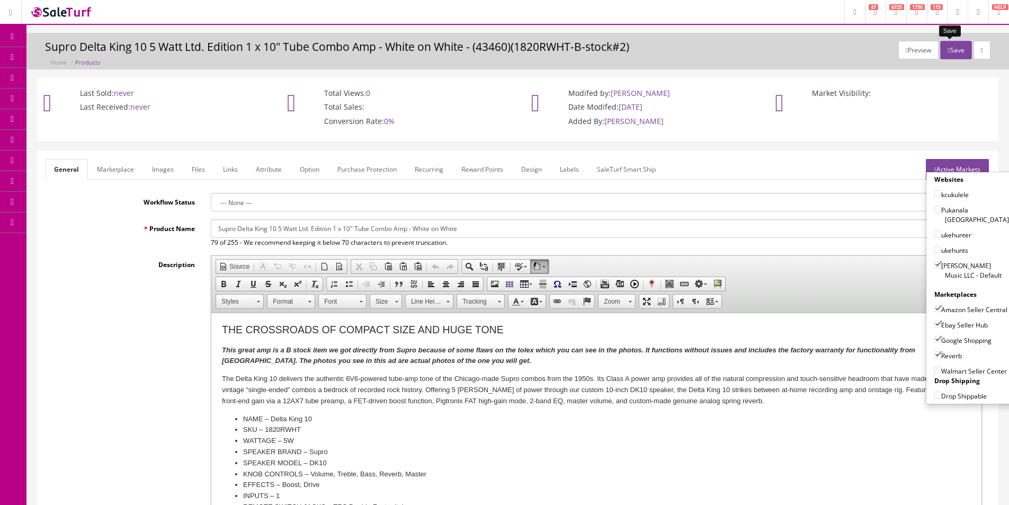
click at [957, 43] on button "Save" at bounding box center [955, 50] width 31 height 19
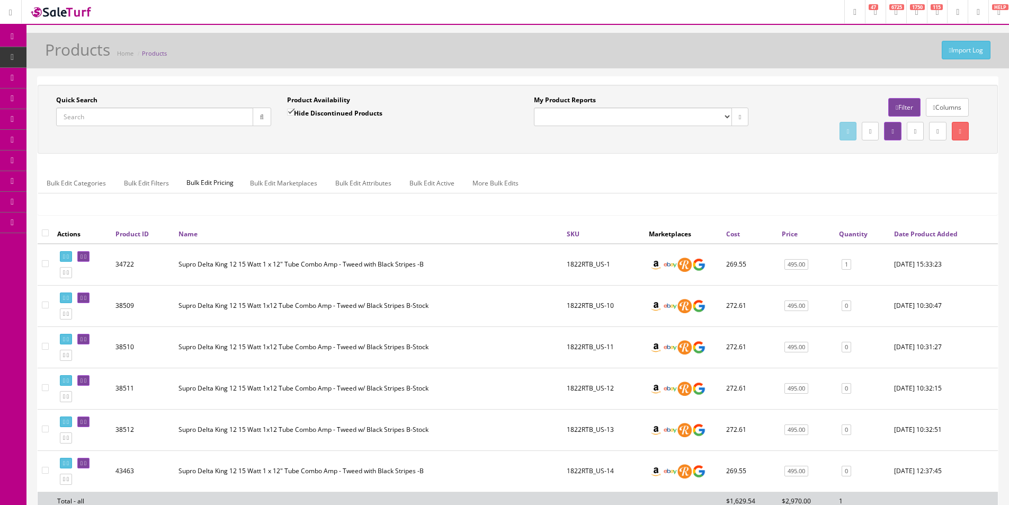
click at [119, 119] on input "Quick Search" at bounding box center [154, 117] width 197 height 19
paste input "1822RIB-Bstock#1"
type input "1822RIB-Bstock#1"
click at [296, 112] on label "Hide Discontinued Products" at bounding box center [334, 113] width 95 height 11
click at [294, 112] on input "Hide Discontinued Products" at bounding box center [290, 112] width 7 height 7
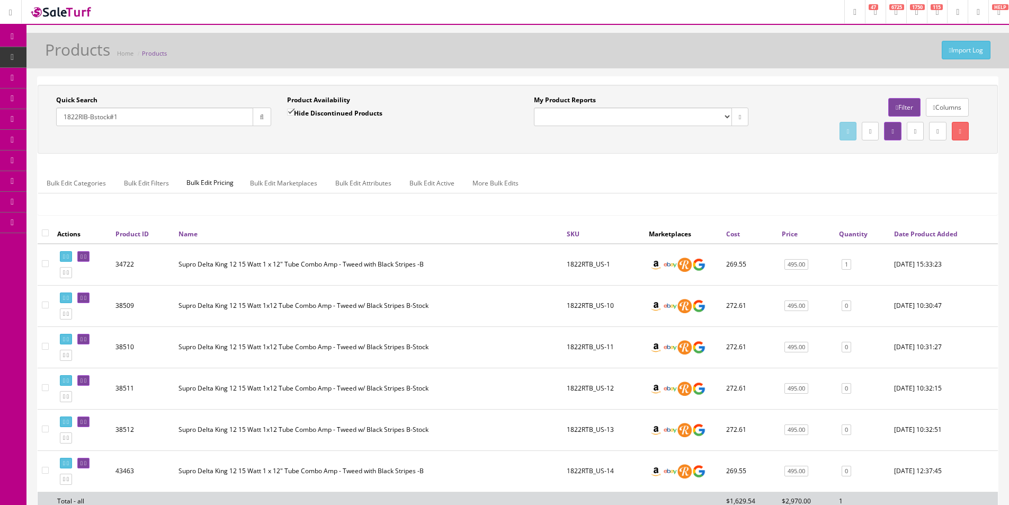
checkbox input "false"
click at [335, 137] on div "Quick Search 1822RIB-Bstock#1 Date From Product Availability Hide Discontinued …" at bounding box center [517, 119] width 955 height 48
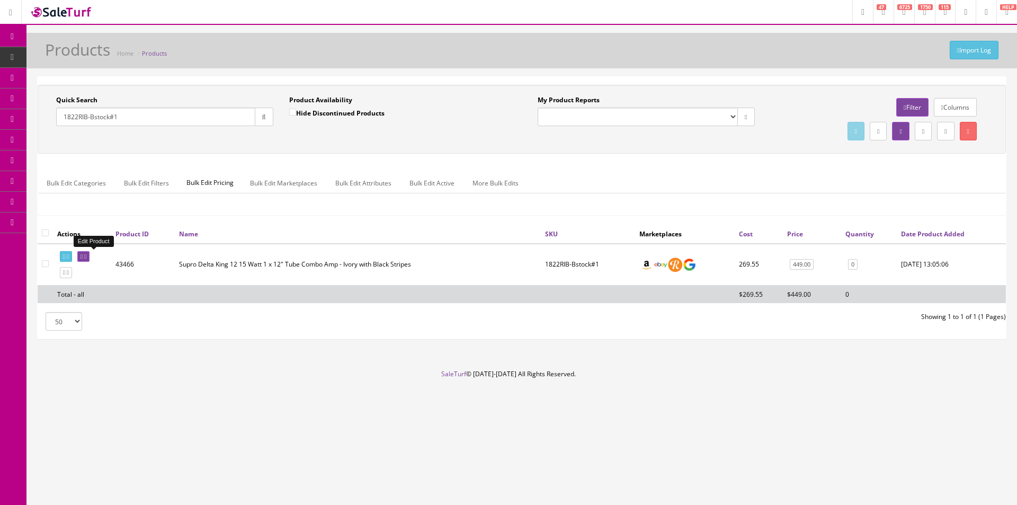
click at [90, 260] on link at bounding box center [83, 256] width 12 height 11
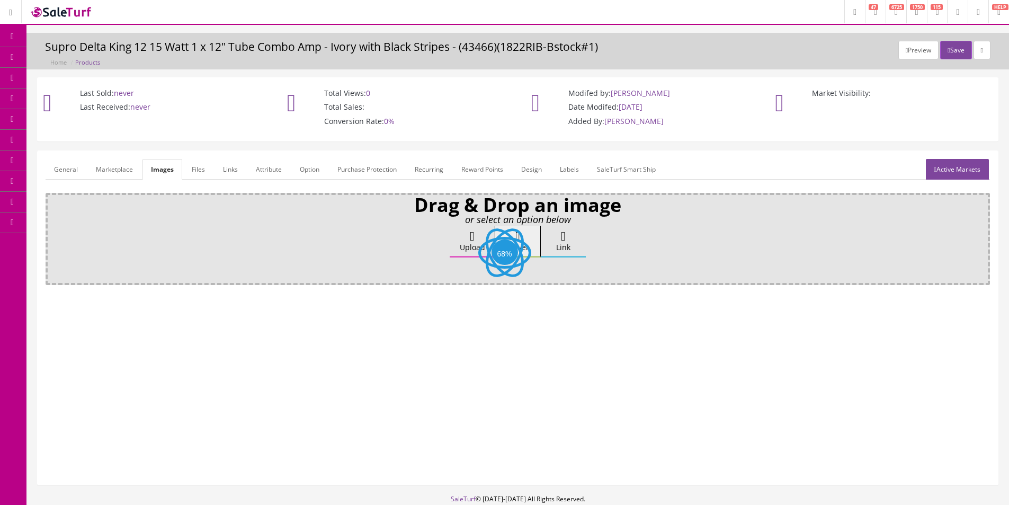
click at [460, 246] on label "Upload" at bounding box center [472, 242] width 45 height 32
click at [53, 236] on input "Upload" at bounding box center [53, 231] width 0 height 11
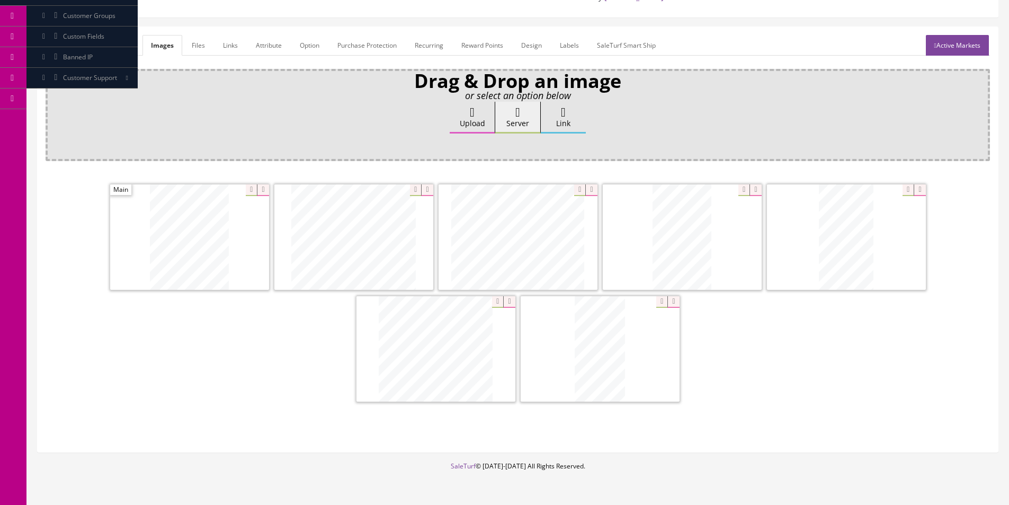
scroll to position [155, 0]
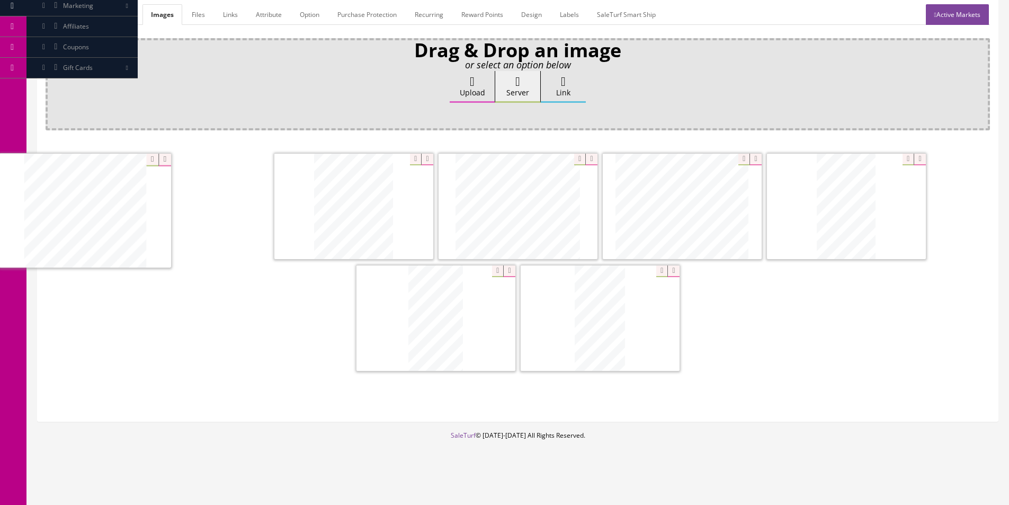
drag, startPoint x: 470, startPoint y: 335, endPoint x: 115, endPoint y: 215, distance: 375.1
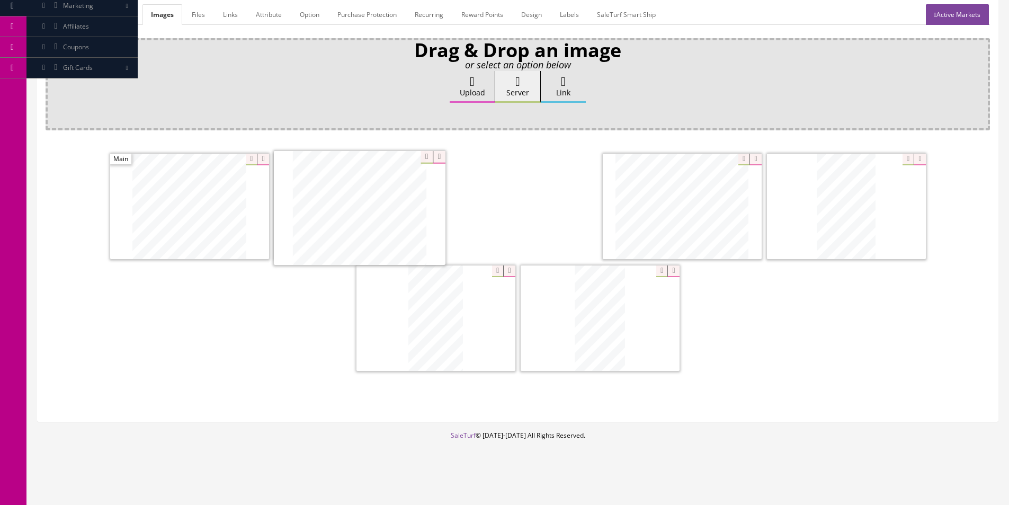
drag, startPoint x: 552, startPoint y: 220, endPoint x: 346, endPoint y: 218, distance: 206.1
drag, startPoint x: 354, startPoint y: 218, endPoint x: 341, endPoint y: 213, distance: 13.9
drag, startPoint x: 617, startPoint y: 297, endPoint x: 622, endPoint y: 178, distance: 119.3
click at [46, 8] on link "General" at bounding box center [66, 14] width 41 height 21
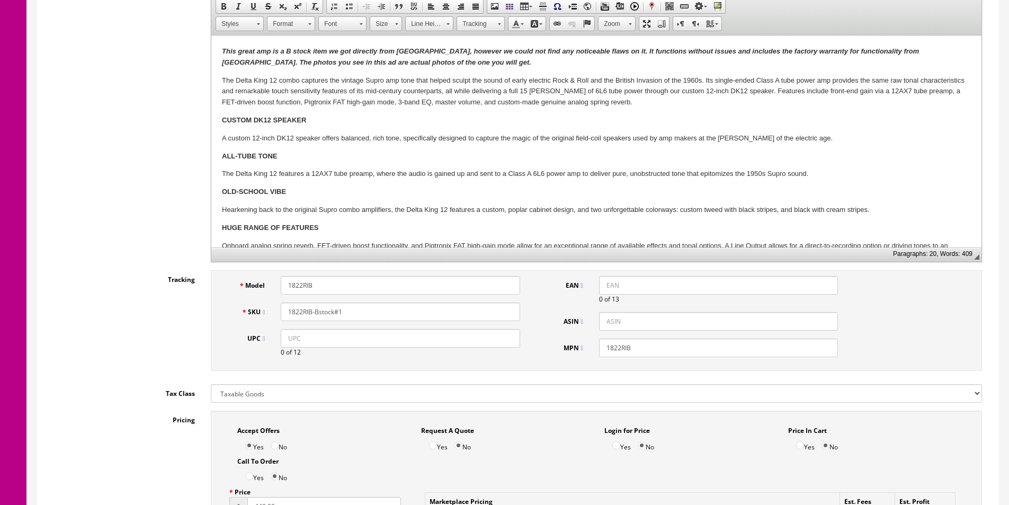
scroll to position [420, 0]
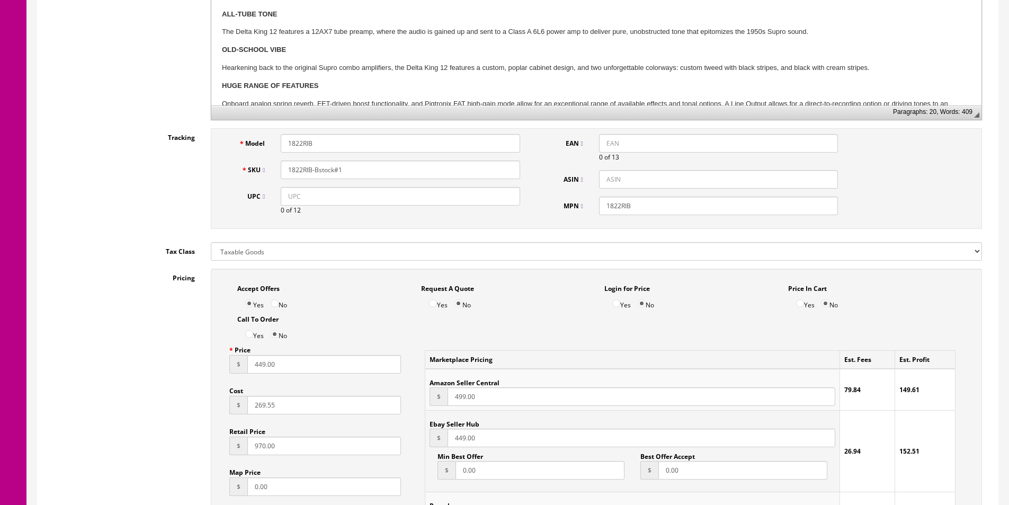
click at [340, 199] on input "UPC" at bounding box center [400, 196] width 239 height 19
type input "810114580820"
click at [622, 147] on input "EAN" at bounding box center [718, 143] width 239 height 19
paste input "810114580820"
click at [608, 145] on input "810114580820" at bounding box center [718, 143] width 239 height 19
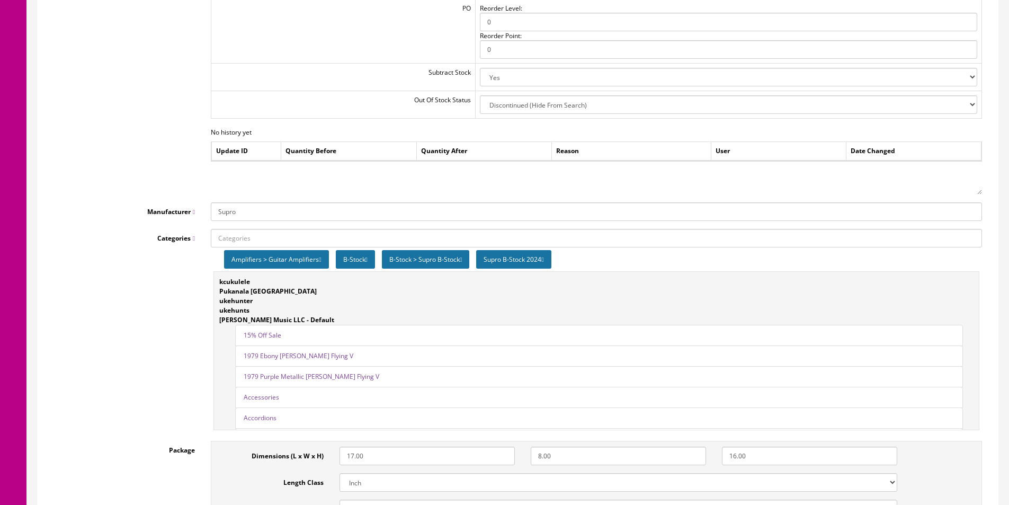
scroll to position [1161, 0]
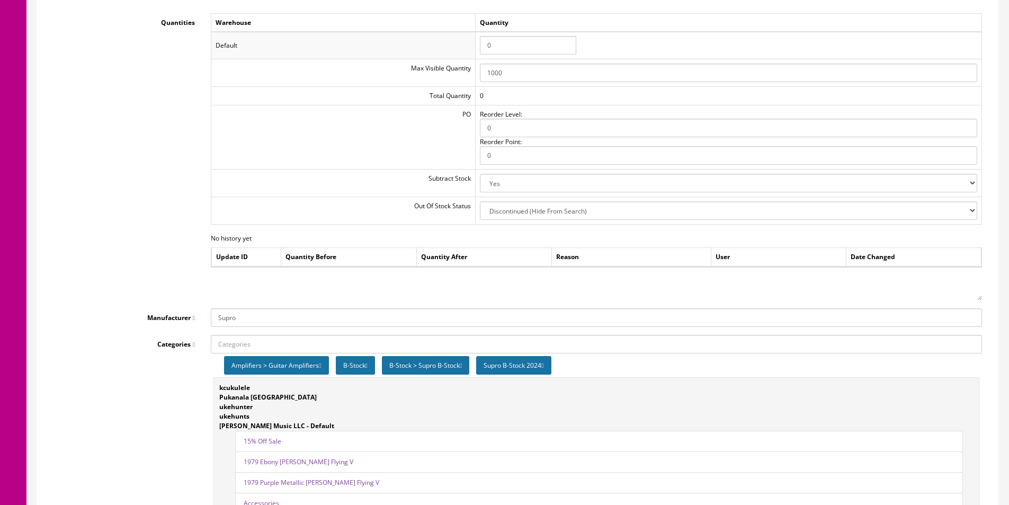
type input "0810114580820"
click at [524, 46] on input "0" at bounding box center [528, 45] width 96 height 19
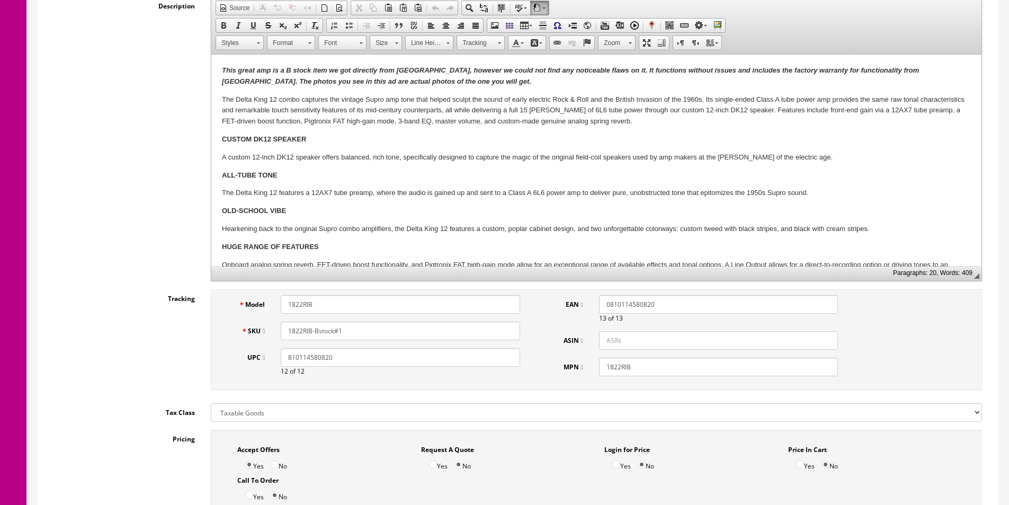
scroll to position [0, 0]
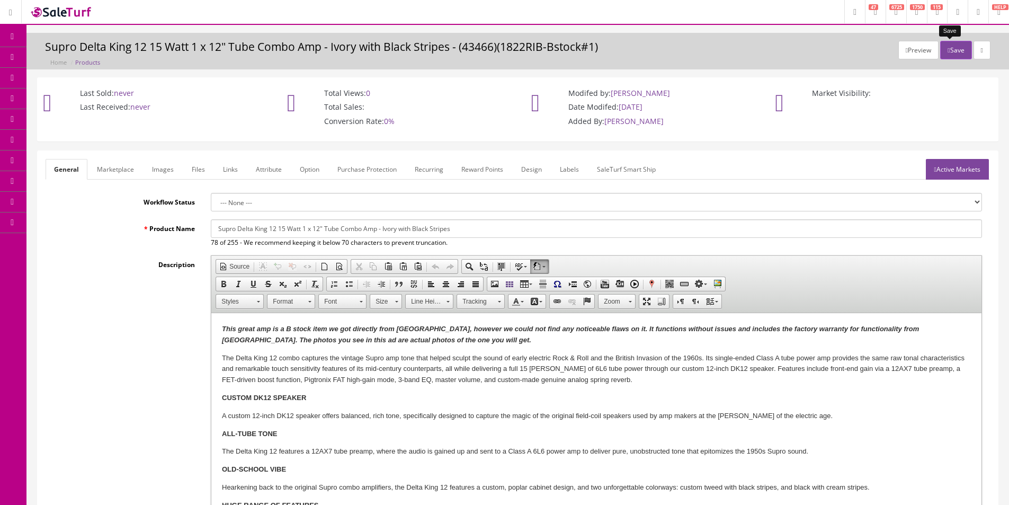
type input "1"
click at [945, 53] on button "Save" at bounding box center [955, 50] width 31 height 19
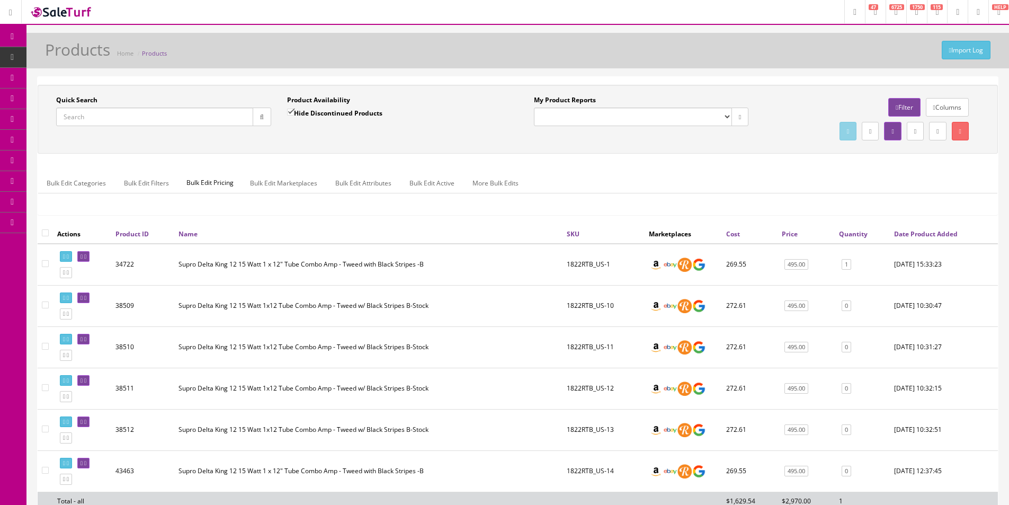
click at [243, 113] on input "Quick Search" at bounding box center [154, 117] width 197 height 19
paste input "1822RNBB_US-1"
type input "1822RNBB_US-1"
click at [302, 109] on label "Hide Discontinued Products" at bounding box center [334, 113] width 95 height 11
click at [294, 109] on input "Hide Discontinued Products" at bounding box center [290, 112] width 7 height 7
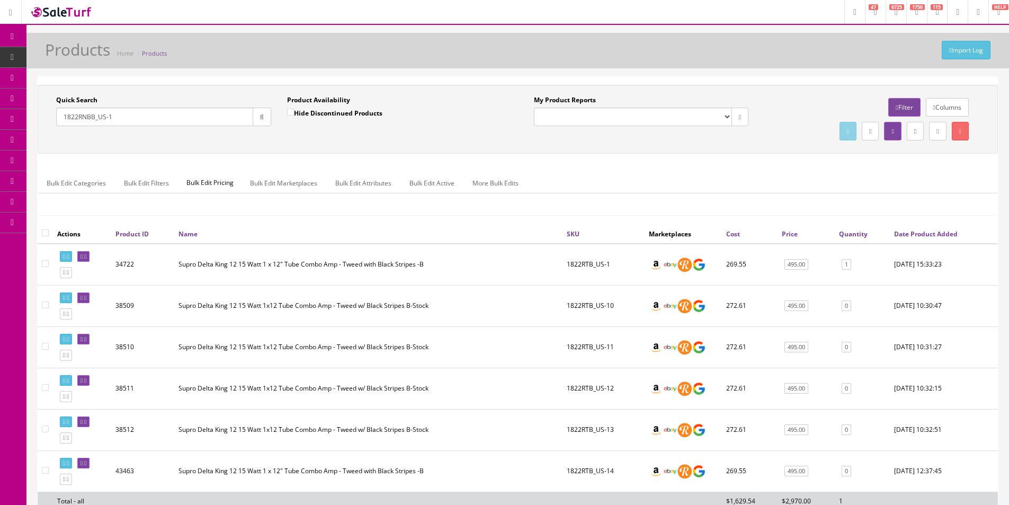
click at [302, 112] on label "Hide Discontinued Products" at bounding box center [334, 113] width 95 height 11
click at [294, 112] on input "Hide Discontinued Products" at bounding box center [290, 112] width 7 height 7
click at [322, 145] on div "Quick Search 1822RNBB_US-1 Date From Product Availability Hide Discontinued Pro…" at bounding box center [518, 119] width 960 height 69
click at [299, 111] on label "Hide Discontinued Products" at bounding box center [334, 113] width 95 height 11
click at [294, 111] on input "Hide Discontinued Products" at bounding box center [290, 112] width 7 height 7
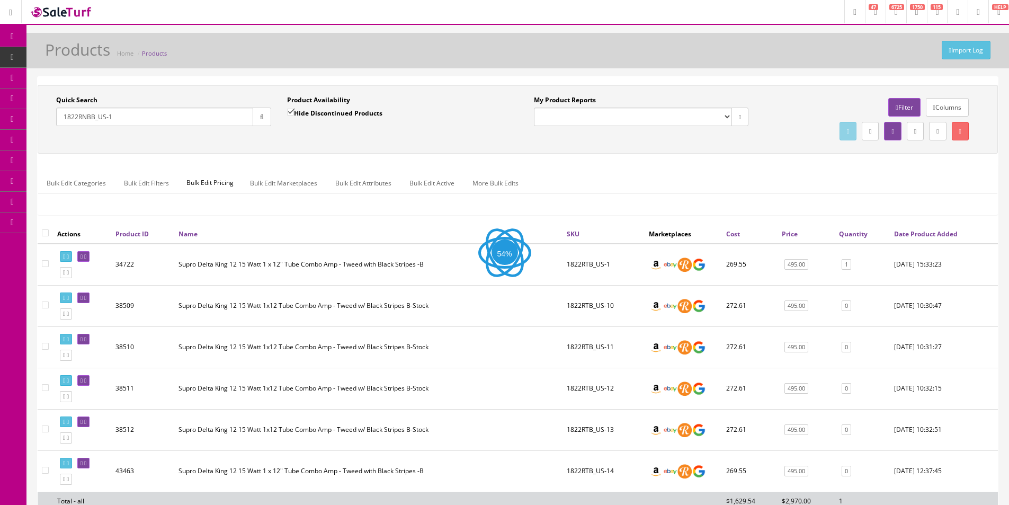
checkbox input "false"
click at [319, 132] on div "Product Availability Hide Discontinued Products Date To" at bounding box center [394, 114] width 231 height 39
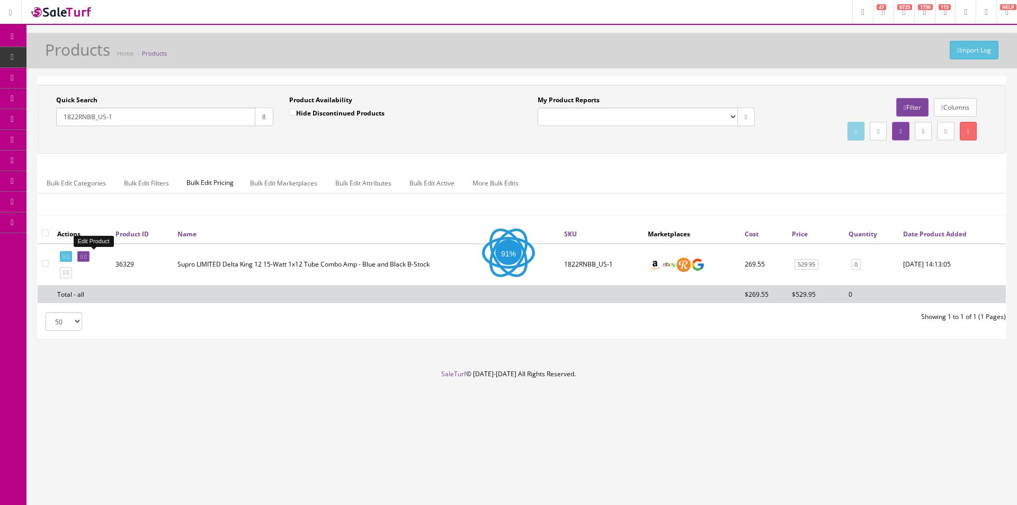
click at [86, 255] on icon at bounding box center [85, 257] width 2 height 6
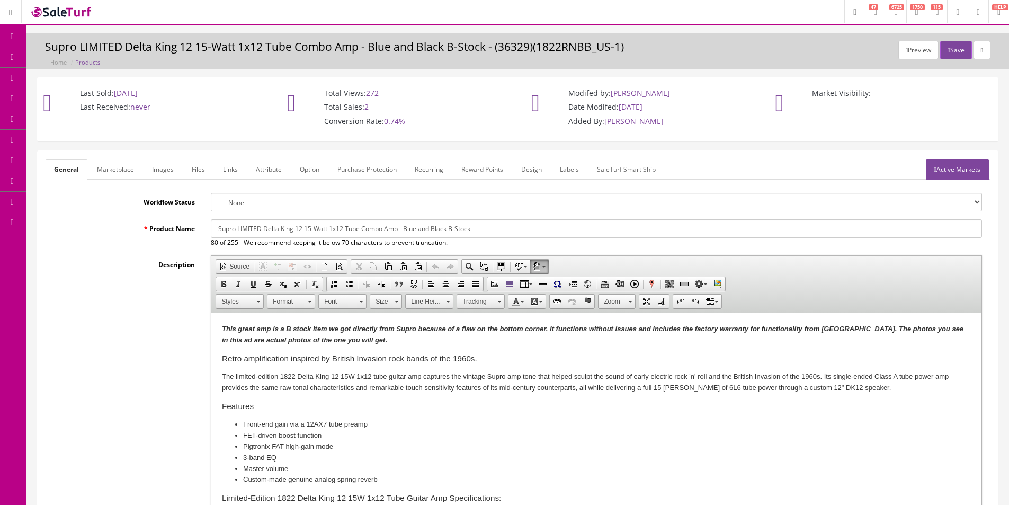
click at [159, 166] on link "Images" at bounding box center [163, 169] width 39 height 21
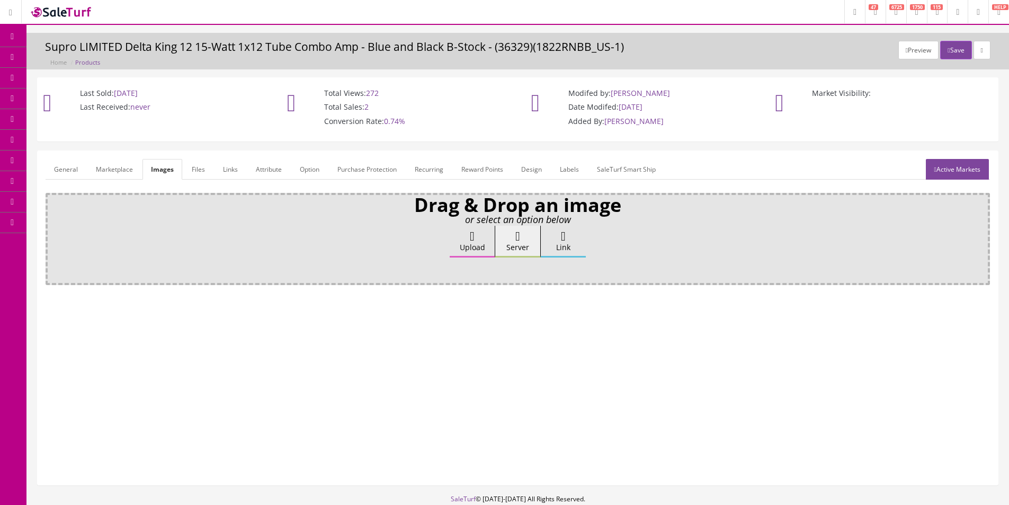
click at [473, 238] on icon at bounding box center [472, 236] width 5 height 13
click at [53, 236] on input "Upload" at bounding box center [53, 231] width 0 height 11
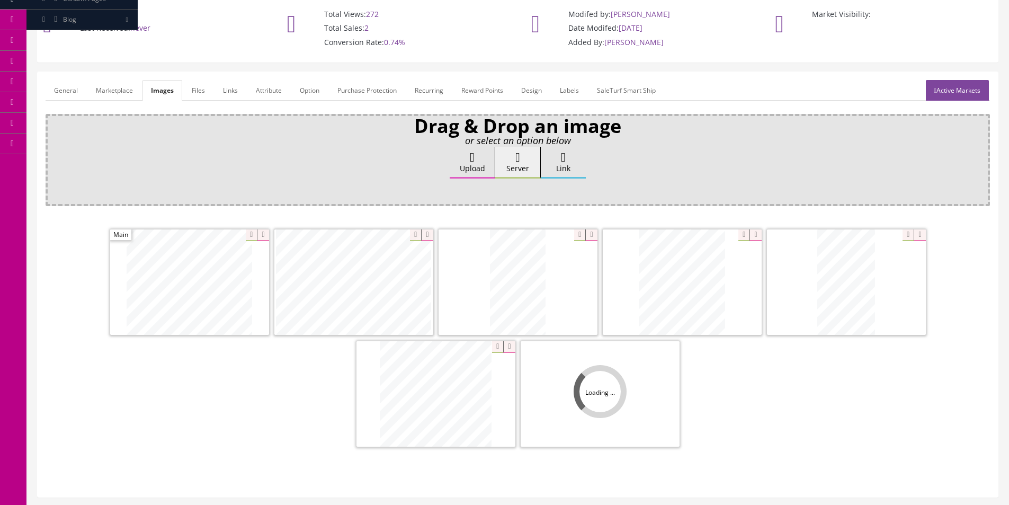
scroll to position [106, 0]
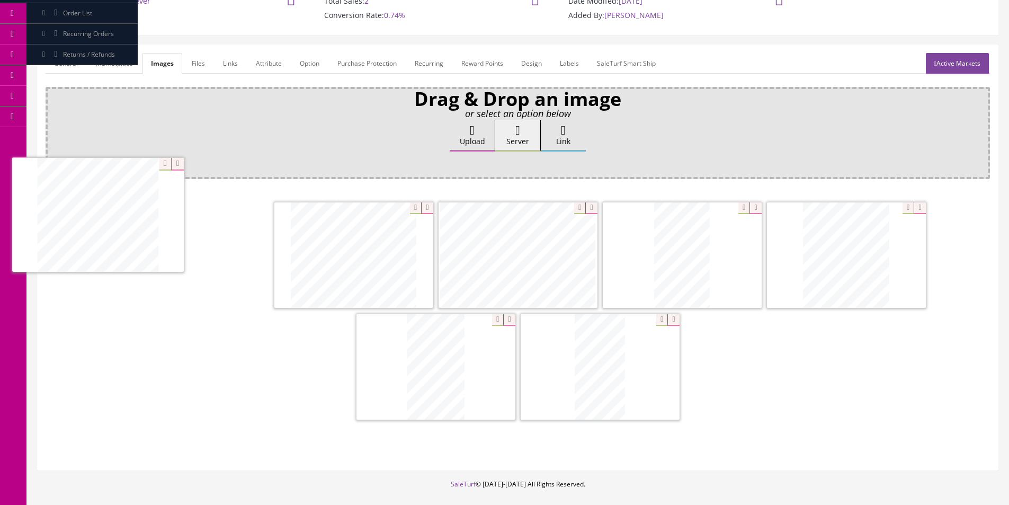
drag, startPoint x: 292, startPoint y: 286, endPoint x: 115, endPoint y: 204, distance: 194.3
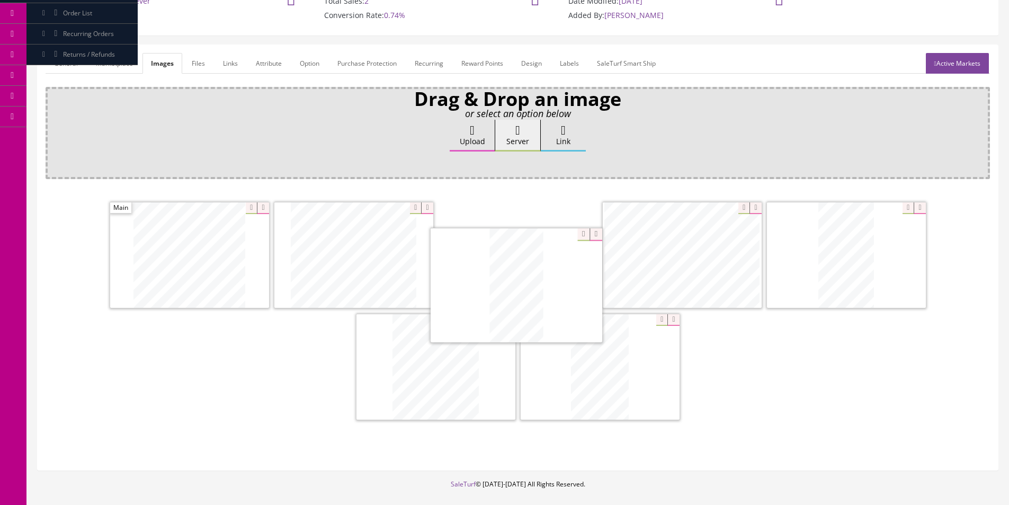
drag, startPoint x: 574, startPoint y: 342, endPoint x: 466, endPoint y: 240, distance: 148.4
drag, startPoint x: 409, startPoint y: 316, endPoint x: 394, endPoint y: 219, distance: 97.7
click at [60, 58] on link "General" at bounding box center [66, 63] width 41 height 21
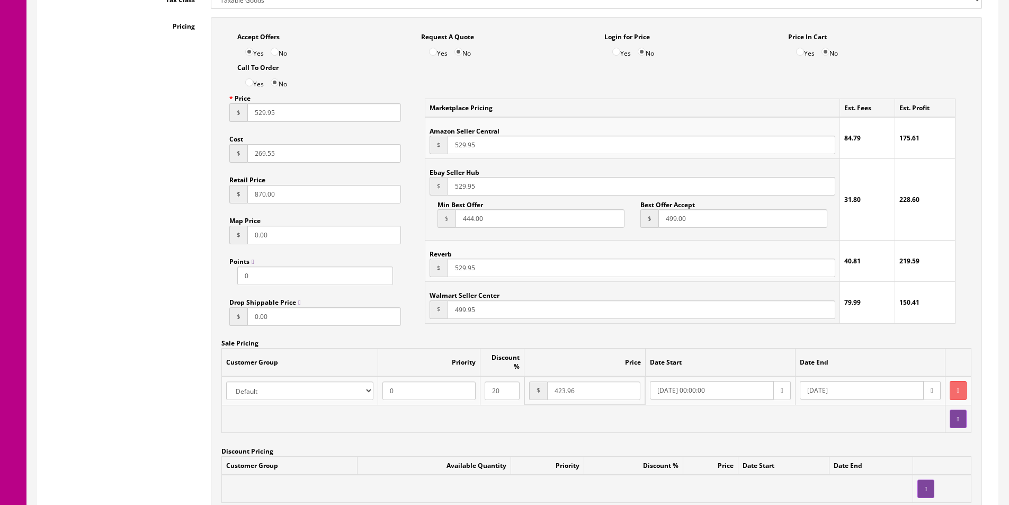
scroll to position [742, 0]
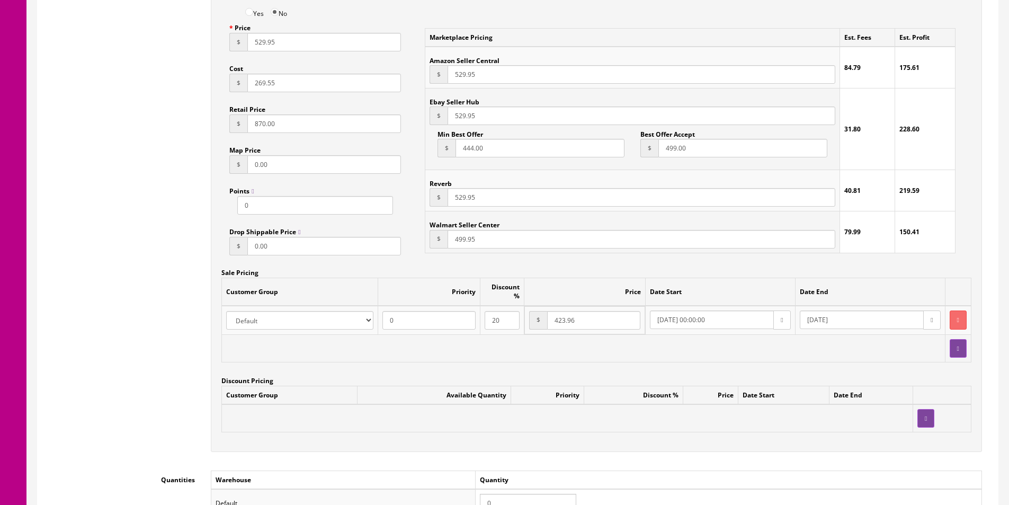
click at [499, 494] on input "0" at bounding box center [528, 503] width 96 height 19
type input "1"
click at [950, 310] on button "button" at bounding box center [958, 319] width 17 height 19
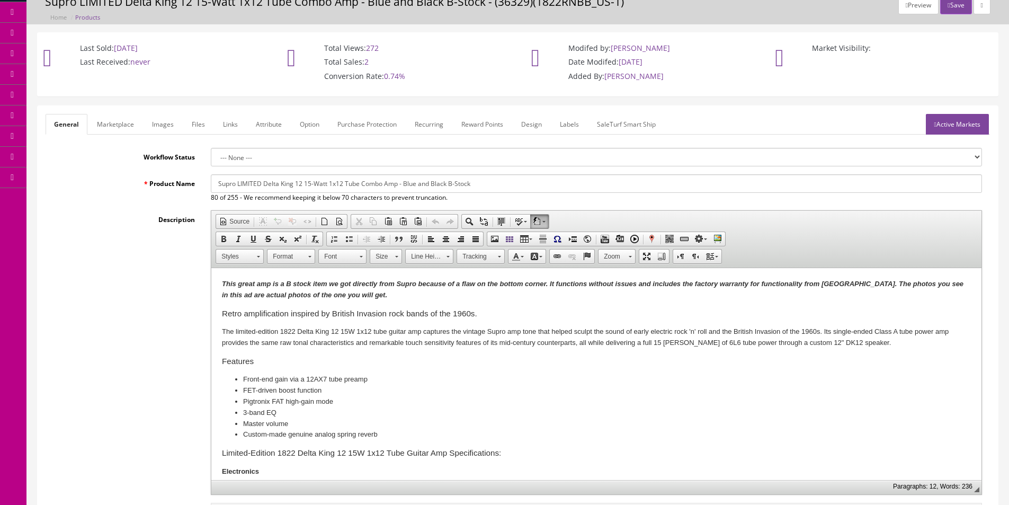
scroll to position [0, 0]
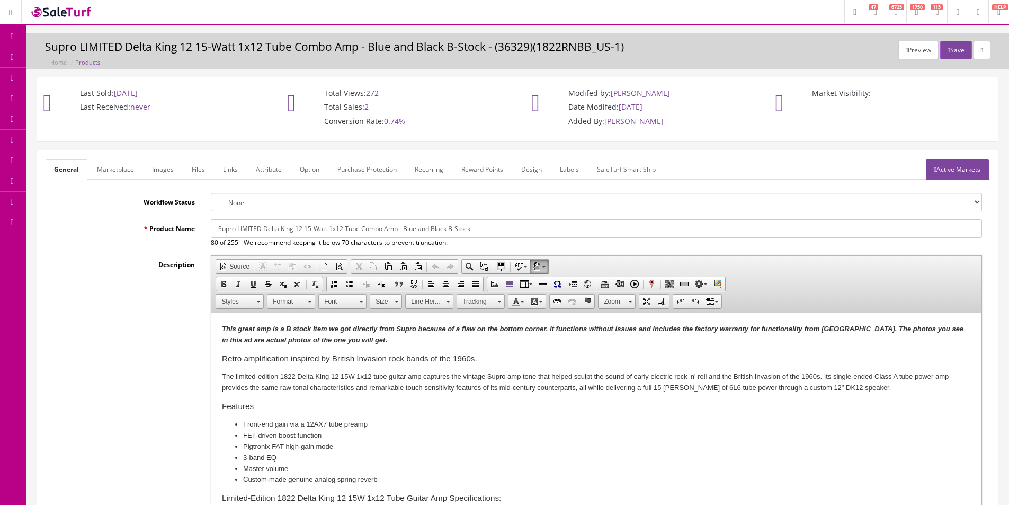
click at [943, 172] on link "Active Markets" at bounding box center [957, 169] width 63 height 21
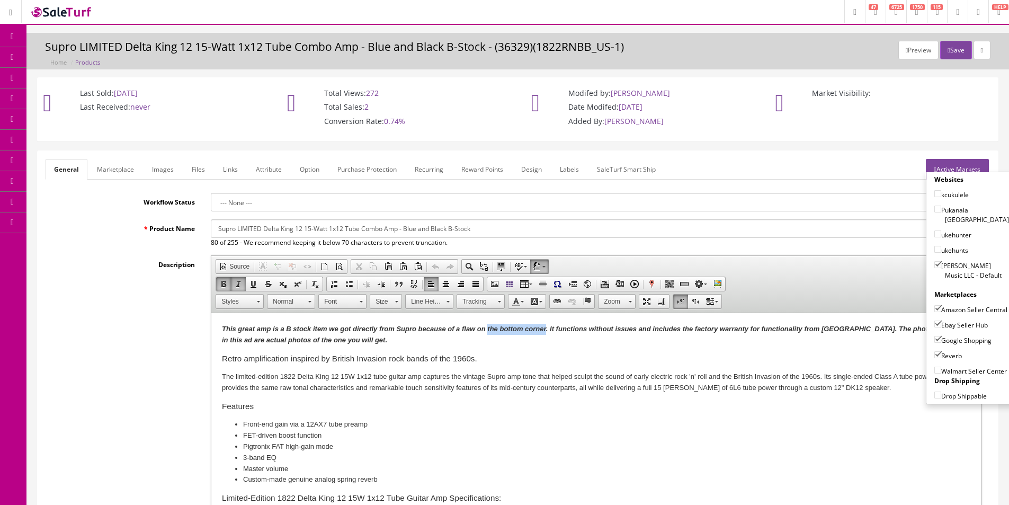
drag, startPoint x: 487, startPoint y: 328, endPoint x: 546, endPoint y: 332, distance: 58.4
click at [546, 332] on strong "This great amp is a B stock item we got directly from Supro because of a flaw o…" at bounding box center [593, 334] width 742 height 19
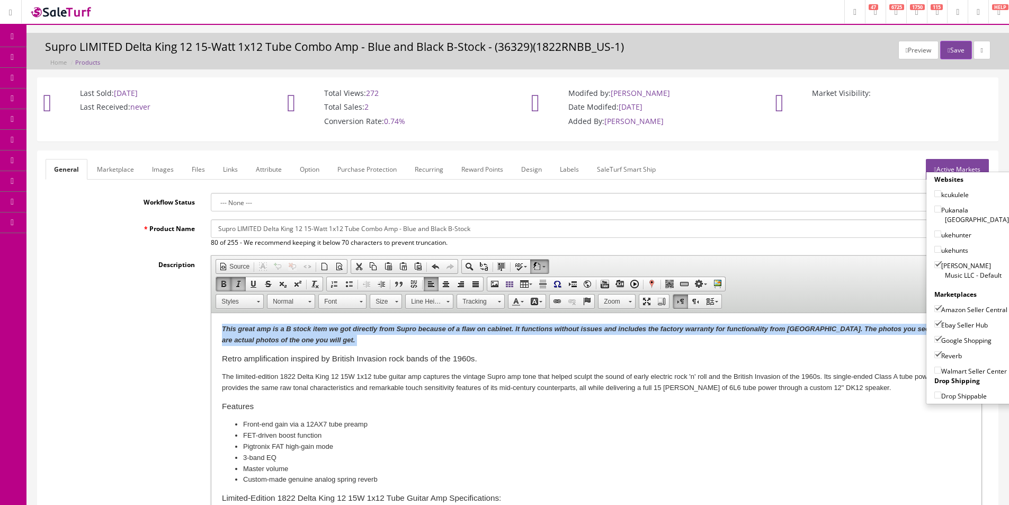
copy strong "This great amp is a B stock item we got directly from Supro because of a flaw o…"
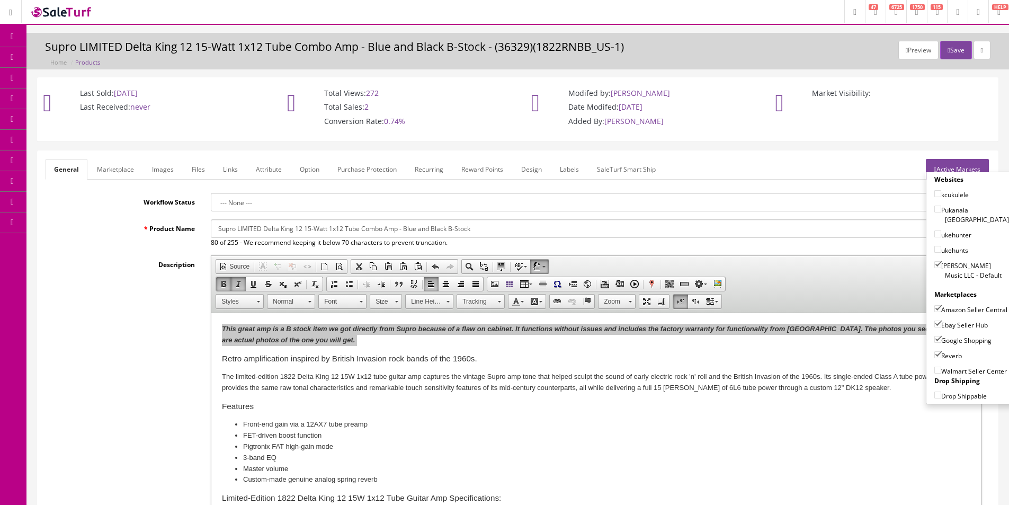
click at [116, 161] on link "Marketplace" at bounding box center [115, 169] width 54 height 21
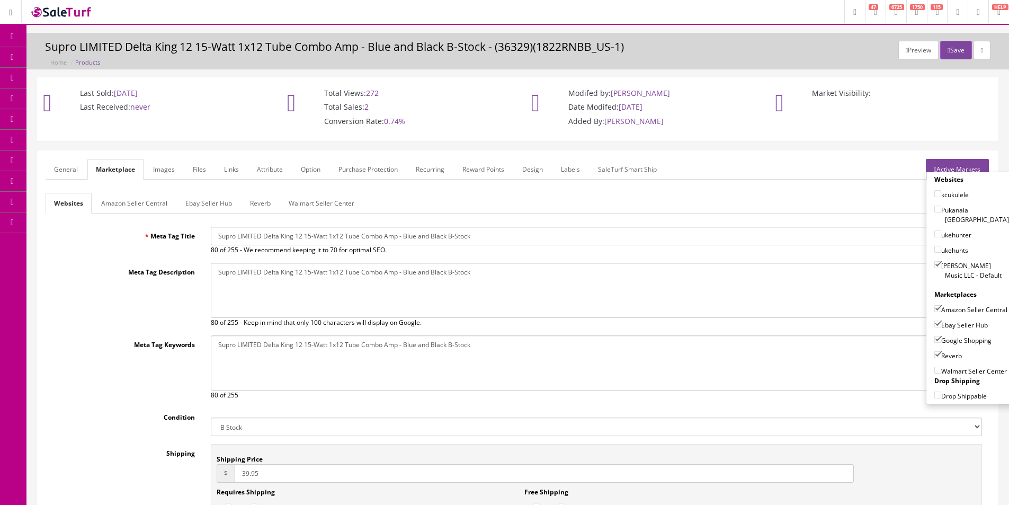
click at [114, 203] on link "Amazon Seller Central" at bounding box center [134, 203] width 83 height 21
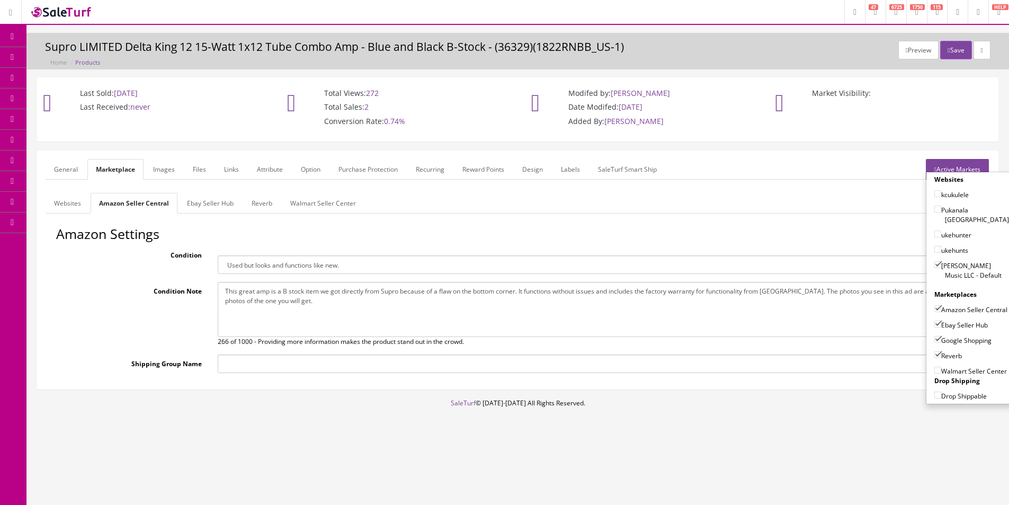
click at [341, 311] on textarea "This great amp is a B stock item we got directly from Supro because of a flaw o…" at bounding box center [595, 309] width 754 height 55
paste textarea "cabinet. It functions without issues and includes the factory warranty for func…"
type textarea "This great amp is a B stock item we got directly from Supro because of a flaw o…"
click at [225, 206] on link "Ebay Seller Hub" at bounding box center [211, 203] width 64 height 21
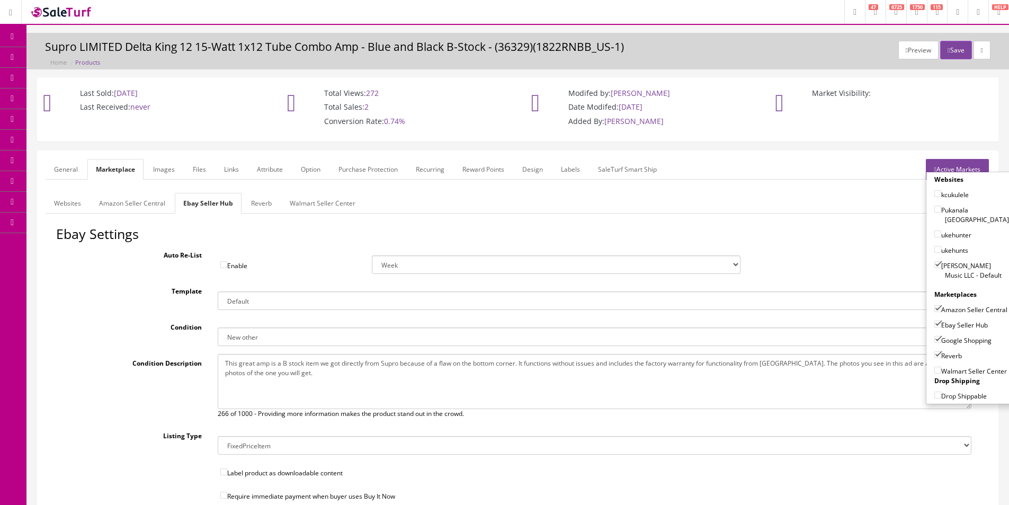
click at [324, 376] on textarea "This great amp is a B stock item we got directly from Supro because of a flaw o…" at bounding box center [595, 381] width 754 height 55
paste textarea "cabinet. It functions without issues and includes the factory warranty for func…"
type textarea "This great amp is a B stock item we got directly from Supro because of a flaw o…"
click at [270, 200] on link "Reverb" at bounding box center [262, 203] width 38 height 21
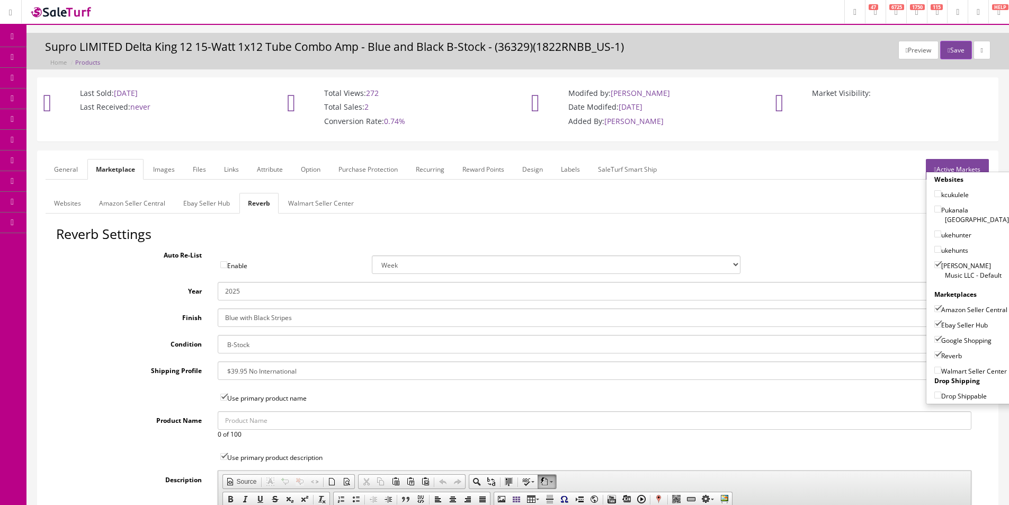
click at [462, 289] on input "2025" at bounding box center [595, 291] width 754 height 19
click at [955, 63] on div "Preview Save Supro LIMITED Delta King 12 15-Watt 1x12 Tube Combo Amp - Blue and…" at bounding box center [517, 54] width 967 height 26
click at [956, 58] on button "Save" at bounding box center [955, 50] width 31 height 19
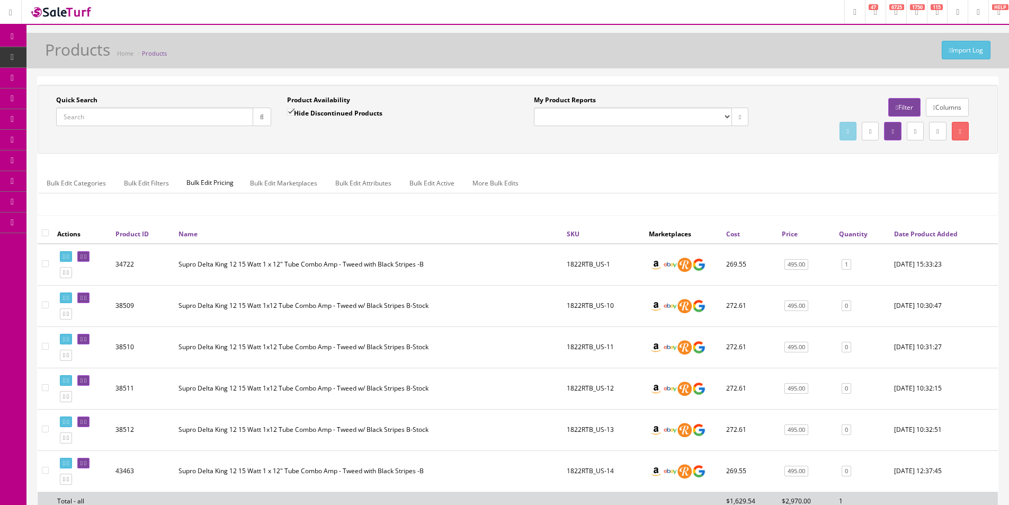
click at [135, 108] on input "Quick Search" at bounding box center [154, 117] width 197 height 19
click at [135, 114] on input "Quick Search" at bounding box center [154, 117] width 197 height 19
type input "1"
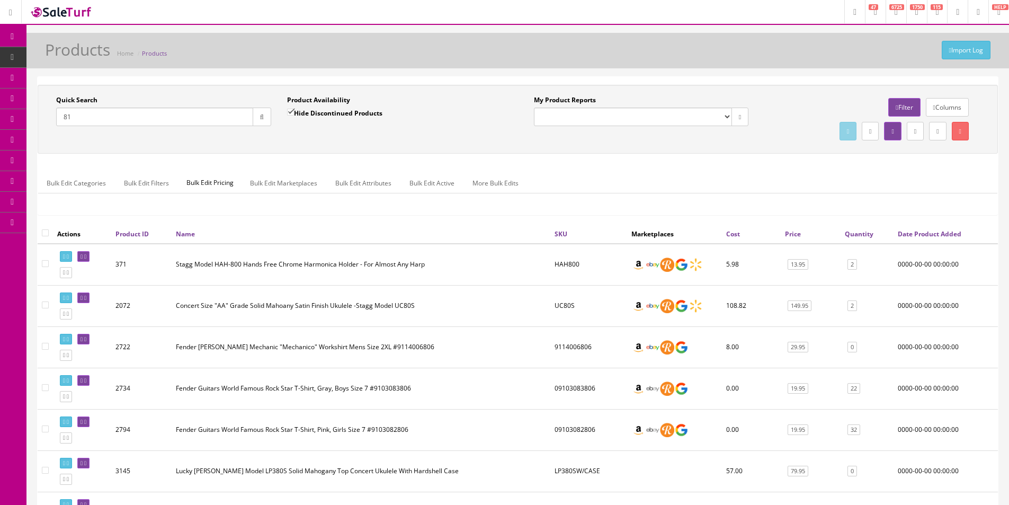
type input "8"
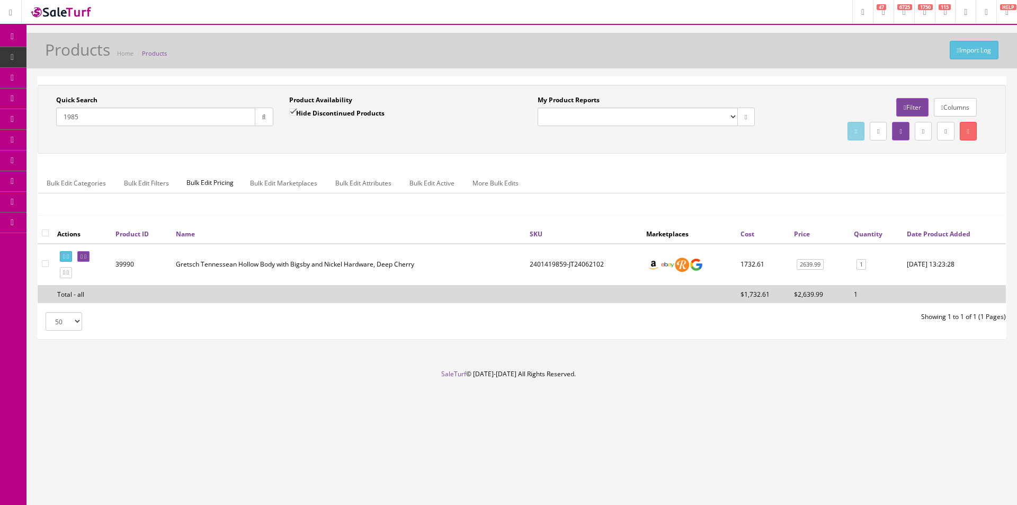
type input "1985"
